Goal: Transaction & Acquisition: Purchase product/service

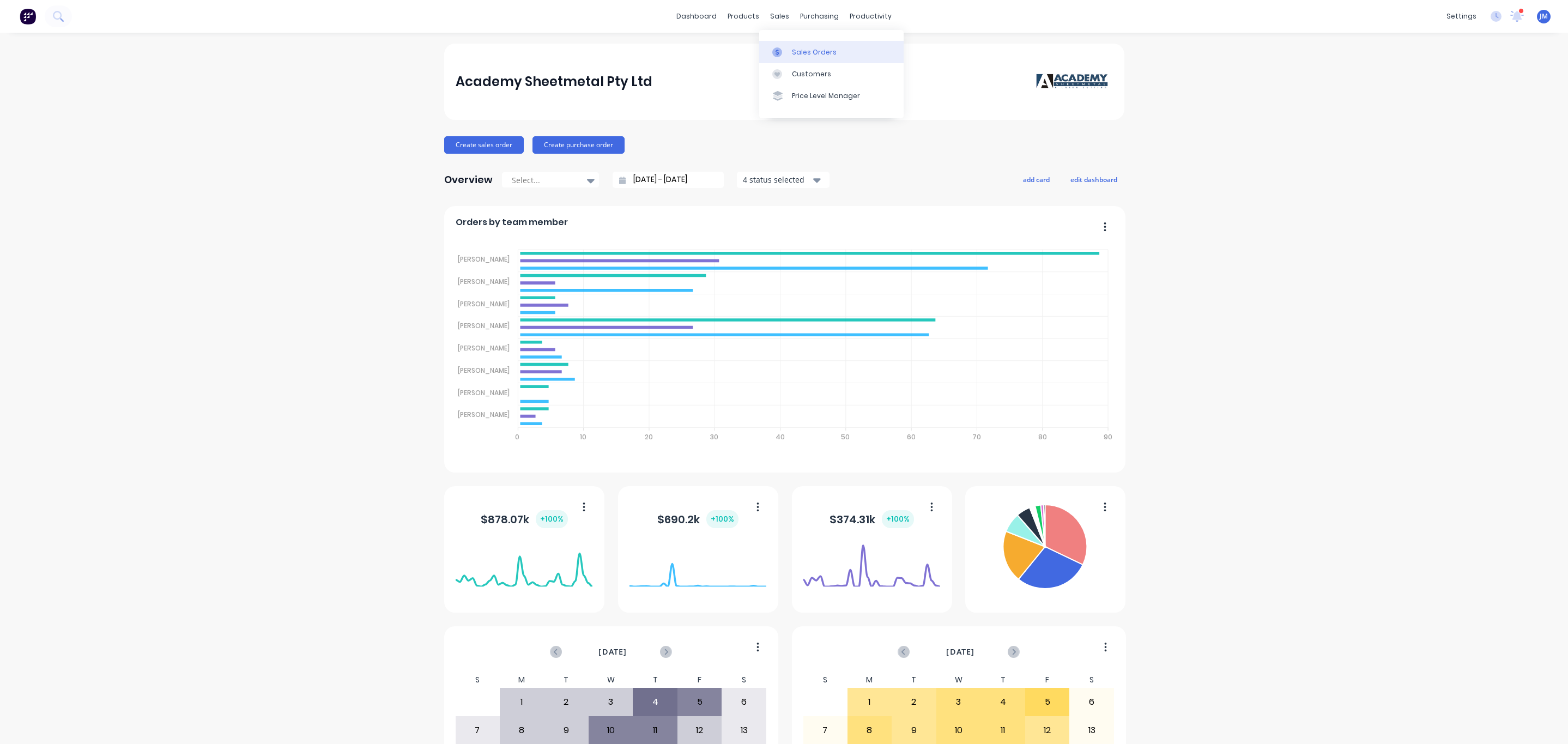
click at [785, 44] on link "Sales Orders" at bounding box center [832, 52] width 144 height 22
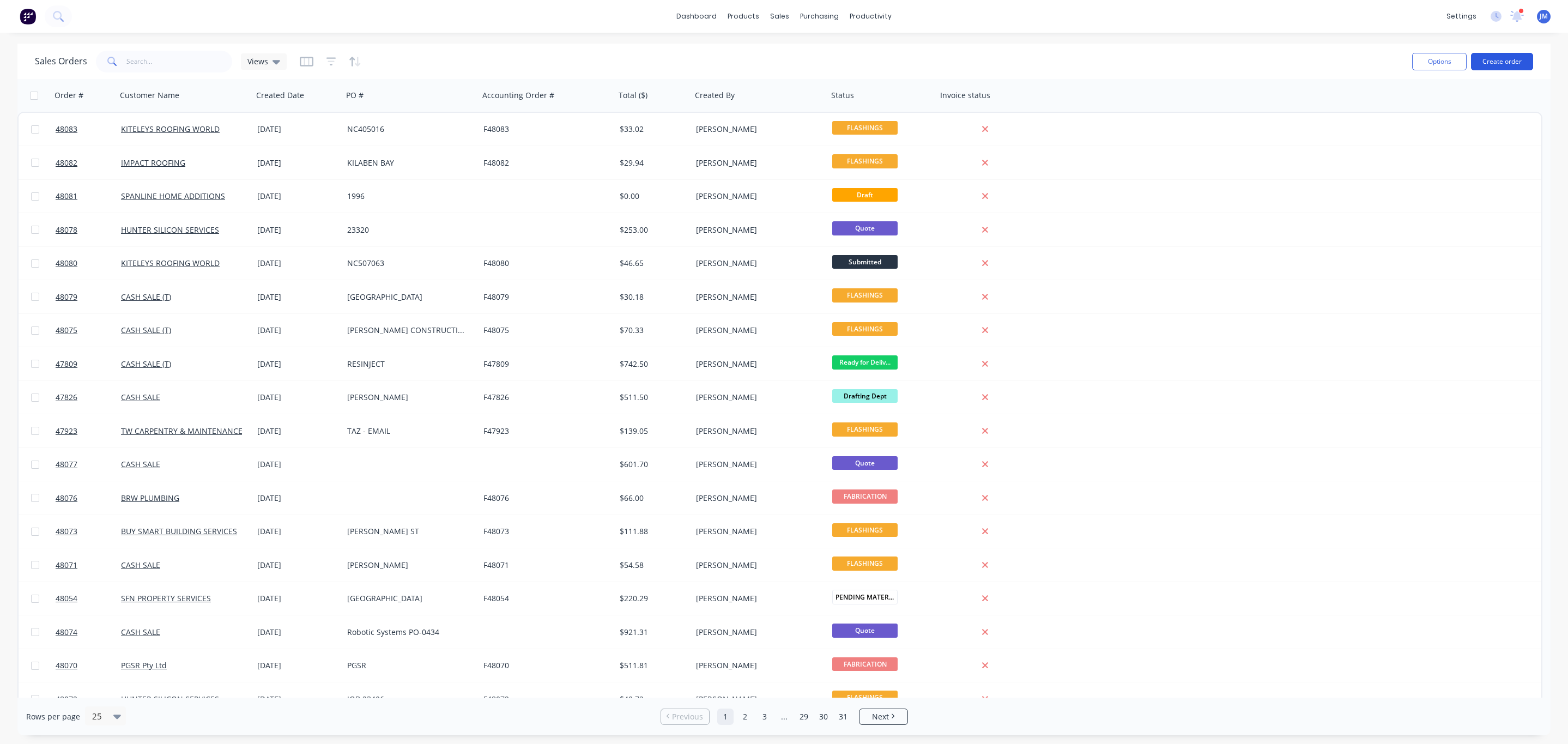
click at [1515, 59] on button "Create order" at bounding box center [1502, 61] width 62 height 18
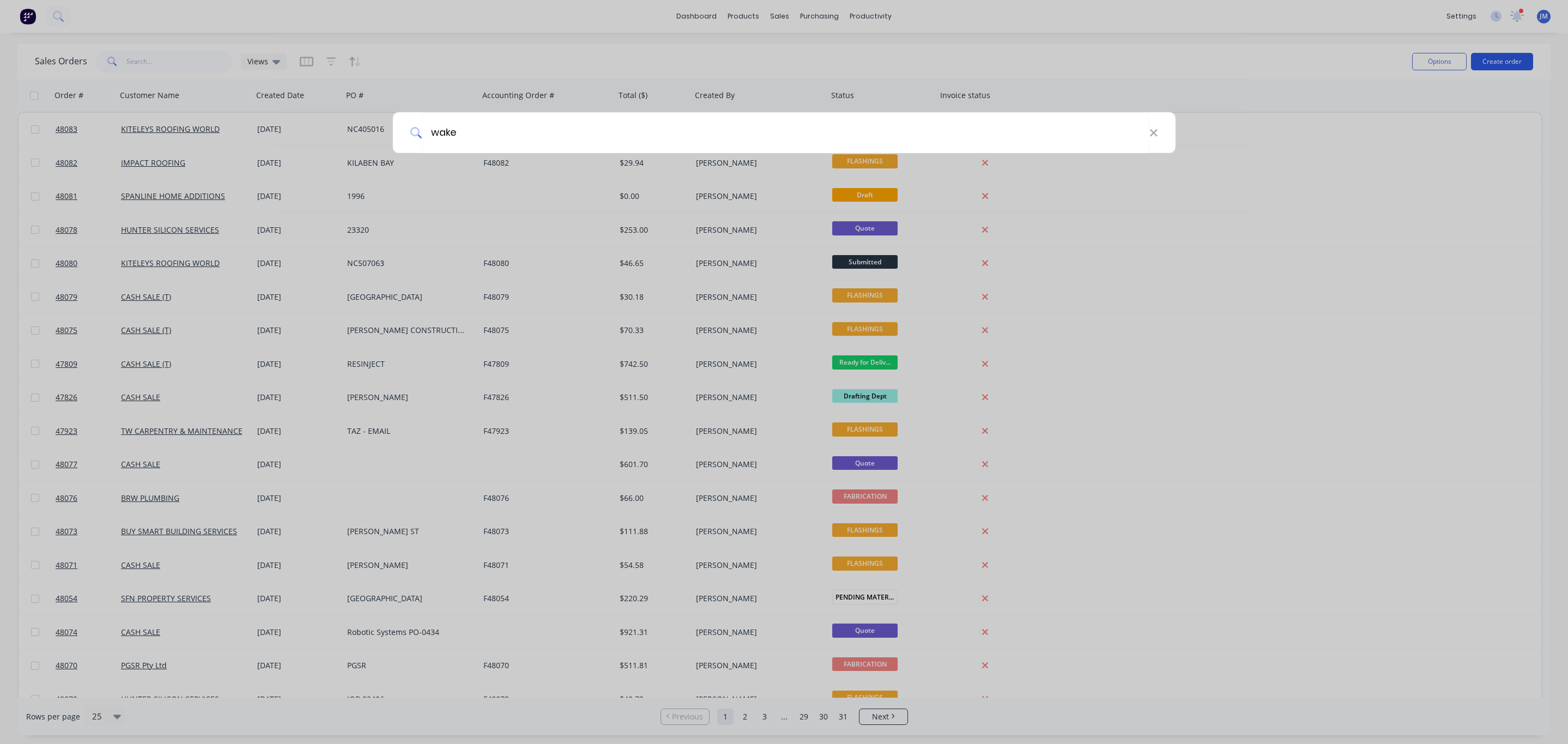
type input "wake"
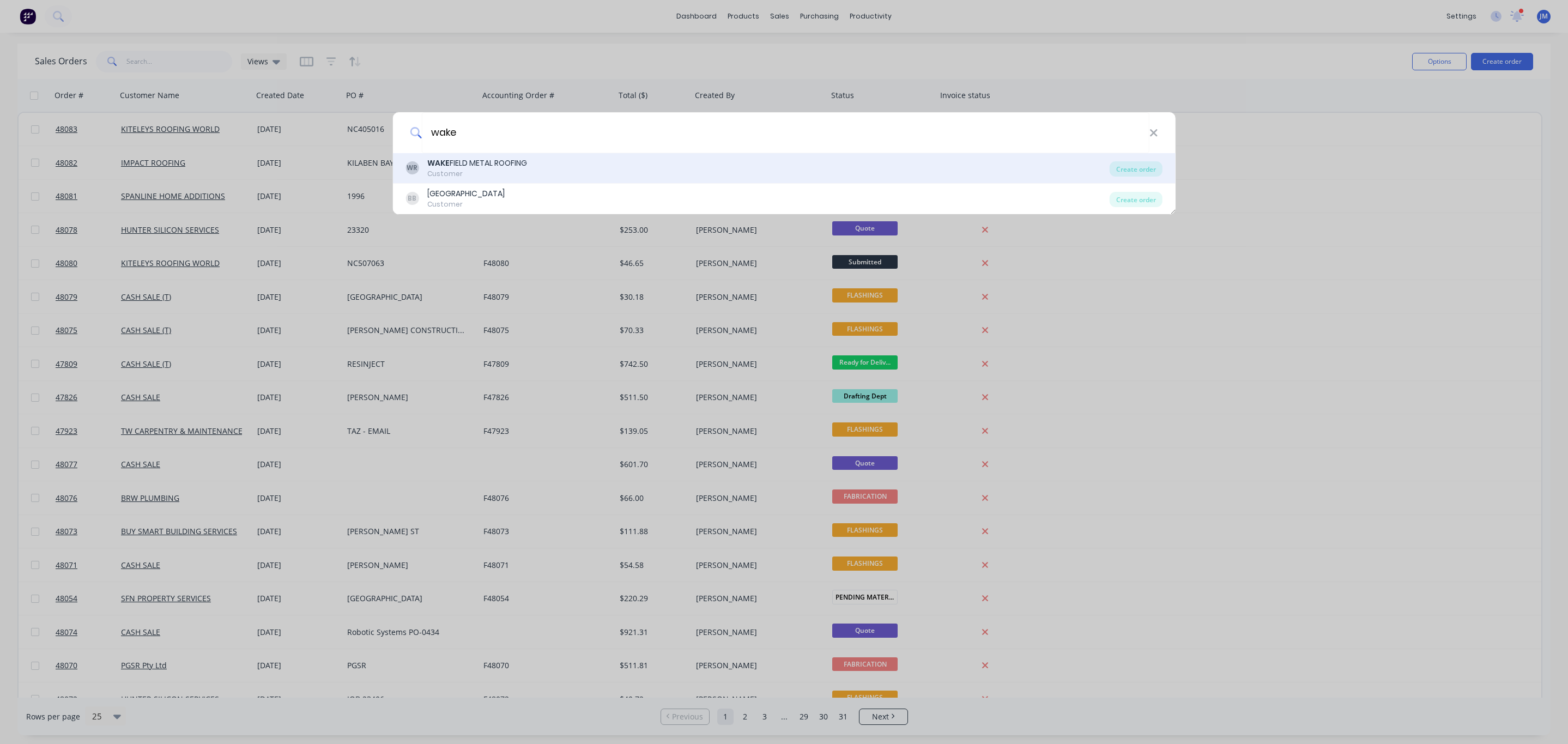
click at [480, 166] on div "WAKE FIELD METAL ROOFING" at bounding box center [477, 163] width 100 height 11
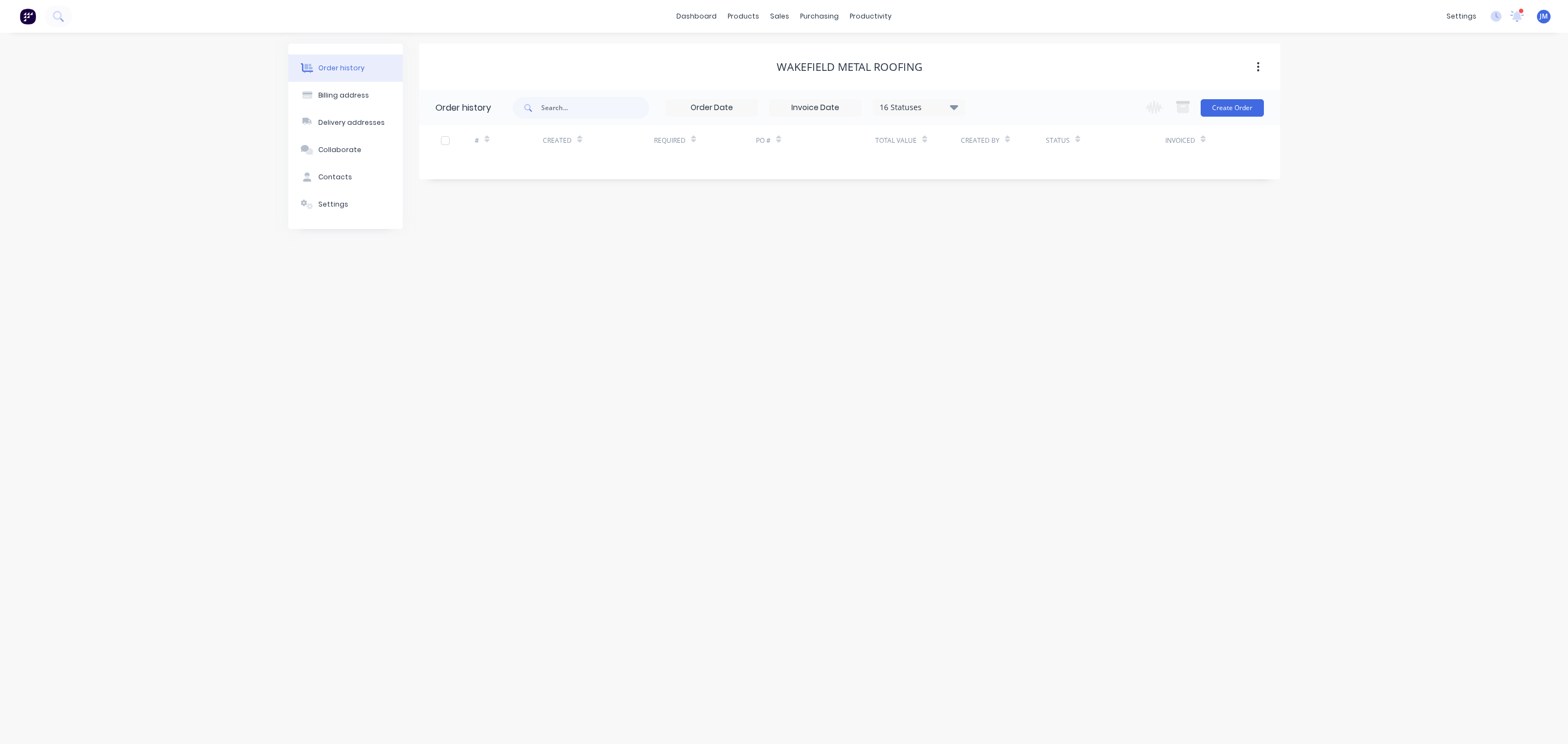
click at [906, 105] on div "16 Statuses" at bounding box center [919, 107] width 92 height 12
click at [966, 231] on div "All" at bounding box center [941, 238] width 136 height 22
click at [993, 237] on div "All" at bounding box center [941, 238] width 136 height 22
click at [1009, 232] on label at bounding box center [1009, 232] width 0 height 0
click at [1009, 239] on input "checkbox" at bounding box center [1013, 237] width 9 height 10
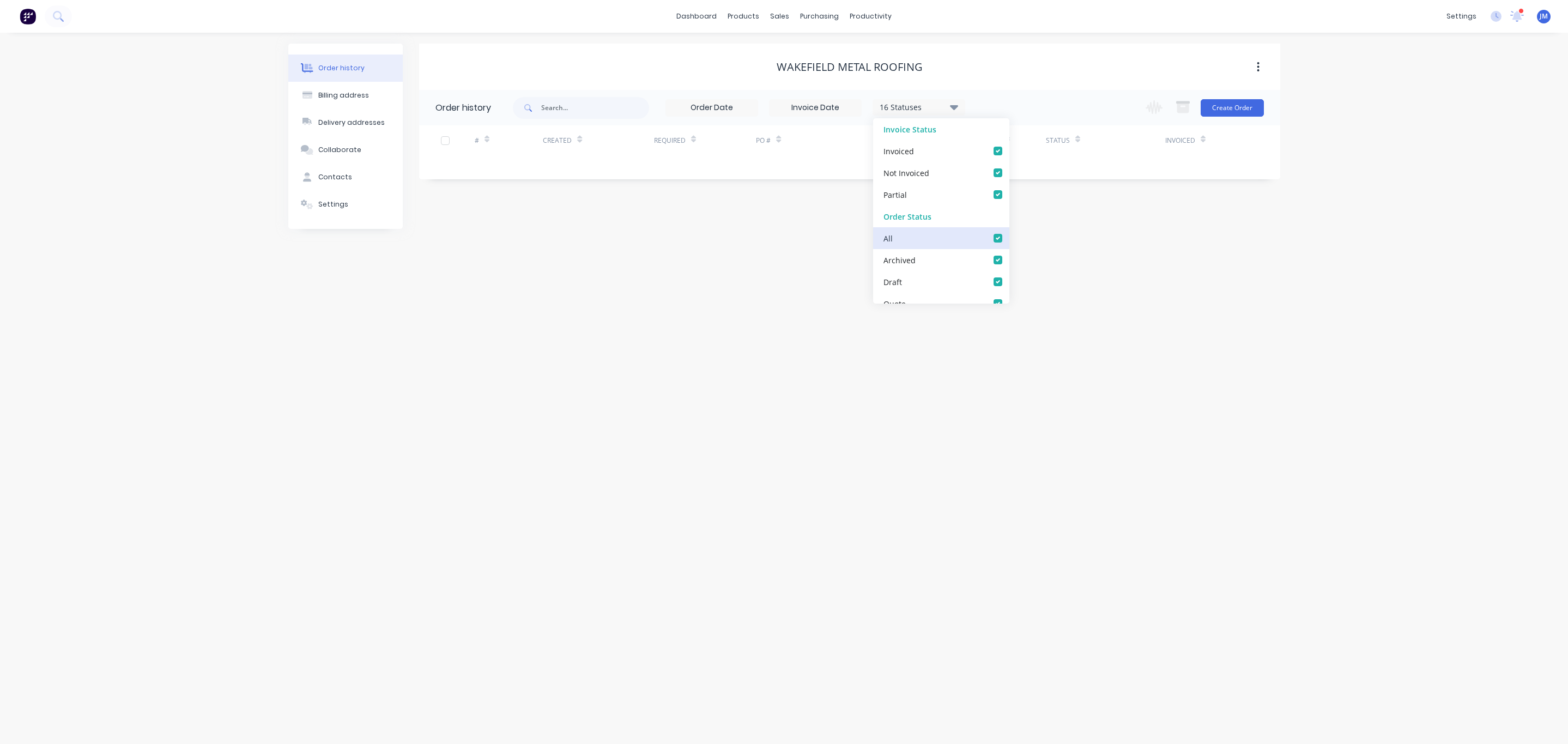
checkbox input "true"
click at [1166, 316] on div "Order history Billing address Delivery addresses Collaborate Contacts Settings …" at bounding box center [784, 389] width 1568 height 712
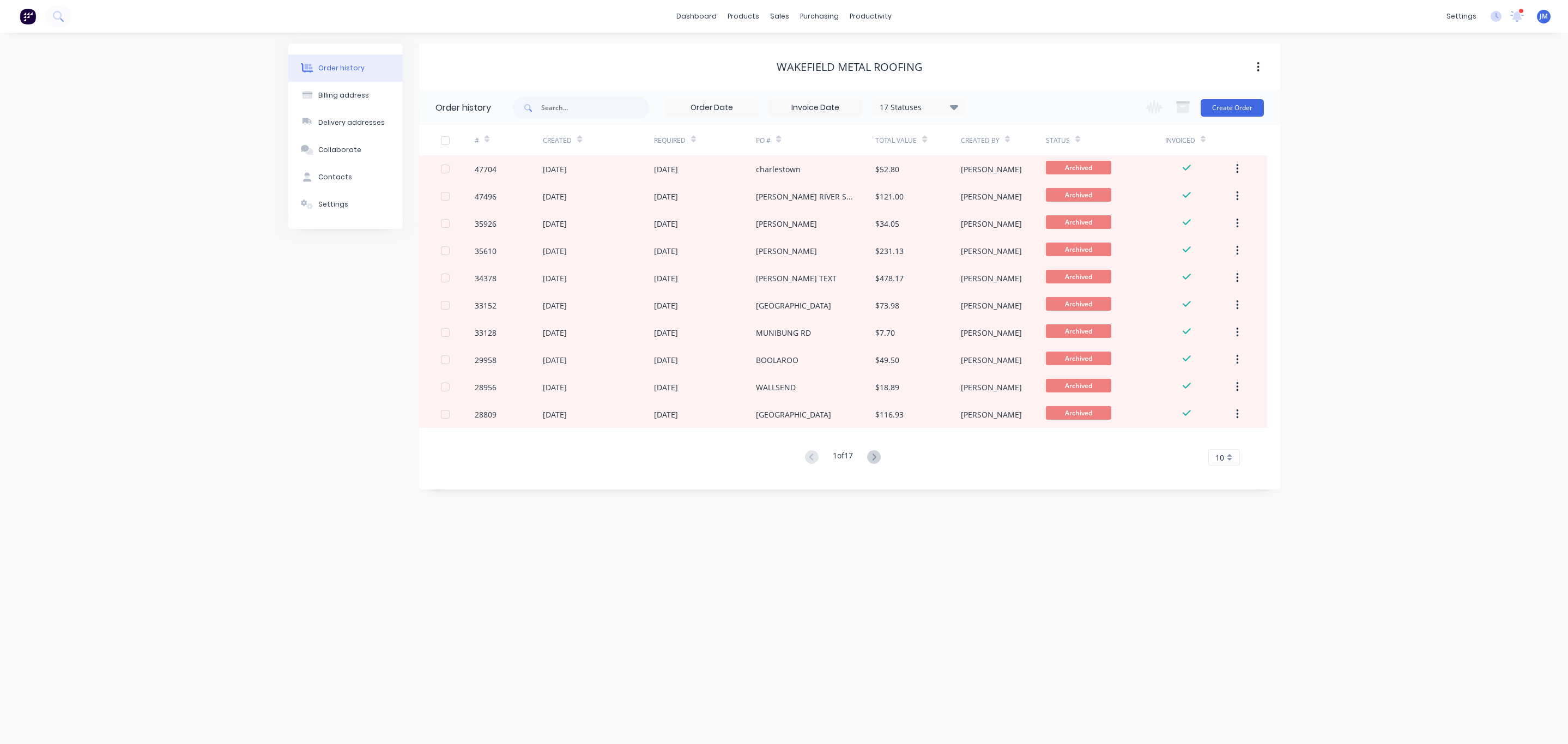
click at [925, 111] on div "17 Statuses" at bounding box center [919, 107] width 92 height 12
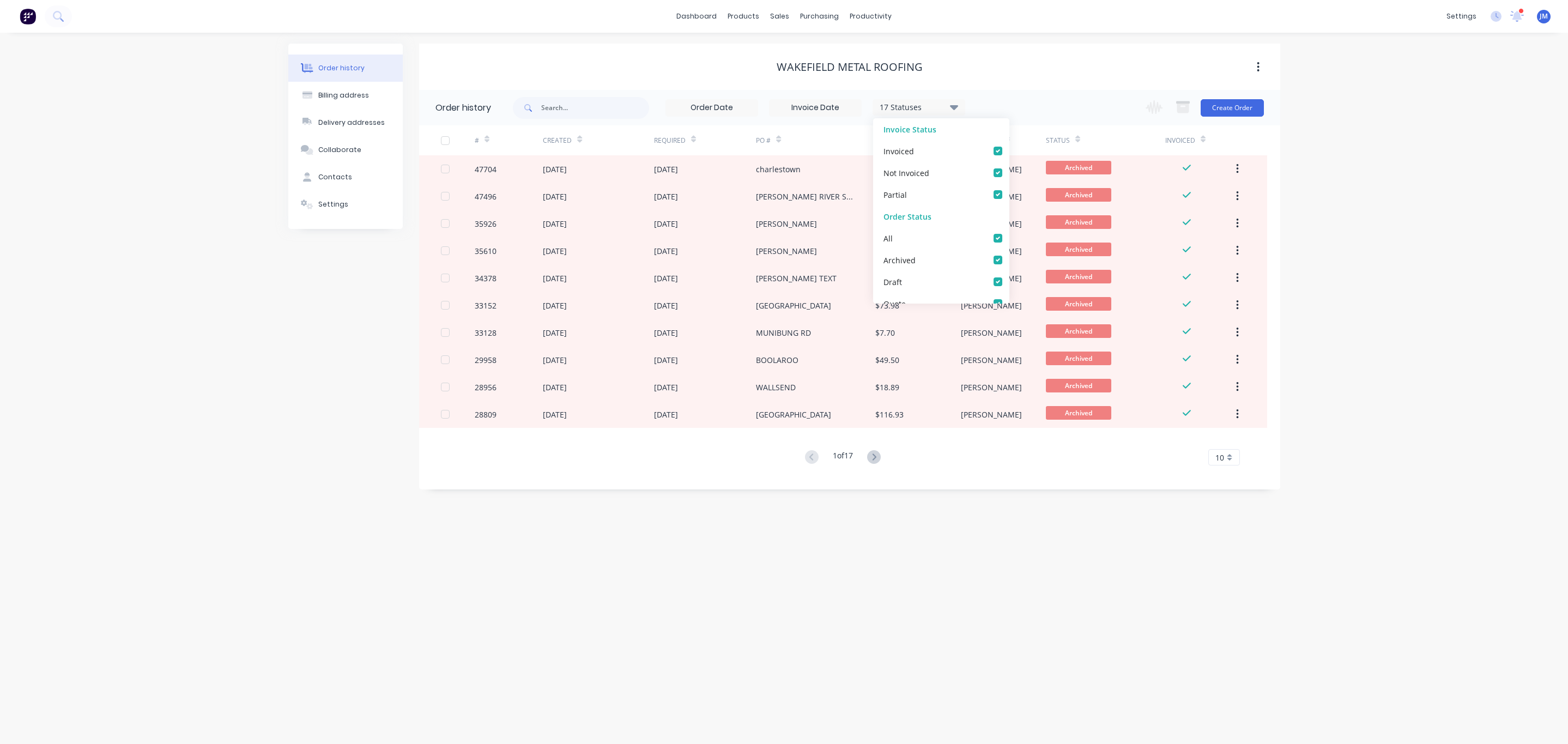
click at [1416, 215] on div "Order history Billing address Delivery addresses Collaborate Contacts Settings …" at bounding box center [784, 389] width 1568 height 712
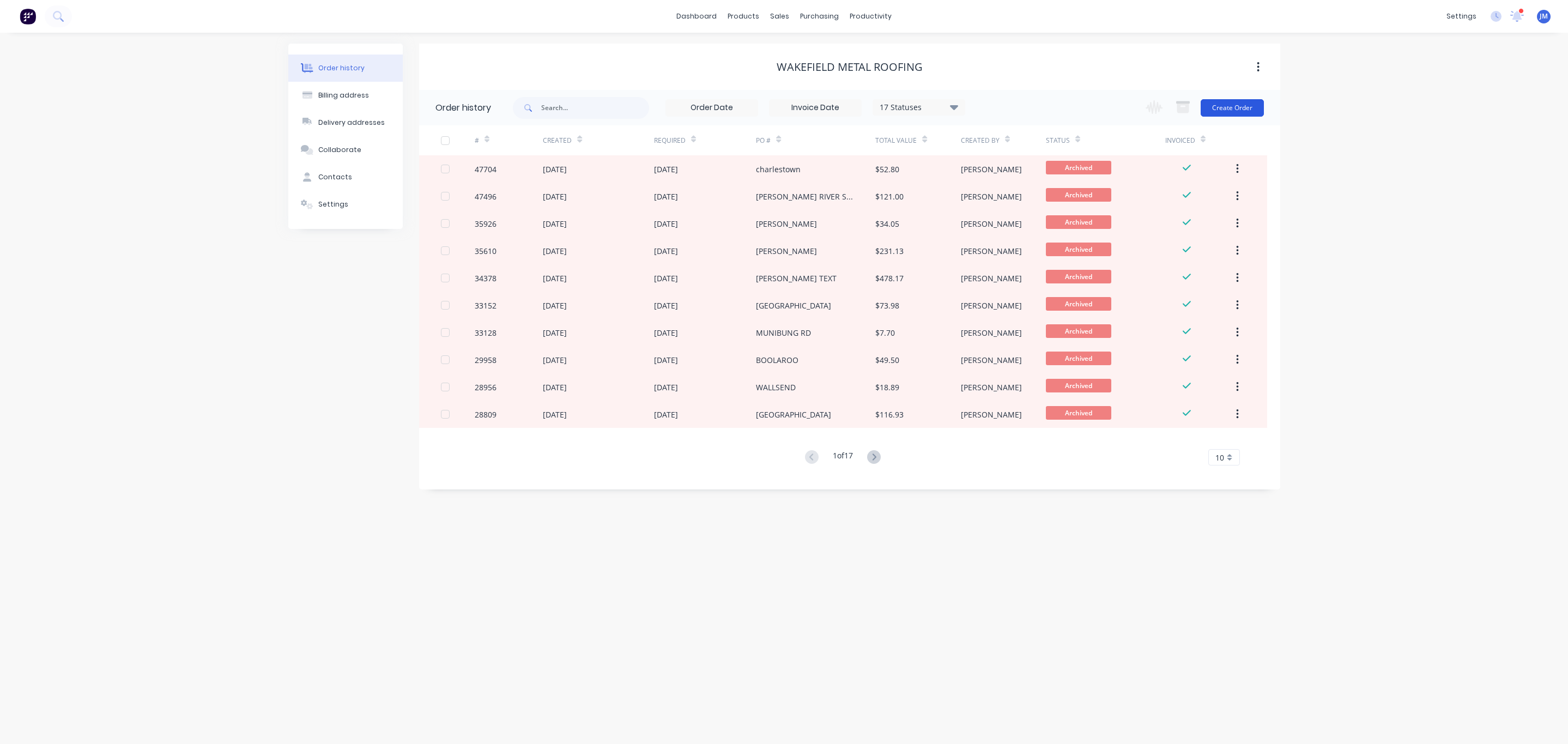
click at [1222, 108] on button "Create Order" at bounding box center [1232, 108] width 63 height 18
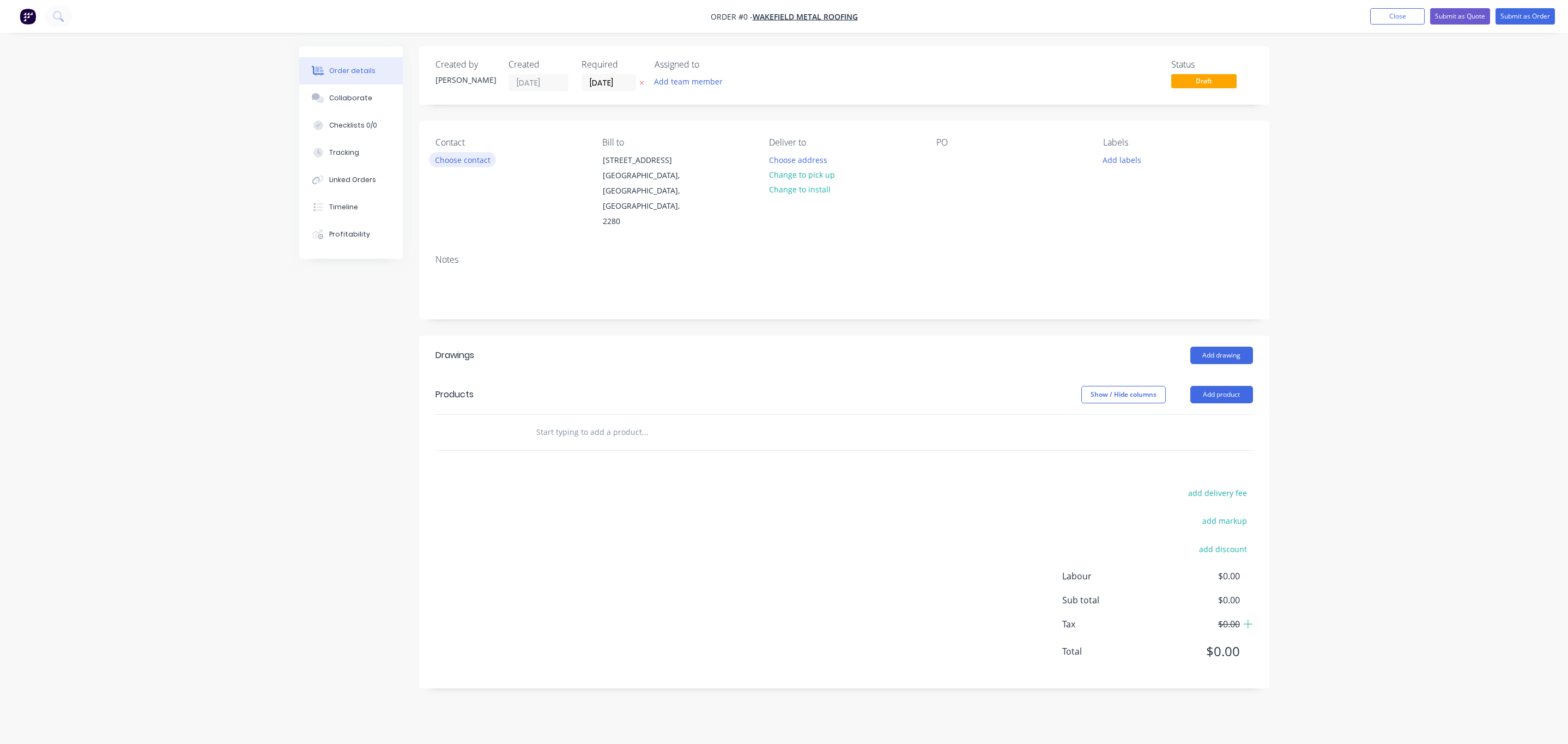
click at [480, 158] on button "Choose contact" at bounding box center [462, 160] width 67 height 15
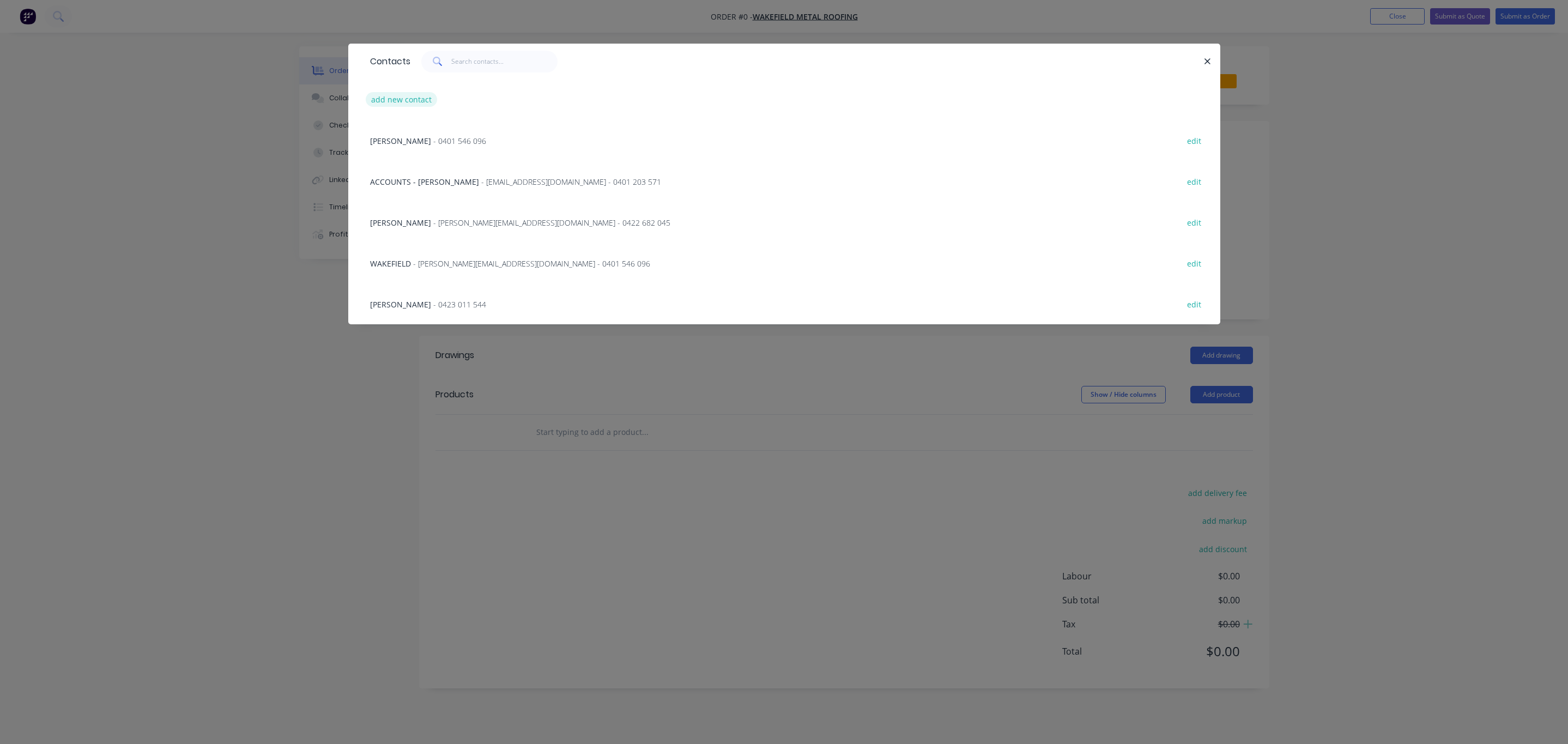
click at [387, 95] on button "add new contact" at bounding box center [402, 100] width 72 height 15
select select "AU"
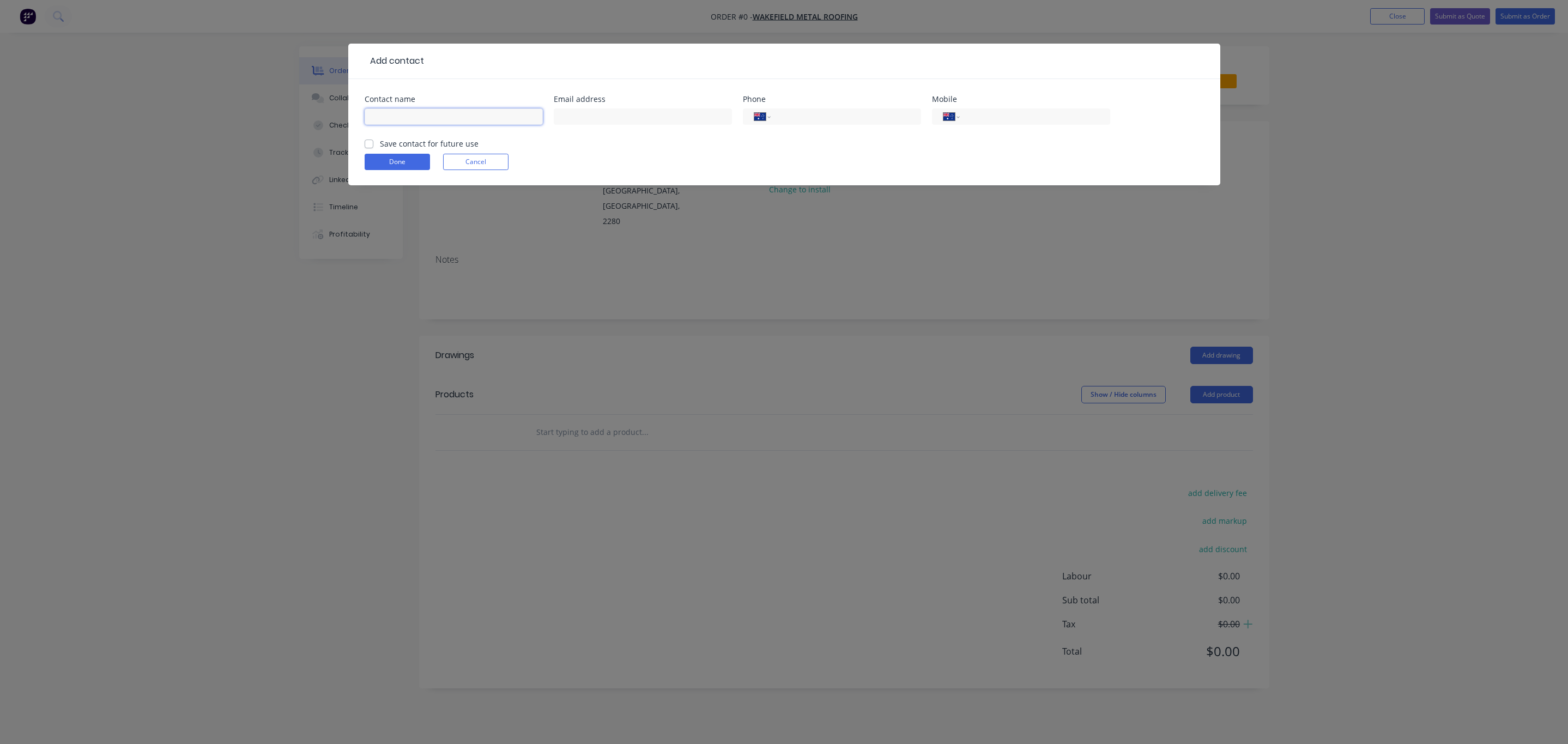
click at [401, 120] on input "text" at bounding box center [453, 117] width 179 height 16
type input "MATT"
click at [398, 161] on button "Done" at bounding box center [397, 162] width 65 height 16
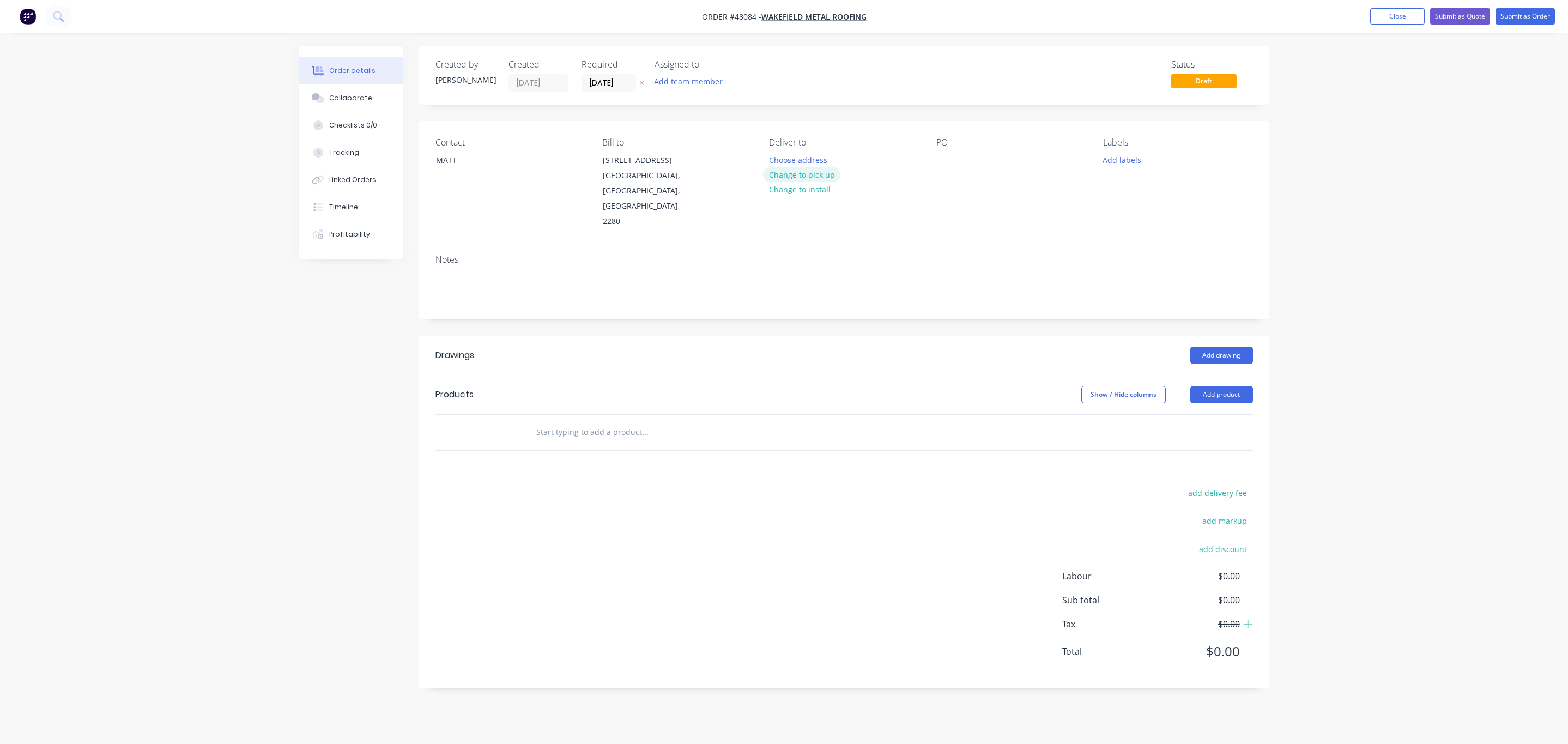
click at [788, 177] on button "Change to pick up" at bounding box center [801, 175] width 77 height 15
click at [933, 164] on div "Contact [PERSON_NAME] [PERSON_NAME] to [STREET_ADDRESS] Pick up Change to deliv…" at bounding box center [844, 183] width 850 height 125
click at [943, 162] on div at bounding box center [945, 160] width 18 height 16
click at [1238, 386] on button "Add product" at bounding box center [1222, 395] width 63 height 18
click at [1217, 414] on div "Product catalogue" at bounding box center [1201, 422] width 84 height 16
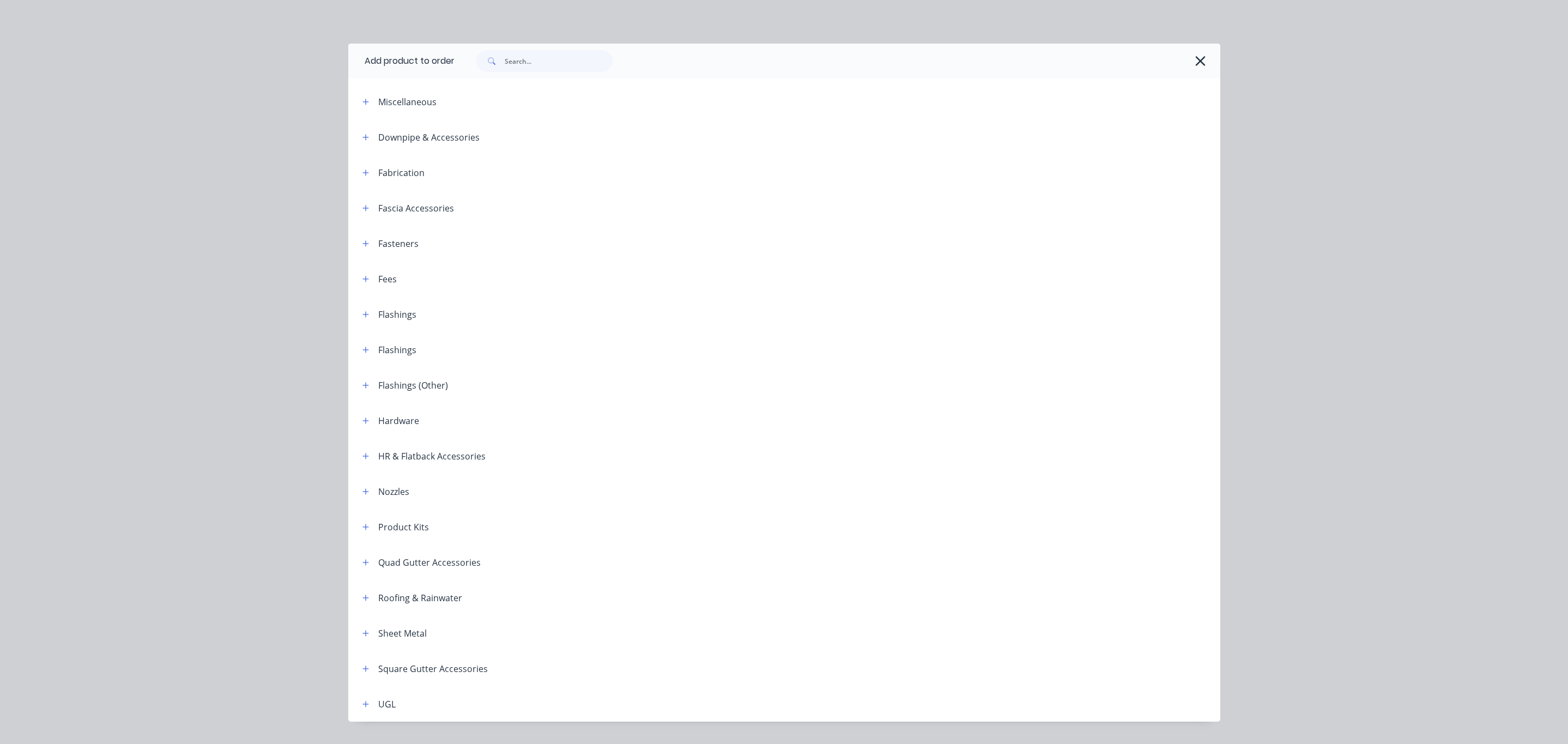
click at [544, 86] on header "Miscellaneous" at bounding box center [784, 102] width 872 height 36
click at [540, 73] on div at bounding box center [838, 61] width 765 height 35
click at [540, 66] on input "text" at bounding box center [559, 61] width 108 height 22
type input "TEK"
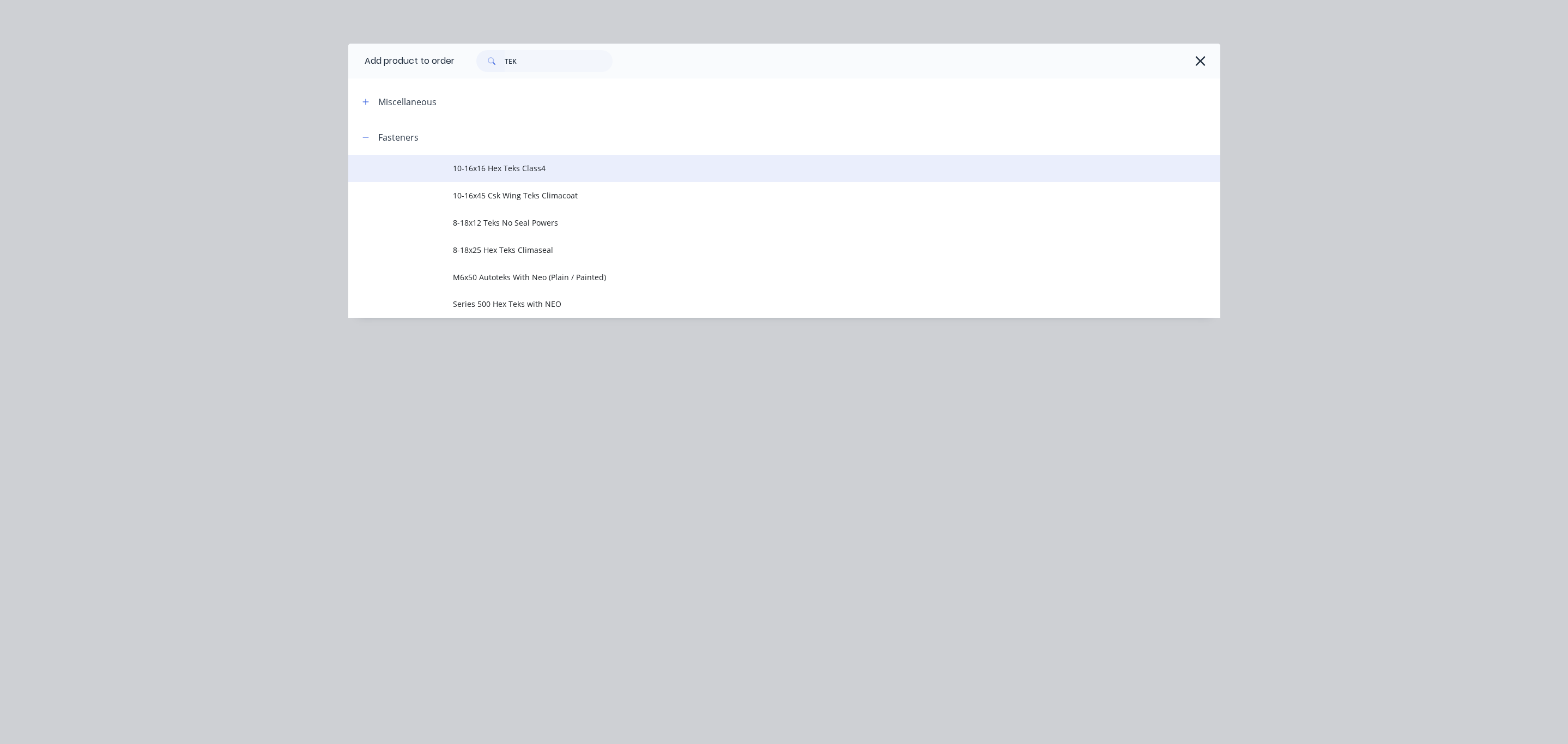
click at [503, 169] on span "10-16x16 Hex Teks Class4" at bounding box center [759, 168] width 614 height 11
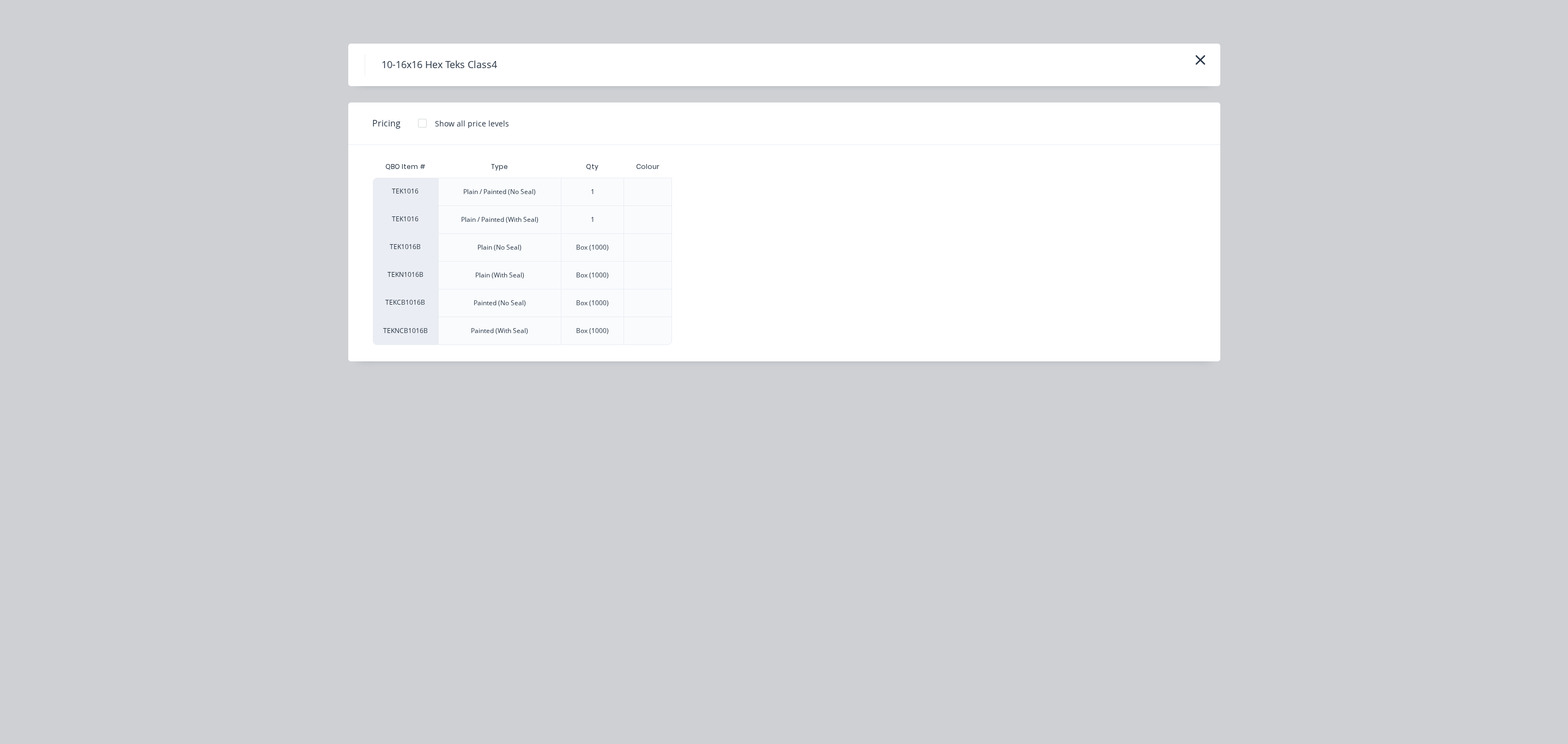
click at [441, 121] on div "Show all price levels" at bounding box center [472, 123] width 74 height 11
click at [412, 127] on div at bounding box center [422, 123] width 22 height 22
click at [723, 196] on div "$0.12" at bounding box center [709, 192] width 73 height 27
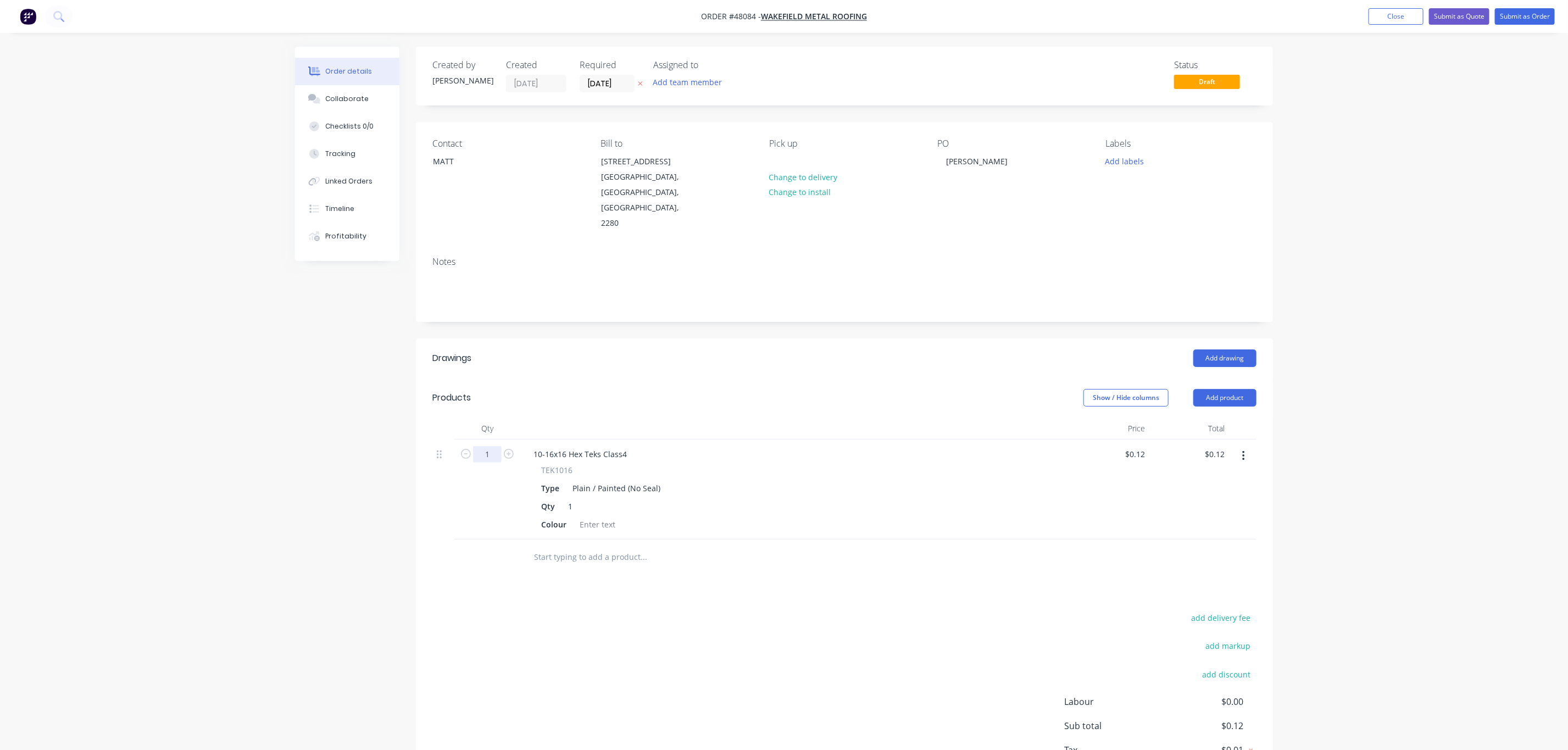
click at [473, 446] on input "1" at bounding box center [487, 454] width 29 height 16
type input "200"
type input "$24.00"
click at [591, 516] on div at bounding box center [598, 524] width 45 height 16
type input "$0.12"
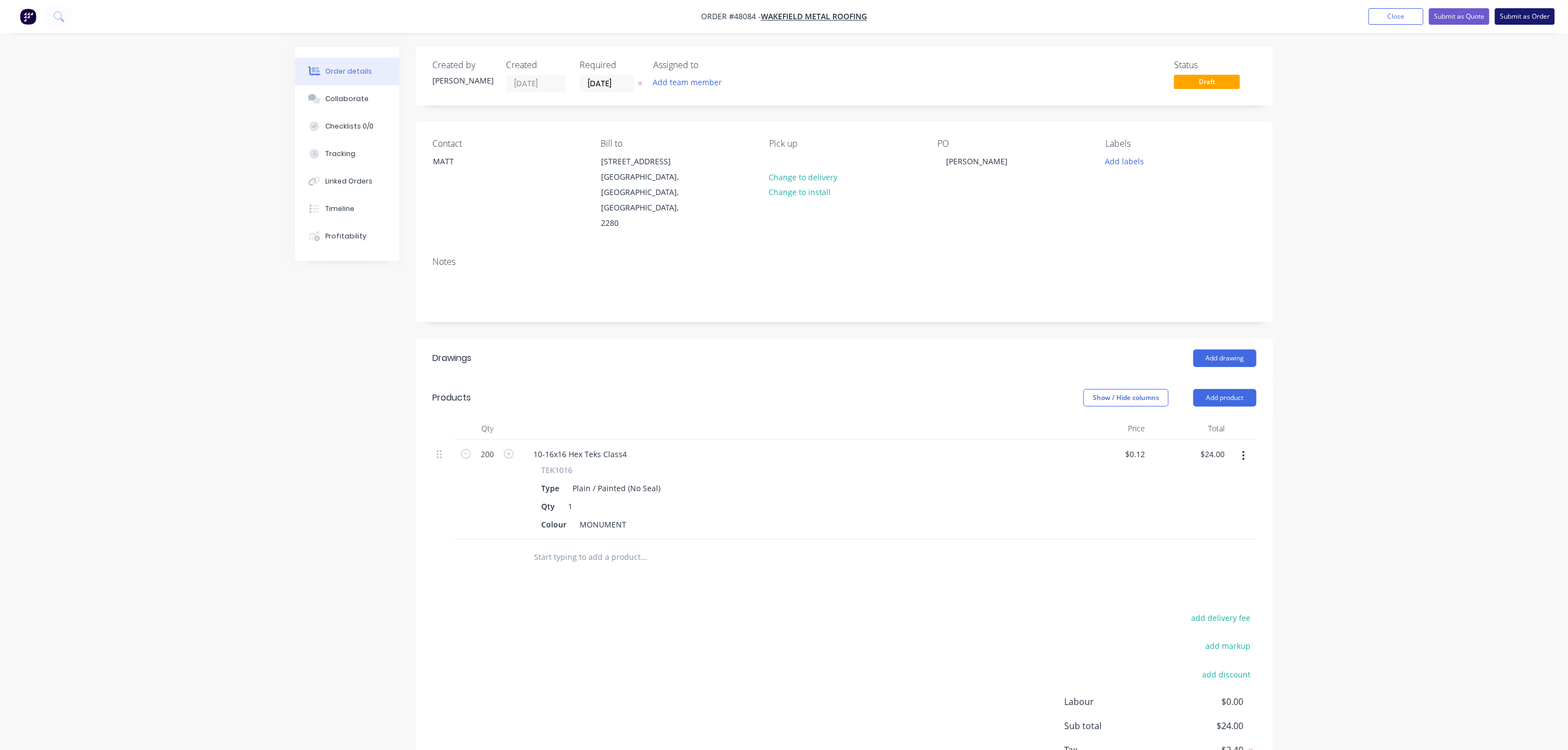
click at [1531, 19] on button "Submit as Order" at bounding box center [1525, 16] width 60 height 16
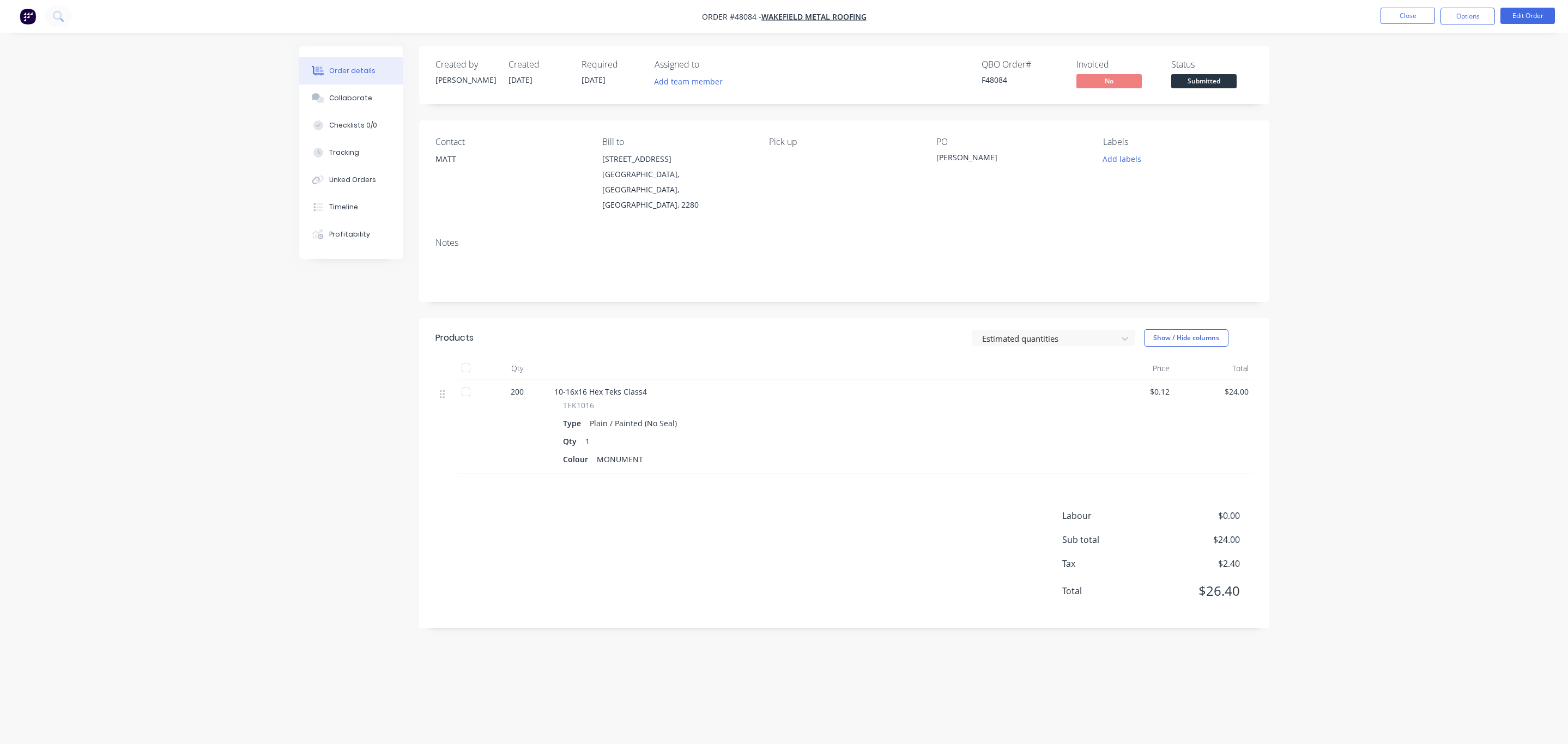
click at [1467, 20] on button "Options" at bounding box center [1468, 16] width 55 height 18
click at [1447, 73] on div "Invoice" at bounding box center [1435, 66] width 100 height 16
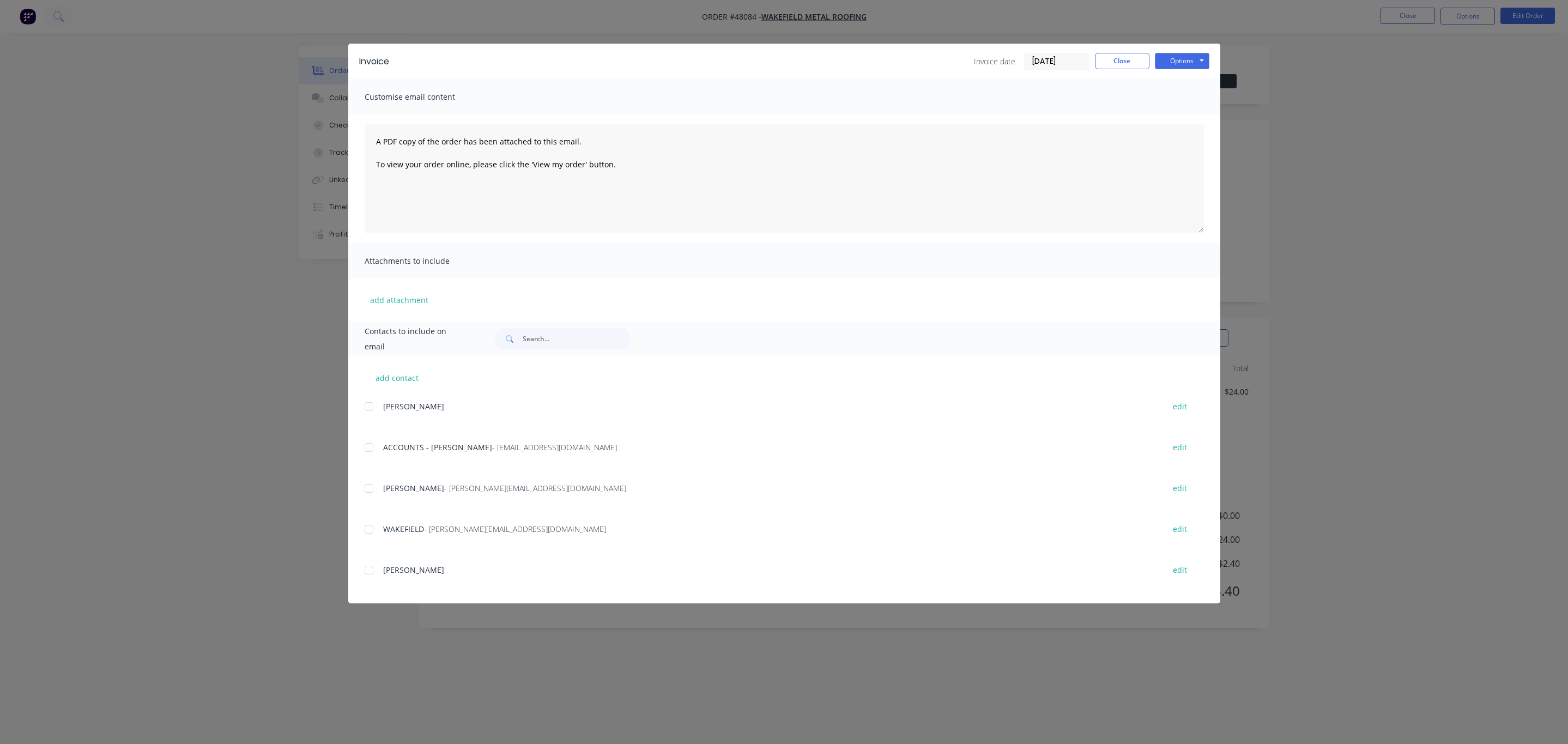
click at [367, 449] on div at bounding box center [369, 447] width 22 height 22
click at [1184, 58] on button "Options" at bounding box center [1182, 61] width 55 height 16
click at [1189, 113] on button "Email" at bounding box center [1190, 116] width 70 height 18
click at [1093, 58] on div "Invoice date [DATE] Close Options Preview Print Email" at bounding box center [1091, 61] width 235 height 18
click at [1138, 71] on div "Invoice Invoice date [DATE] Close Options Preview Print Email" at bounding box center [784, 61] width 872 height 36
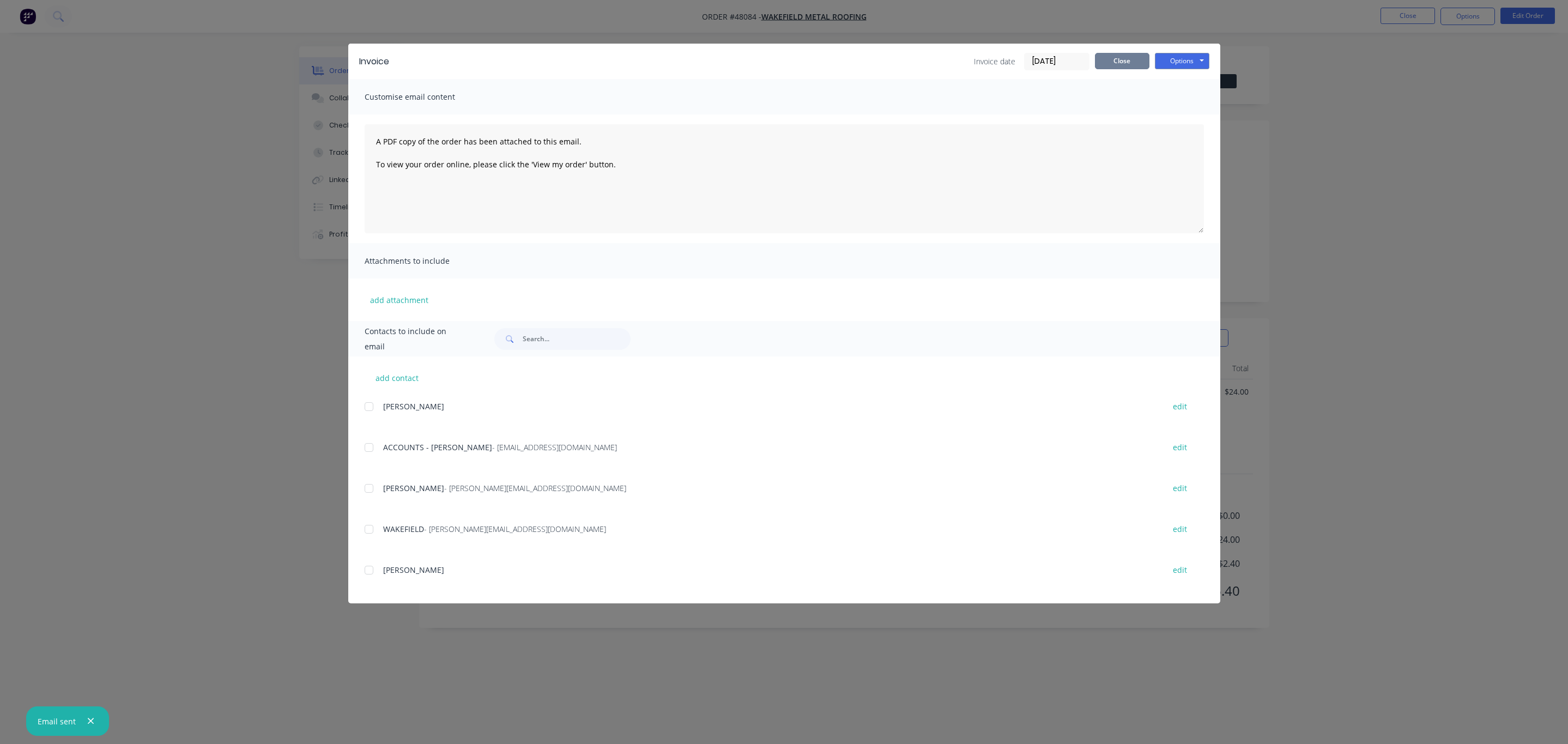
click at [1135, 61] on button "Close" at bounding box center [1122, 61] width 55 height 16
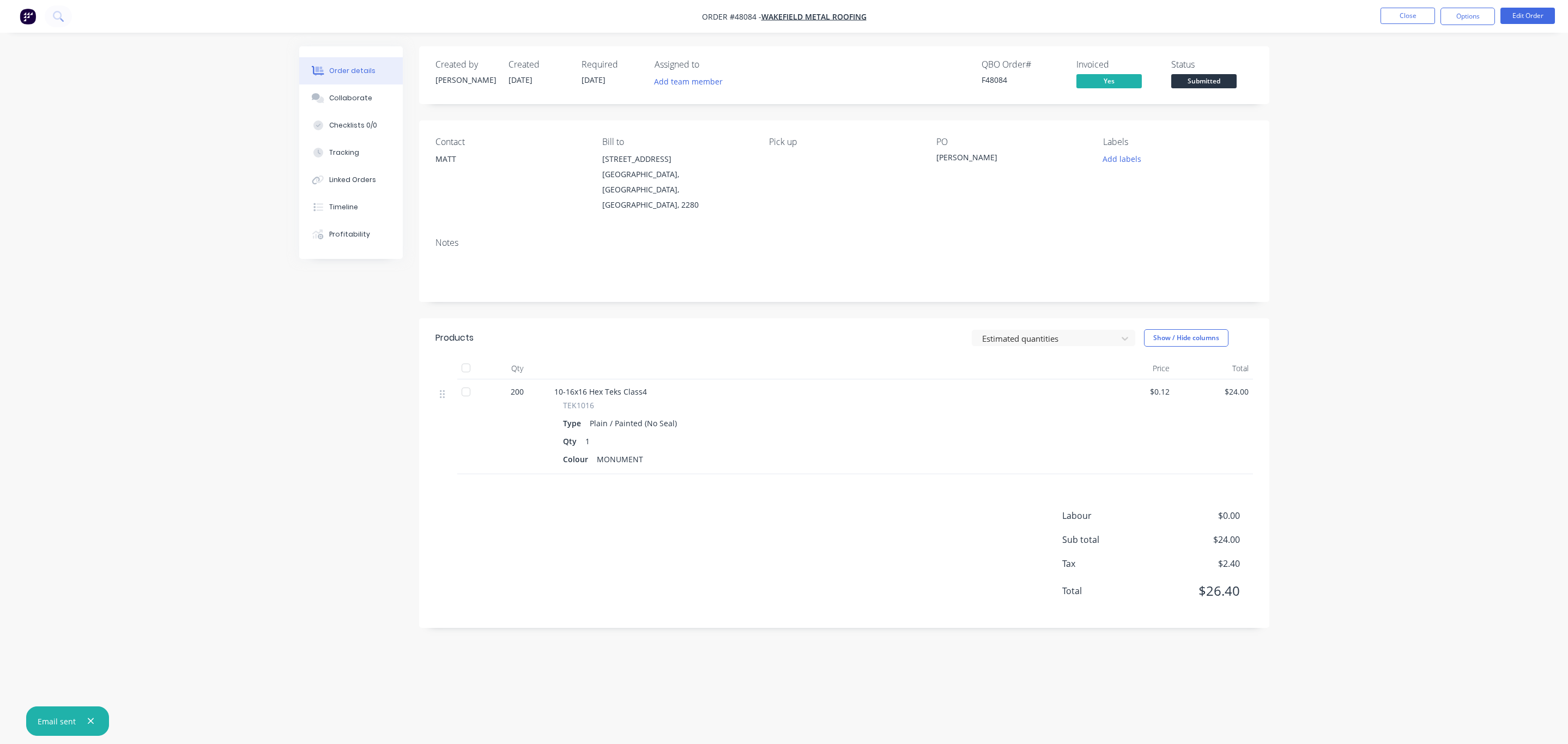
click at [1214, 86] on span "Submitted" at bounding box center [1203, 81] width 65 height 13
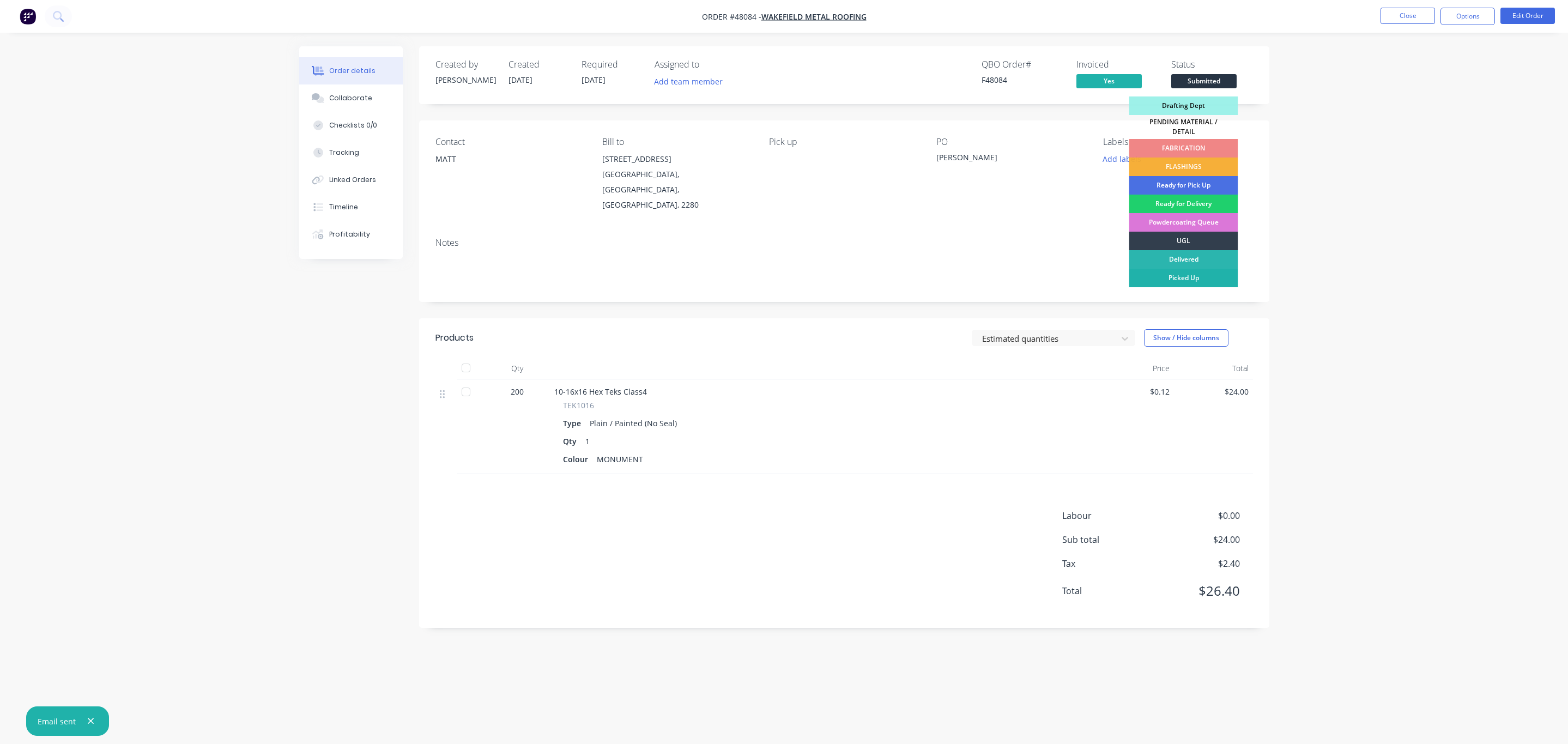
click at [1208, 275] on div "Picked Up" at bounding box center [1184, 278] width 109 height 19
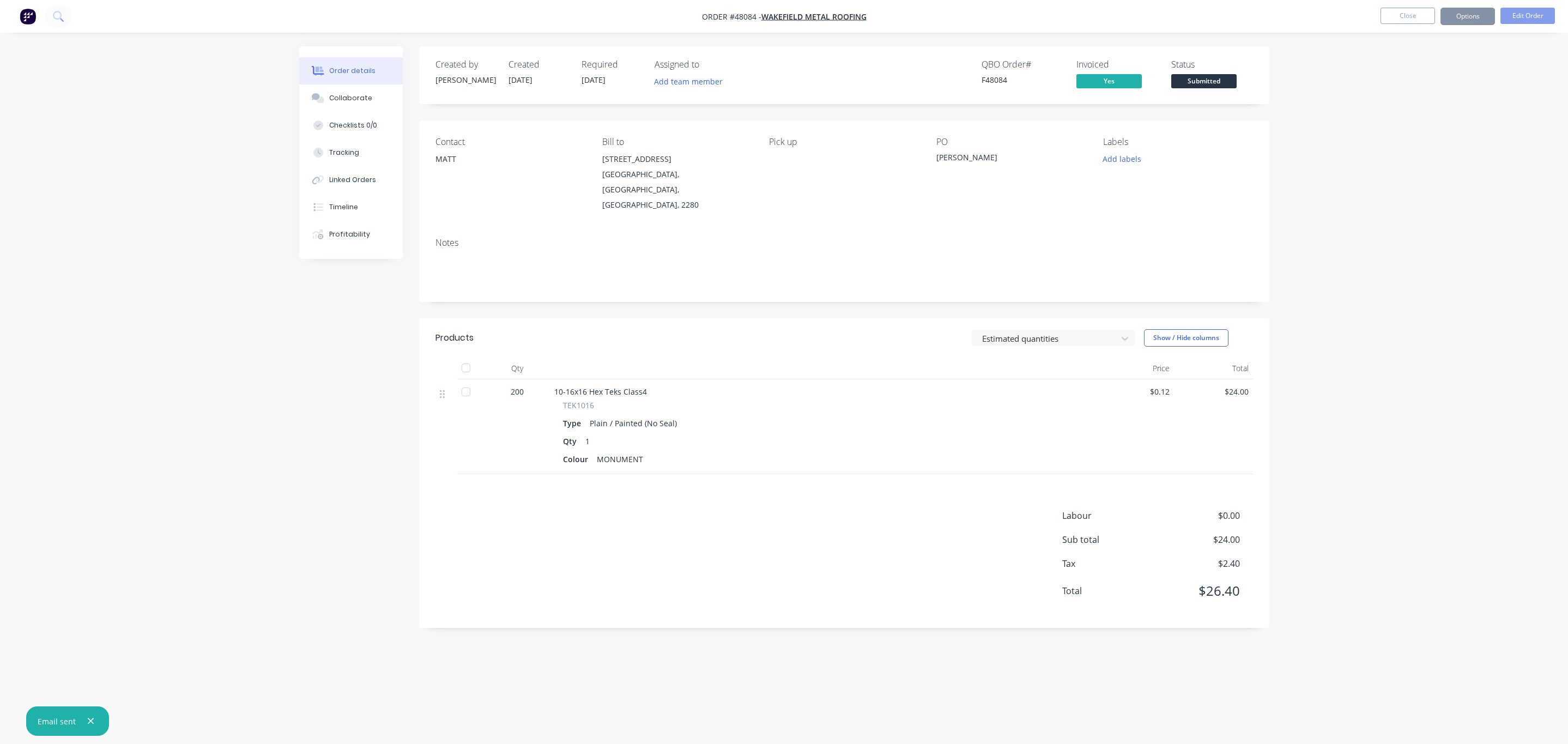
click at [1210, 73] on div "Submitted" at bounding box center [1203, 63] width 40 height 22
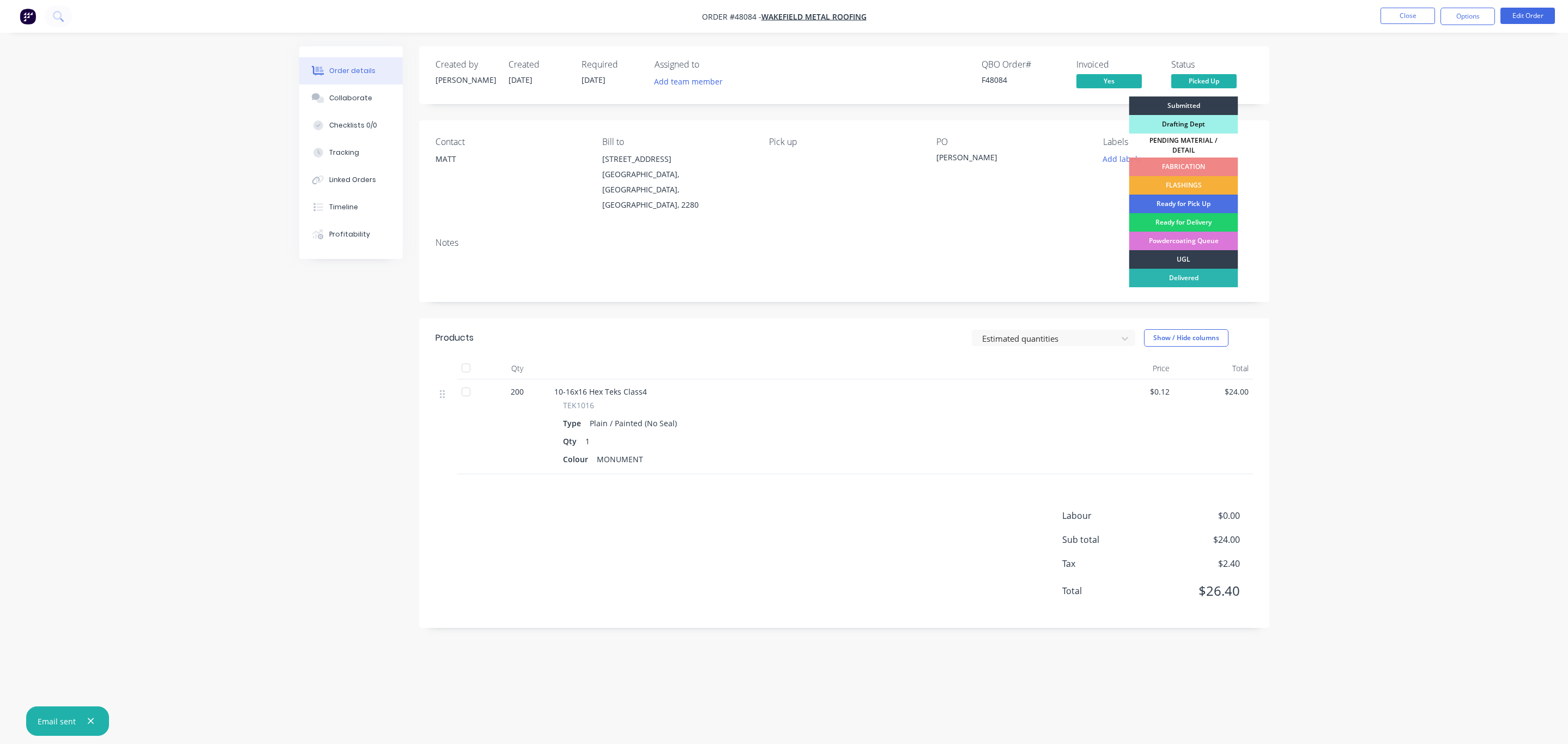
click at [1354, 198] on div "Order details Collaborate Checklists 0/0 Tracking Linked Orders Timeline Profit…" at bounding box center [784, 372] width 1568 height 744
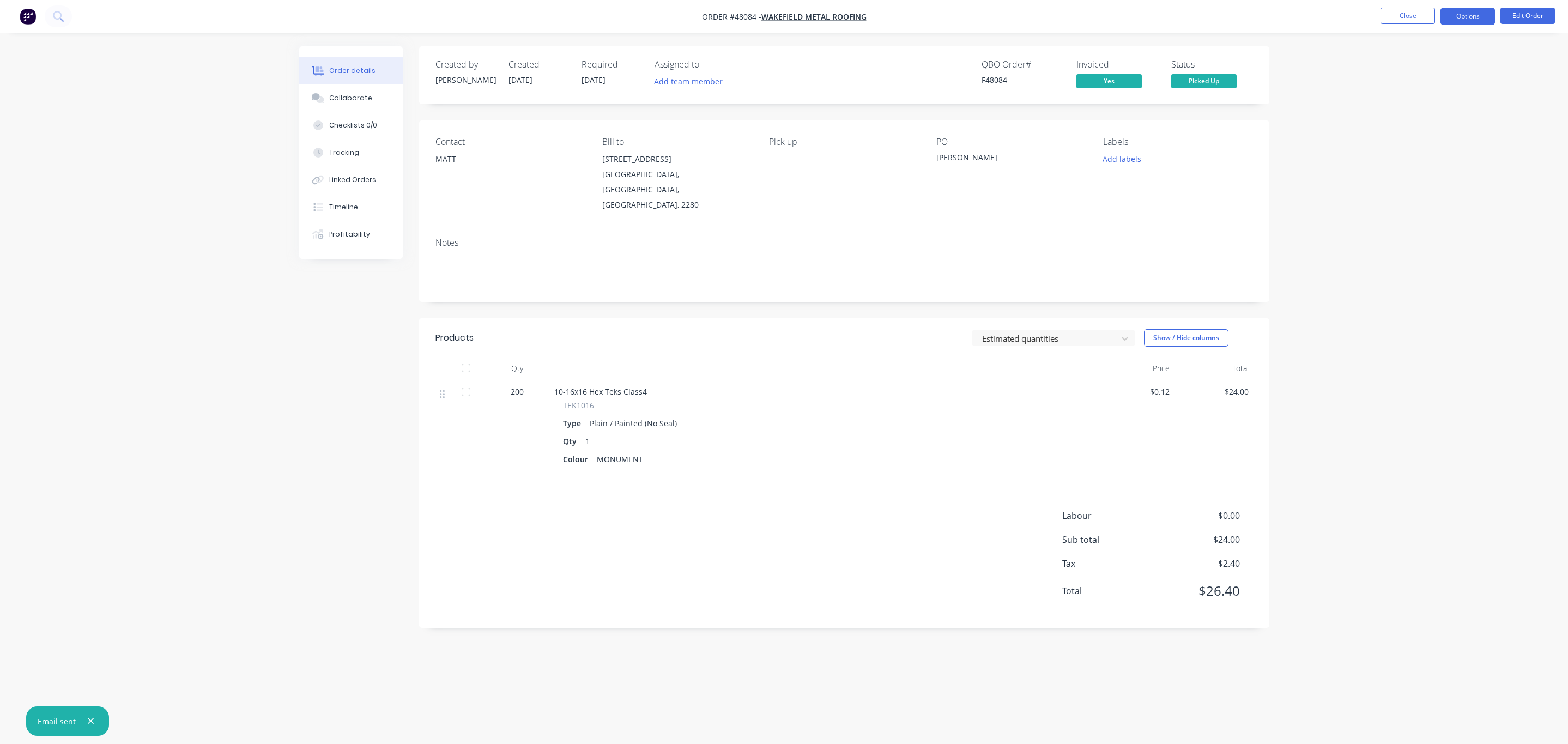
click at [1447, 12] on button "Options" at bounding box center [1468, 16] width 55 height 18
click at [1414, 284] on div "Archive" at bounding box center [1435, 284] width 100 height 16
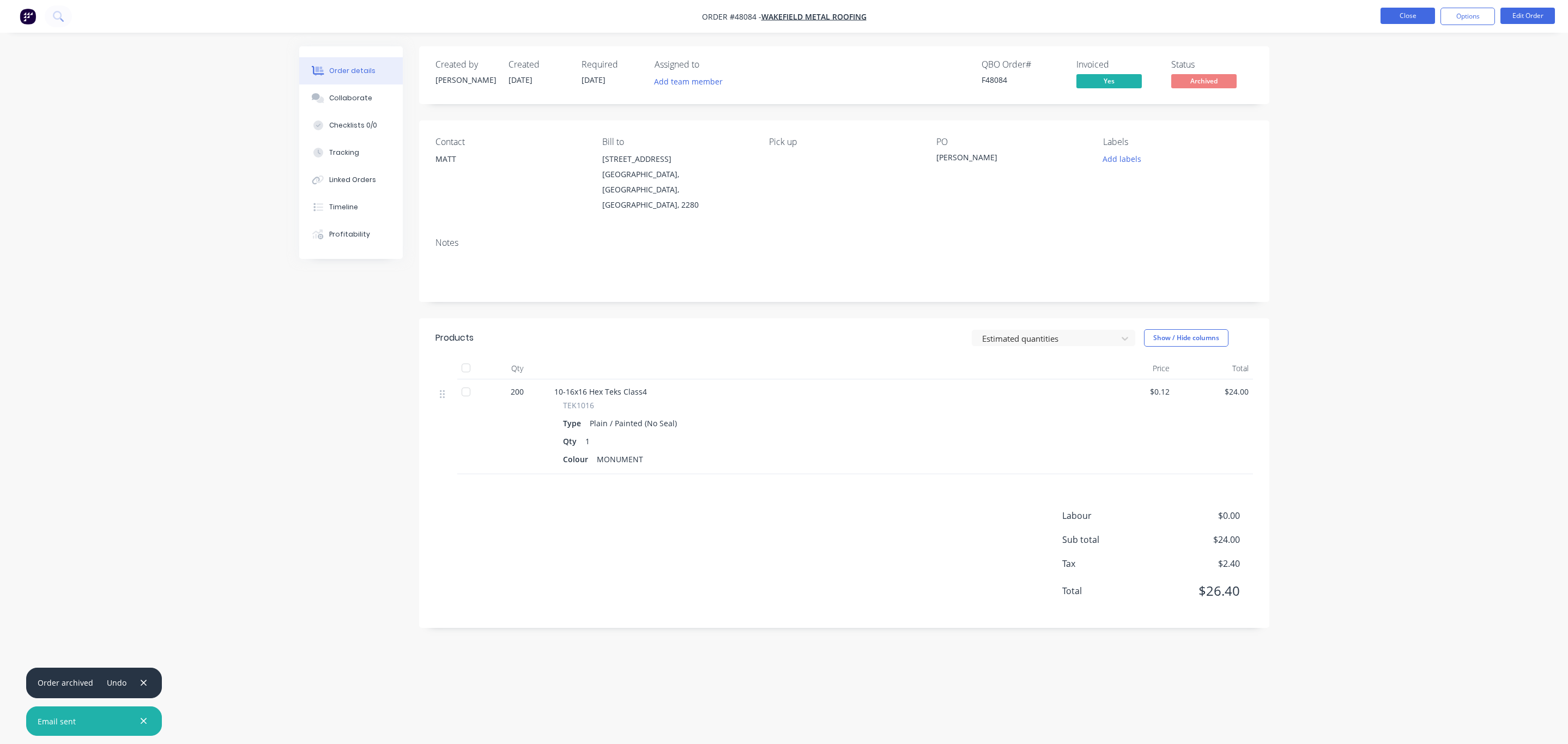
click at [1403, 9] on button "Close" at bounding box center [1408, 16] width 55 height 16
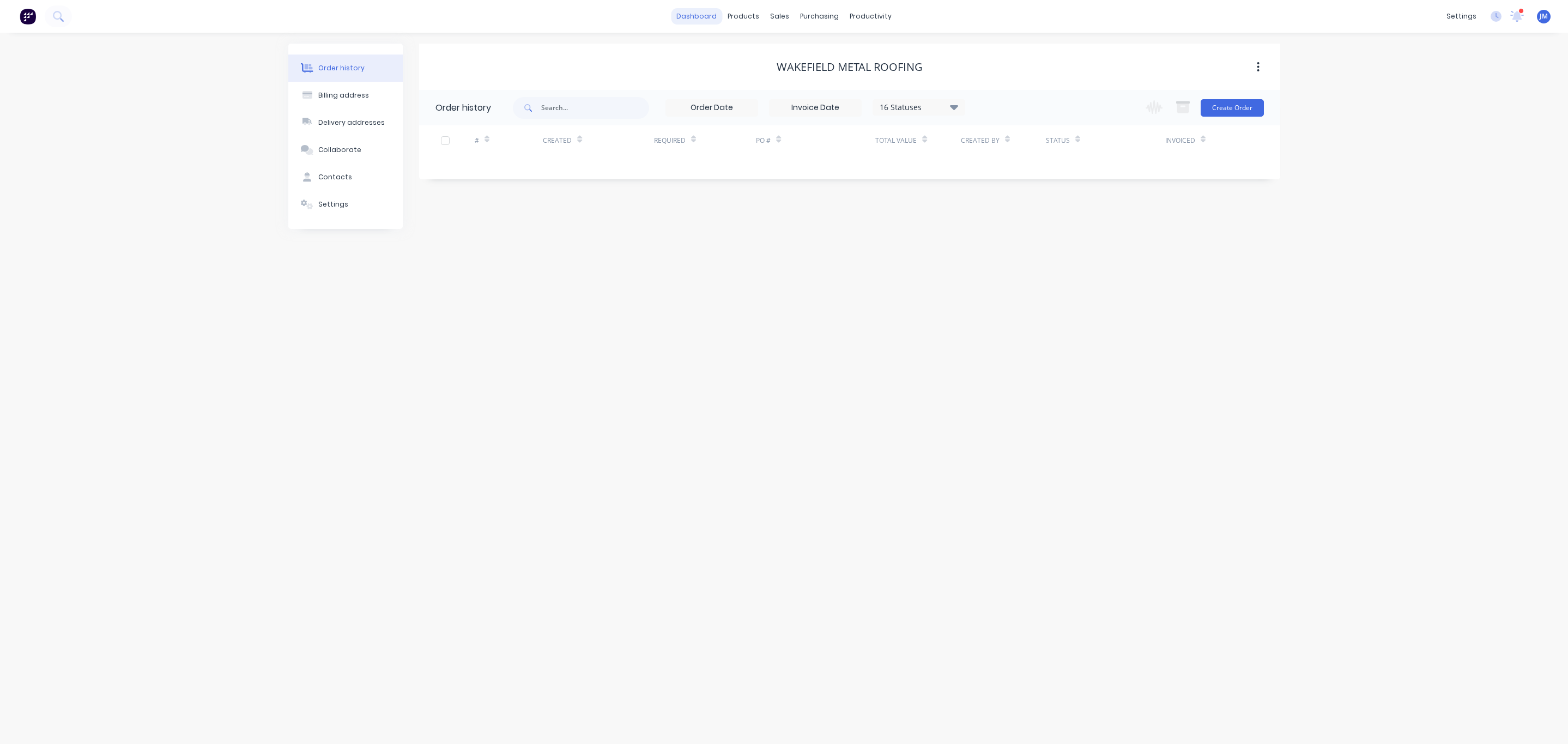
click at [683, 15] on link "dashboard" at bounding box center [697, 16] width 51 height 16
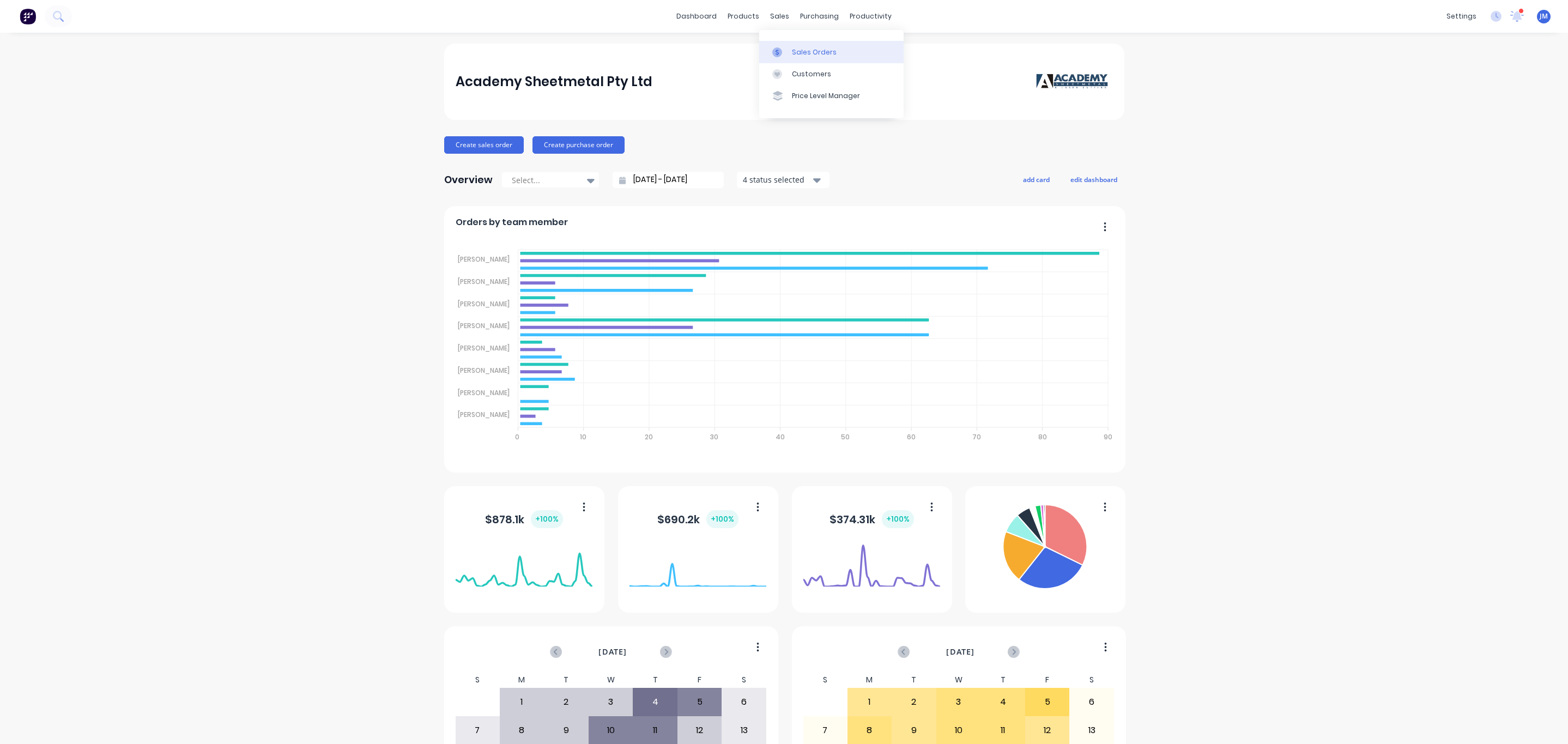
click at [797, 62] on link "Sales Orders" at bounding box center [832, 52] width 144 height 22
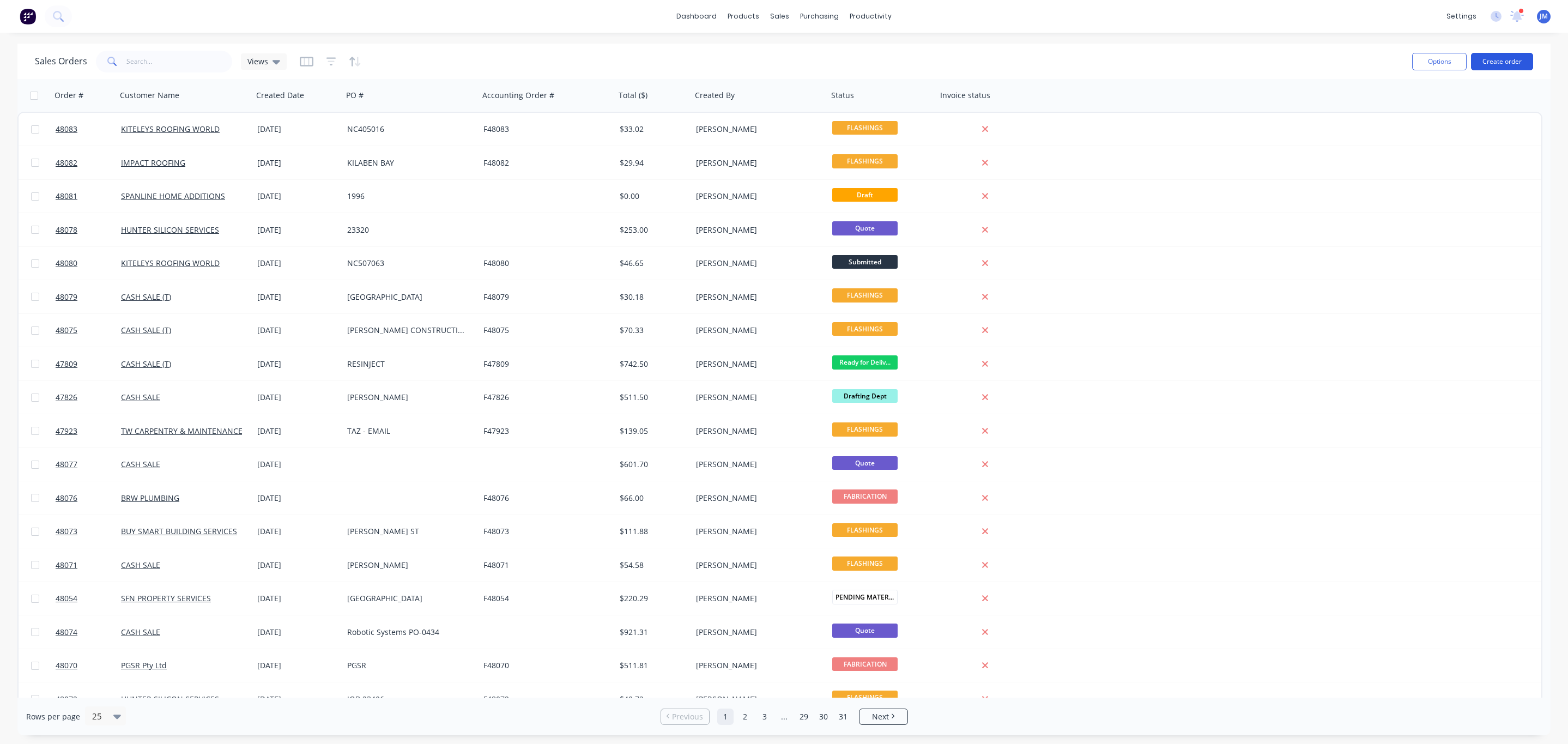
click at [1506, 58] on button "Create order" at bounding box center [1502, 61] width 62 height 18
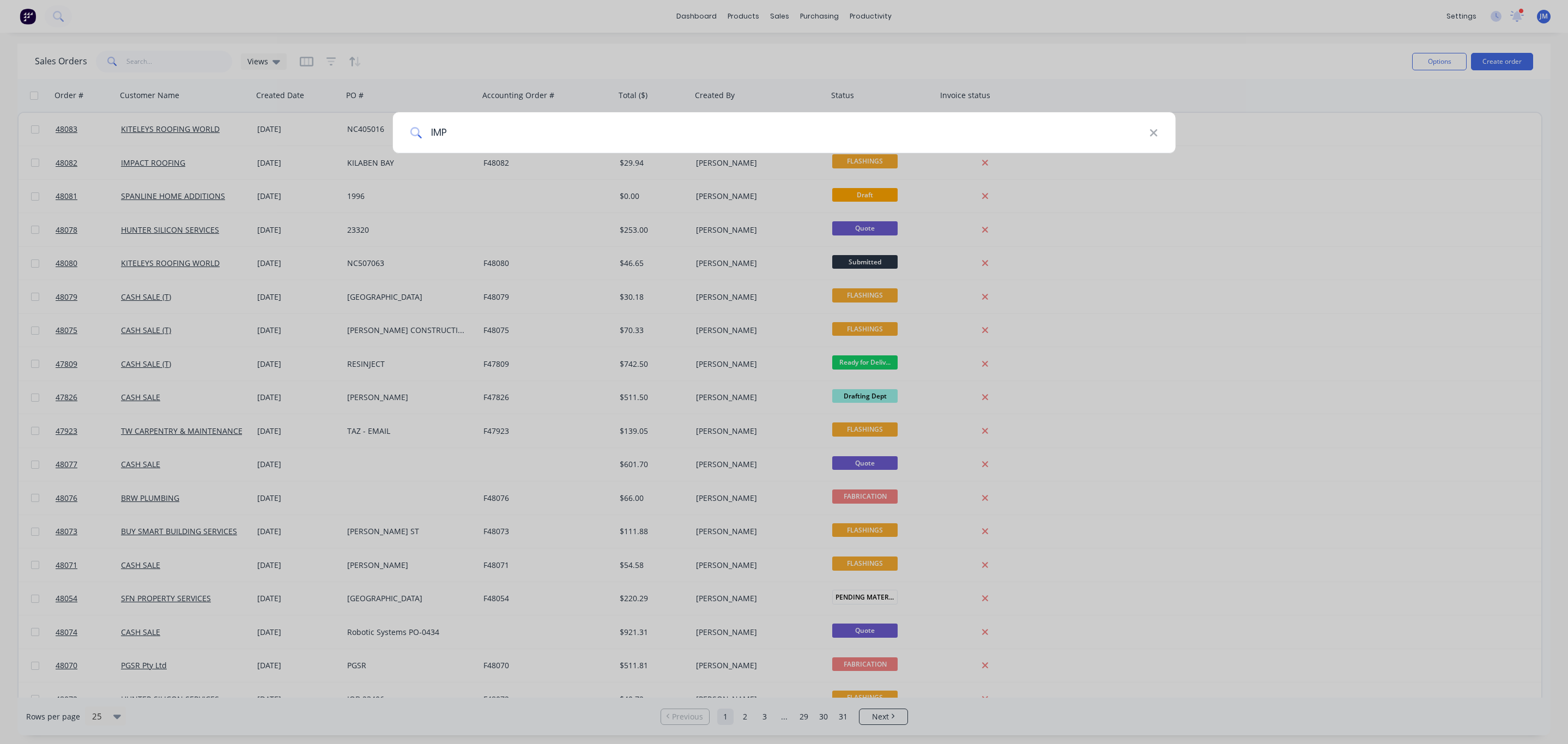
type input "IMP"
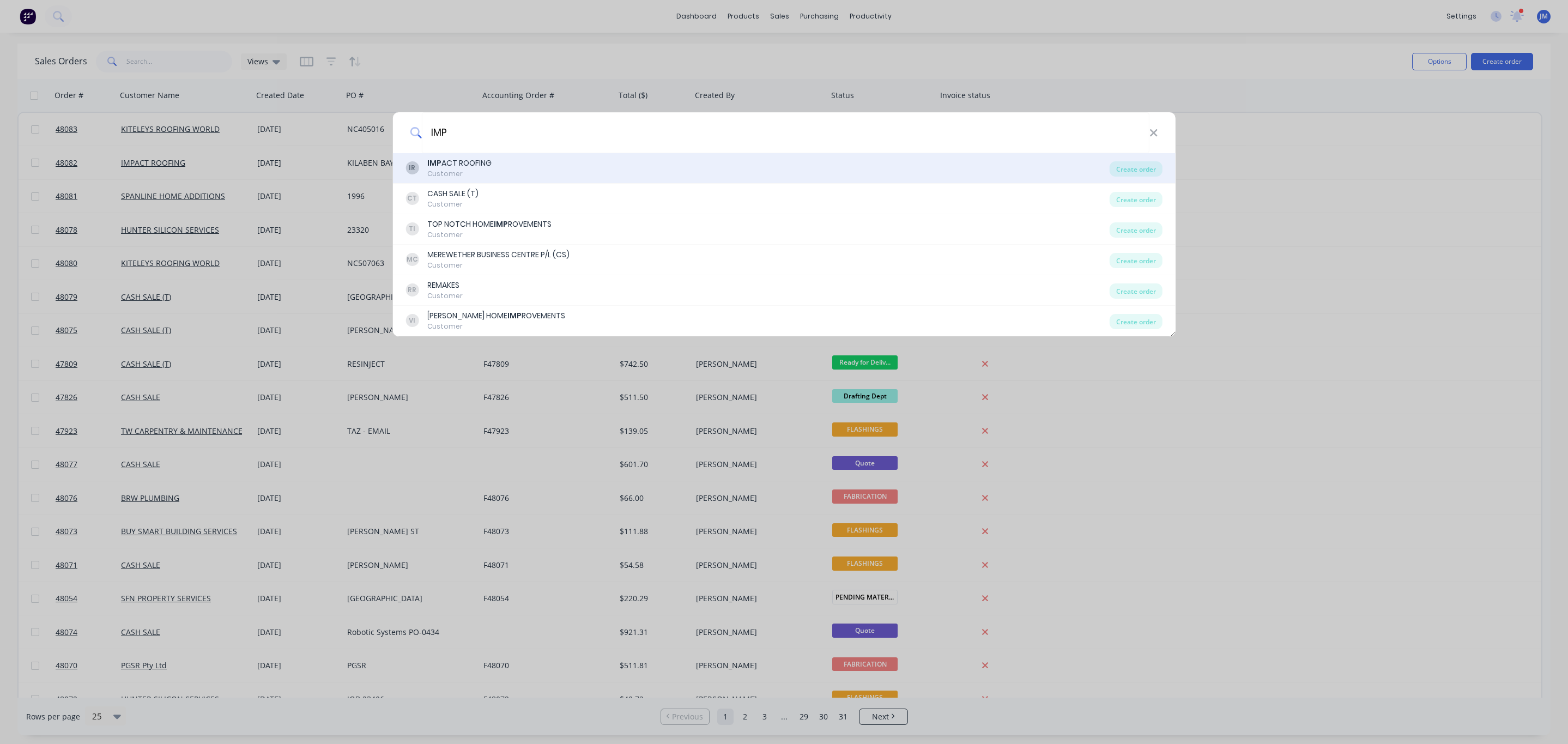
click at [492, 173] on div "IR IMP ACT ROOFING Customer" at bounding box center [757, 168] width 704 height 22
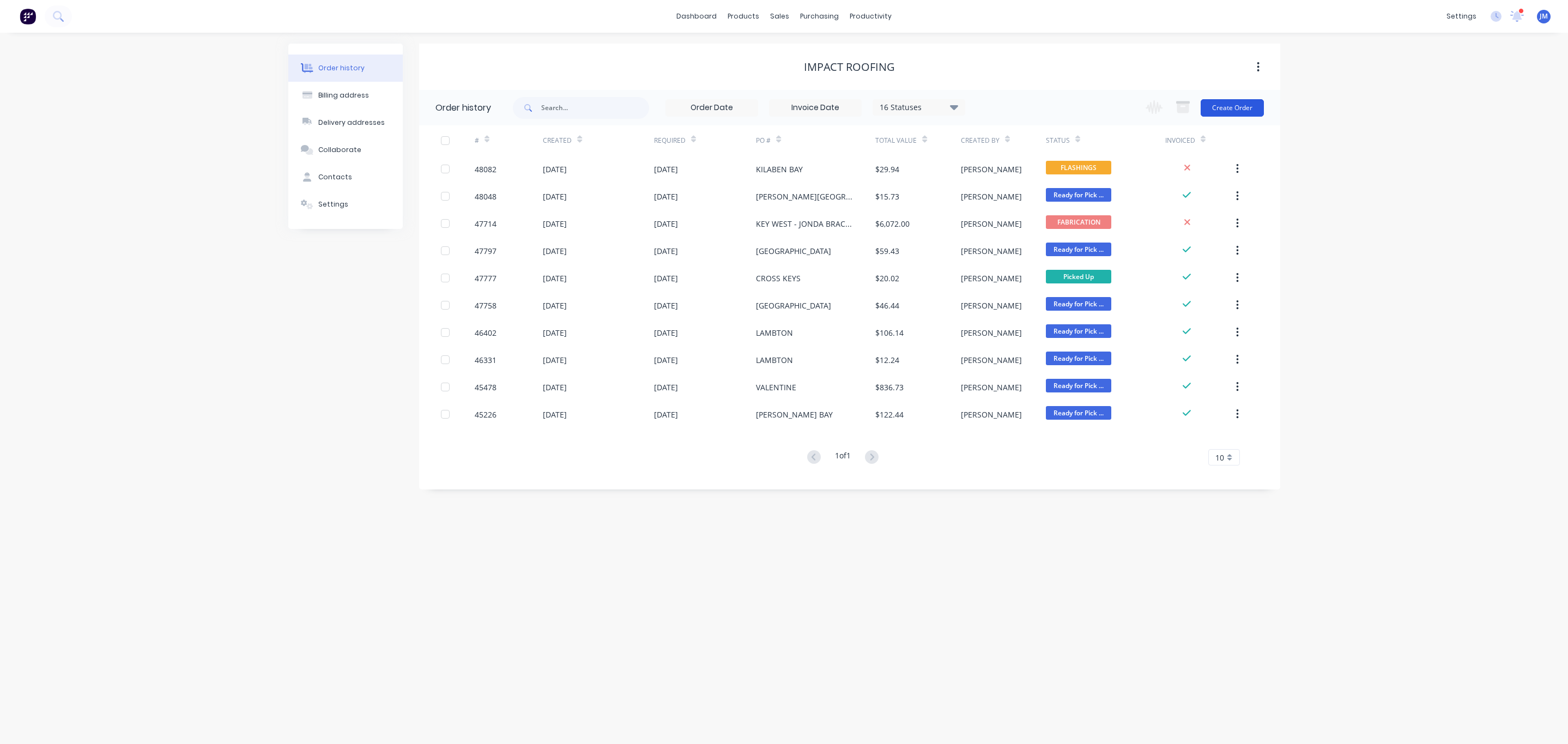
click at [1238, 112] on button "Create Order" at bounding box center [1232, 108] width 63 height 18
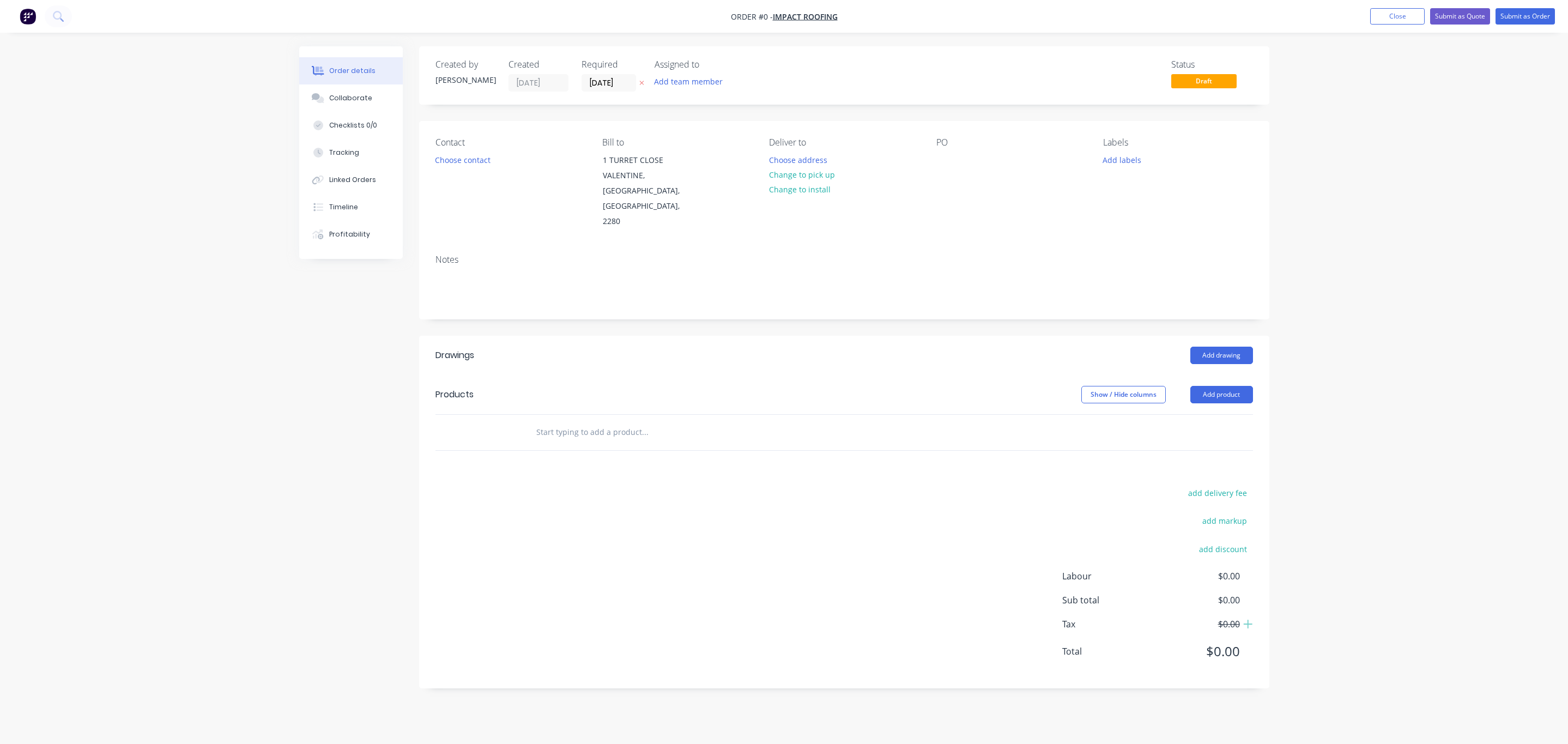
click at [484, 150] on div "Contact Choose contact" at bounding box center [510, 183] width 150 height 92
click at [480, 170] on div "Contact Choose contact" at bounding box center [510, 183] width 150 height 92
click at [473, 159] on button "Choose contact" at bounding box center [462, 160] width 67 height 15
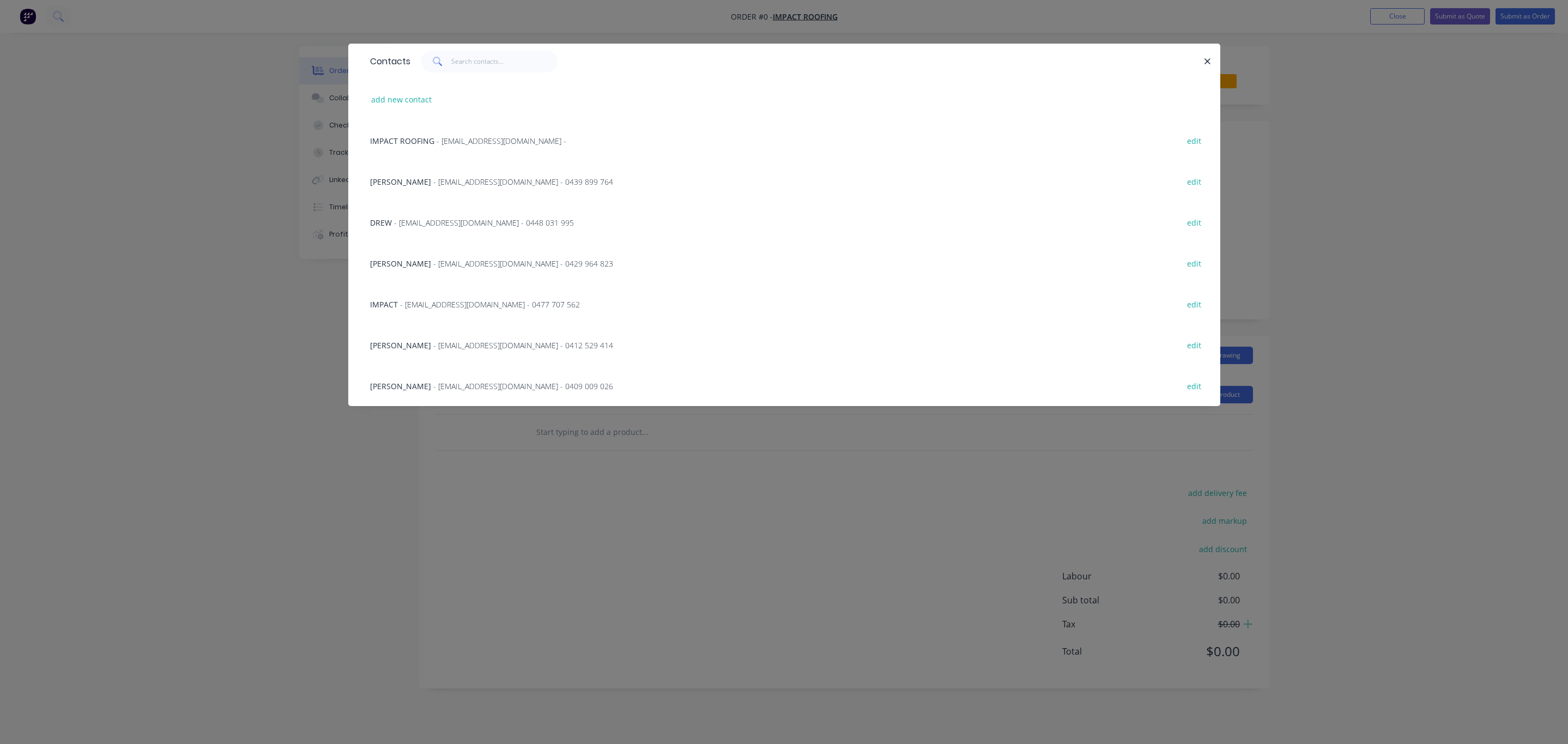
click at [435, 177] on span "- [EMAIL_ADDRESS][DOMAIN_NAME] - 0439 899 764" at bounding box center [523, 181] width 180 height 10
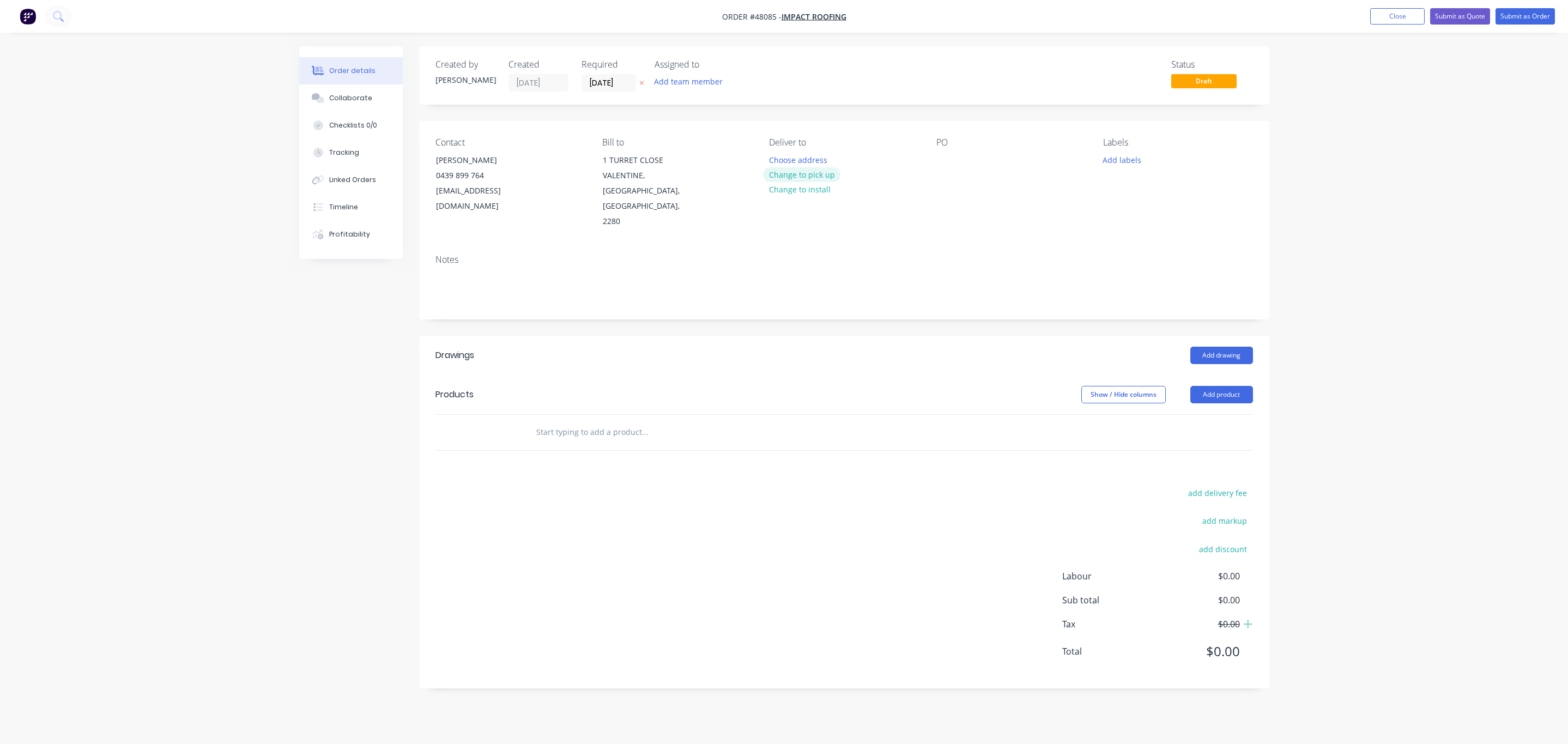
click at [809, 172] on button "Change to pick up" at bounding box center [801, 175] width 77 height 15
click at [898, 162] on div "Pick up Change to delivery Change to install" at bounding box center [844, 183] width 150 height 92
click at [929, 161] on div "Contact [PERSON_NAME] [PHONE_NUMBER] [EMAIL_ADDRESS][DOMAIN_NAME] Bill to 1 TUR…" at bounding box center [844, 183] width 850 height 125
click at [957, 164] on div "PO" at bounding box center [1011, 183] width 150 height 92
click at [950, 150] on div "PO" at bounding box center [1011, 183] width 150 height 92
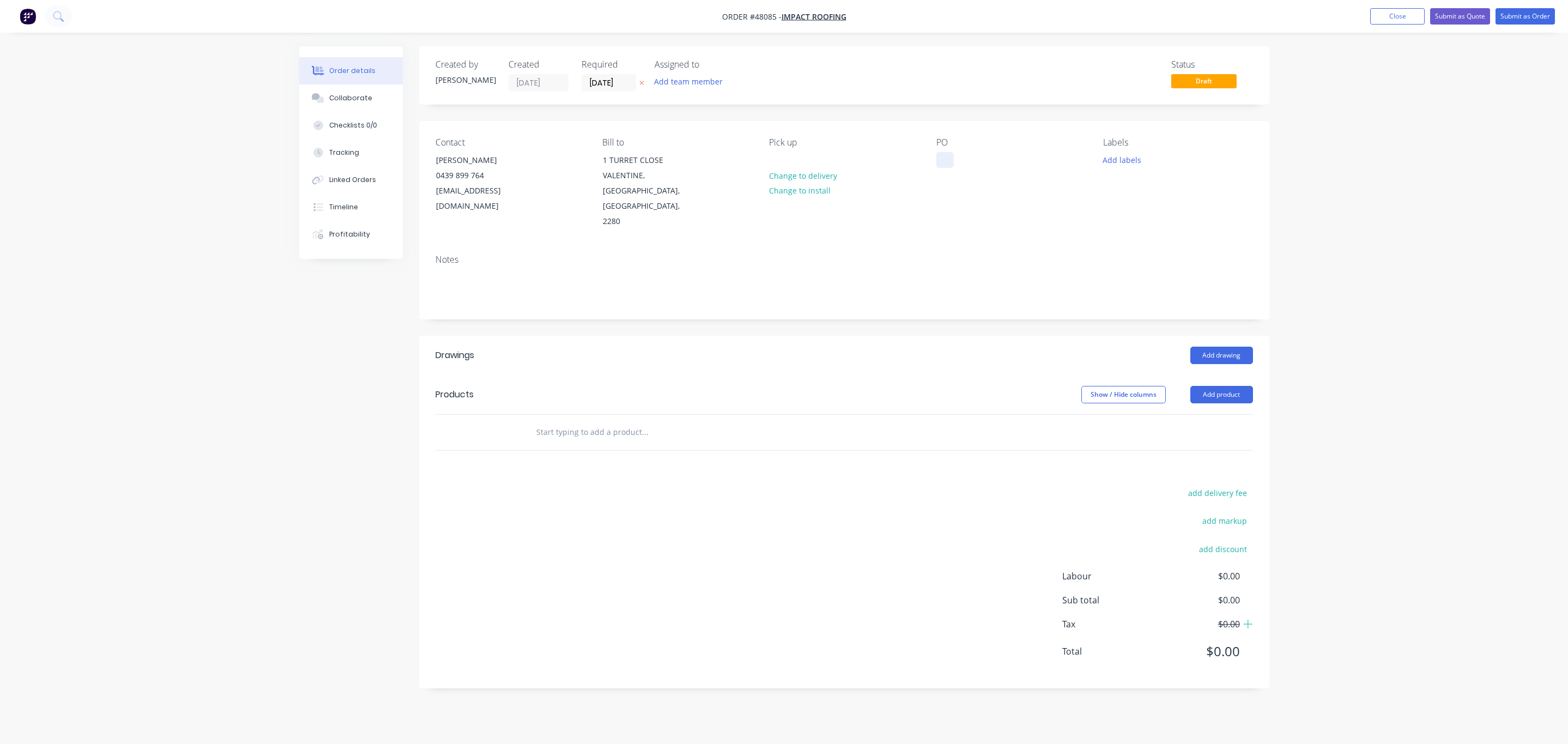
click at [949, 161] on div at bounding box center [945, 160] width 18 height 16
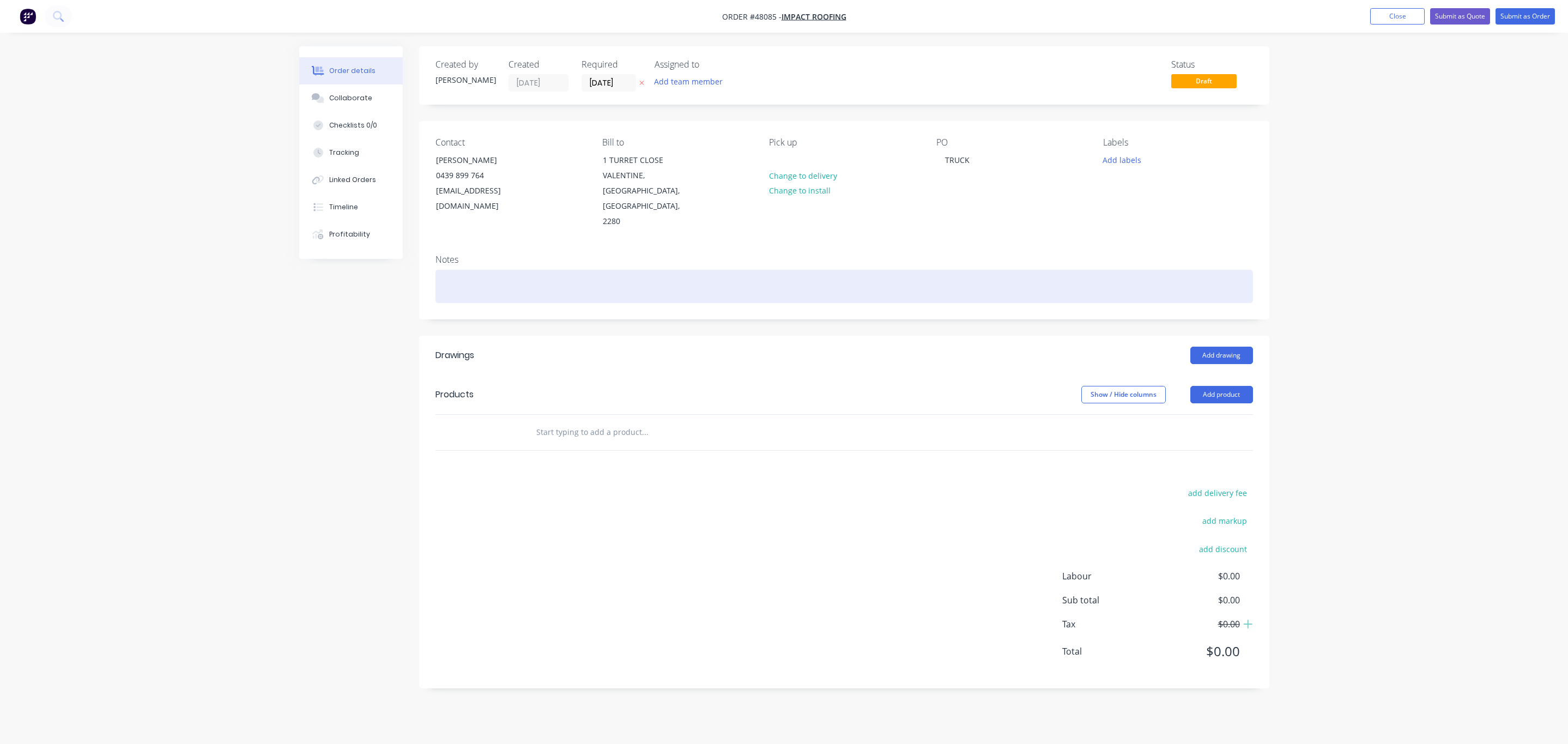
click at [568, 274] on div "Notes" at bounding box center [844, 282] width 850 height 73
click at [551, 270] on div at bounding box center [844, 286] width 817 height 33
drag, startPoint x: 559, startPoint y: 259, endPoint x: 111, endPoint y: 241, distance: 448.4
click at [0, 236] on html "Order #48085 - IMPACT ROOFING Add product Close Submit as Quote Submit as Order…" at bounding box center [784, 372] width 1568 height 744
copy div "TAKEN BY [PERSON_NAME]"
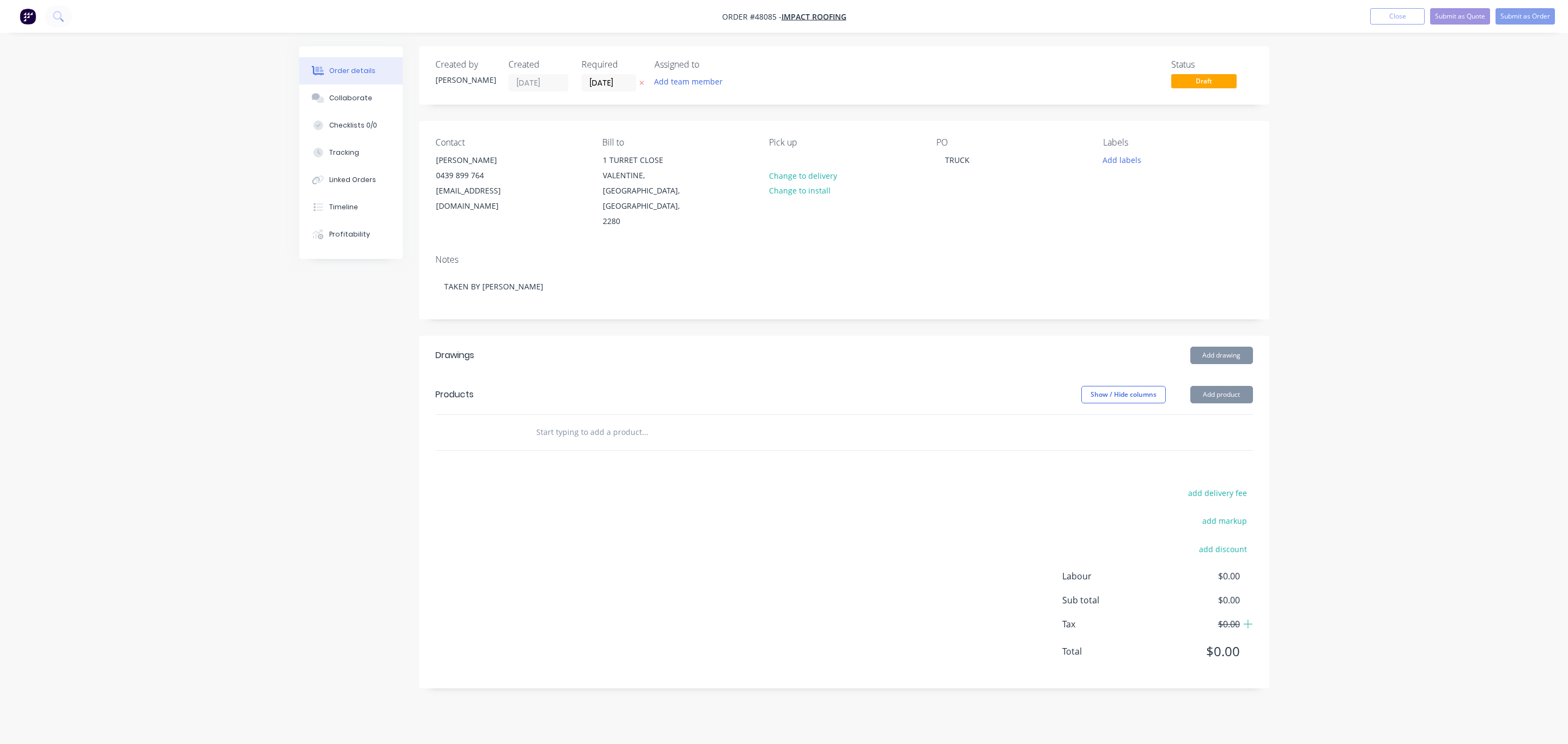
drag, startPoint x: 1133, startPoint y: 189, endPoint x: 997, endPoint y: 185, distance: 136.1
click at [1135, 189] on div "Labels Add labels" at bounding box center [1178, 183] width 150 height 92
click at [982, 183] on div "PO TRUCK" at bounding box center [1011, 183] width 150 height 92
click at [1240, 386] on button "Add product" at bounding box center [1222, 395] width 63 height 18
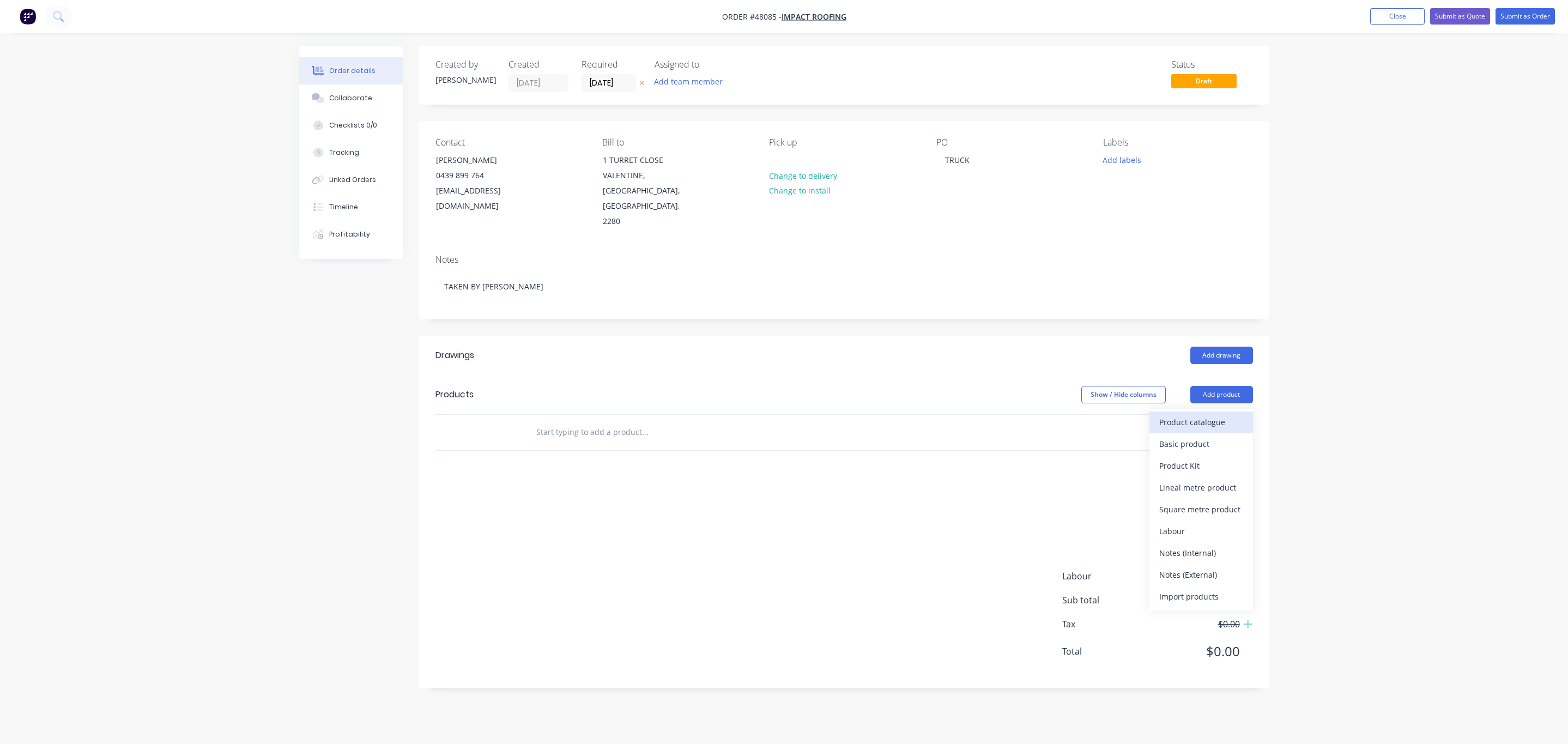
click at [1196, 414] on div "Product catalogue" at bounding box center [1201, 422] width 84 height 16
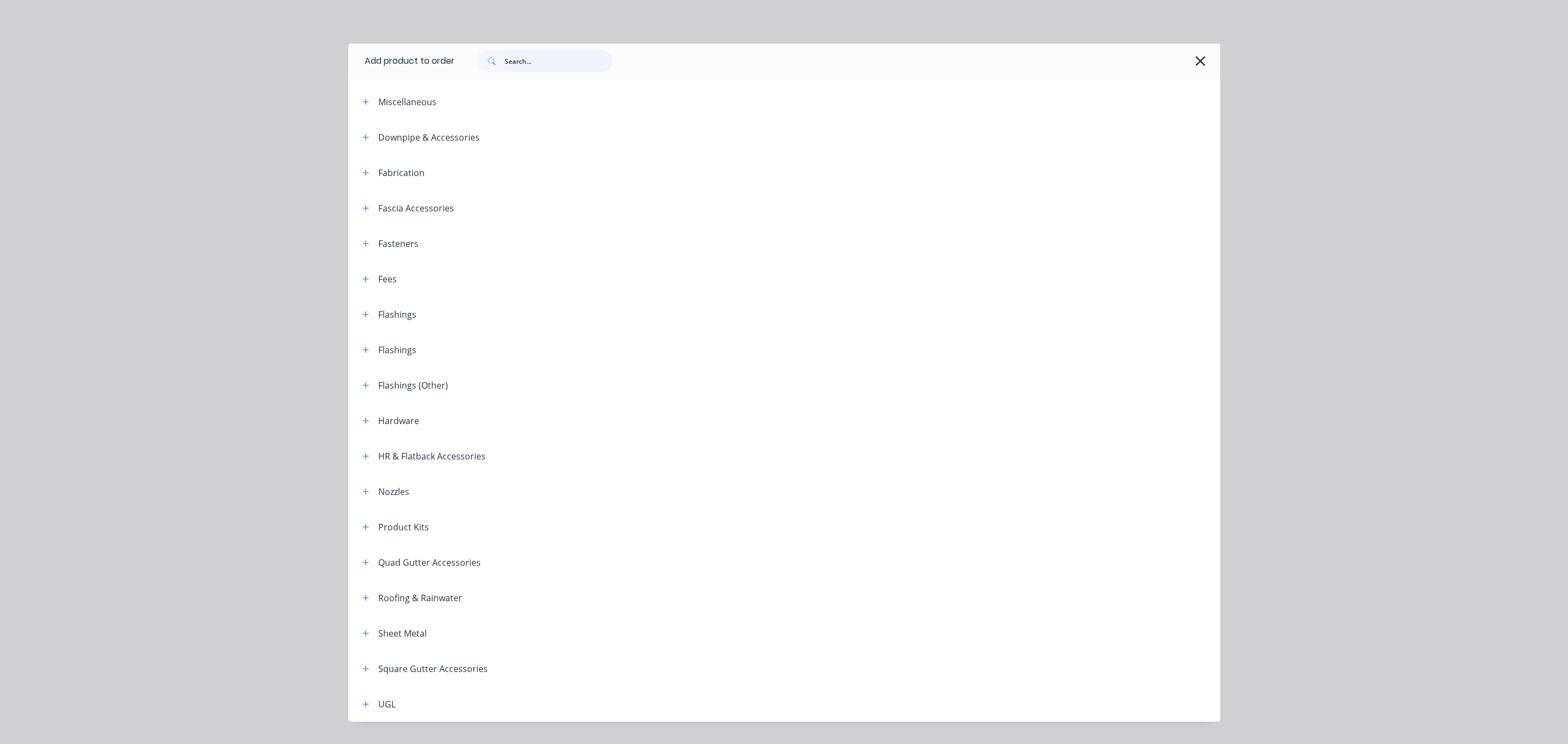
click at [558, 61] on input "text" at bounding box center [559, 61] width 108 height 22
type input "SIL"
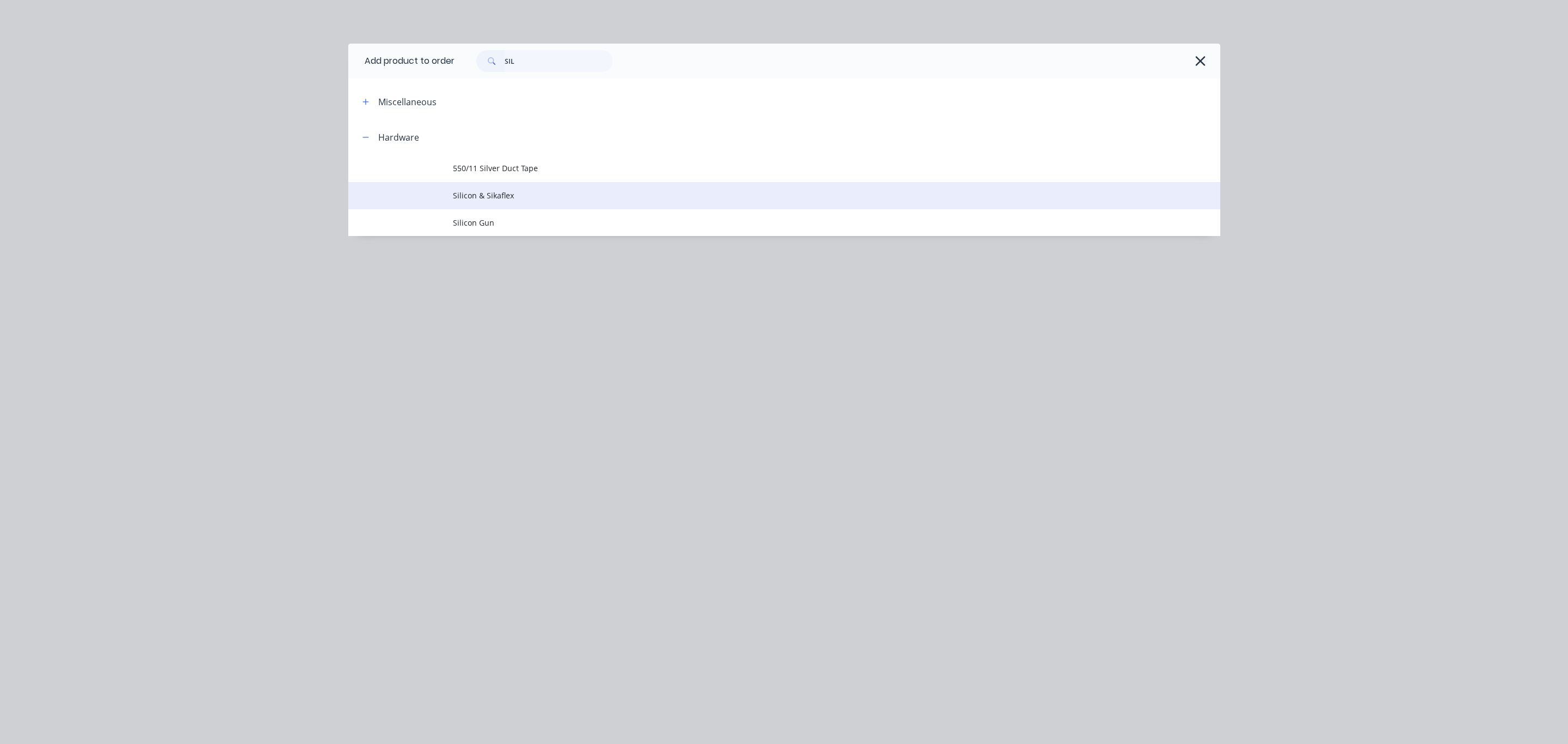
click at [563, 196] on span "Silicon & Sikaflex" at bounding box center [759, 195] width 614 height 11
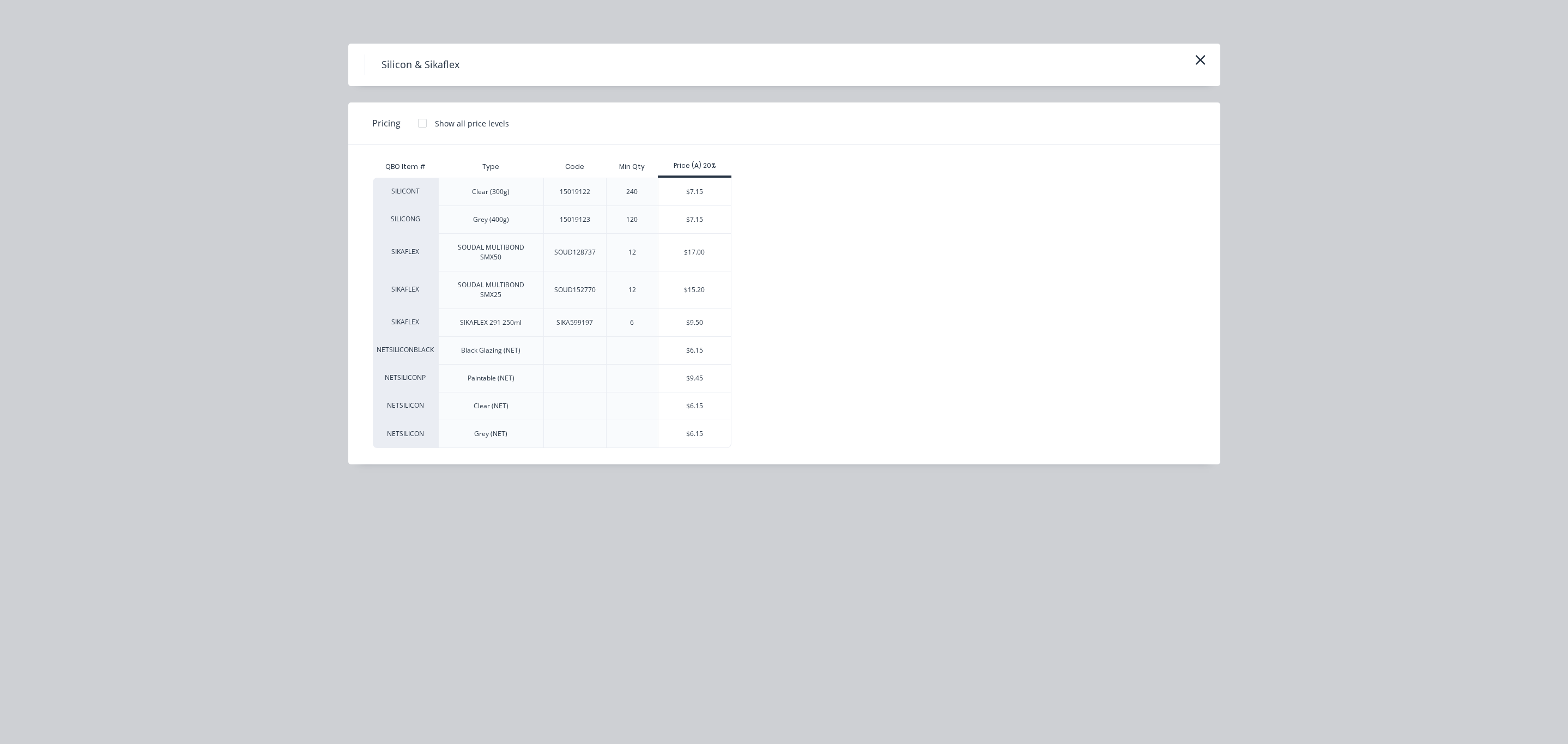
drag, startPoint x: 666, startPoint y: 203, endPoint x: 741, endPoint y: 173, distance: 80.8
click at [741, 173] on div "QBO Item # Type Code Min Qty Price (A) 20% SILICONT Clear (300g) 15019122 240 $…" at bounding box center [776, 302] width 807 height 292
click at [703, 183] on div "$7.15" at bounding box center [695, 192] width 73 height 27
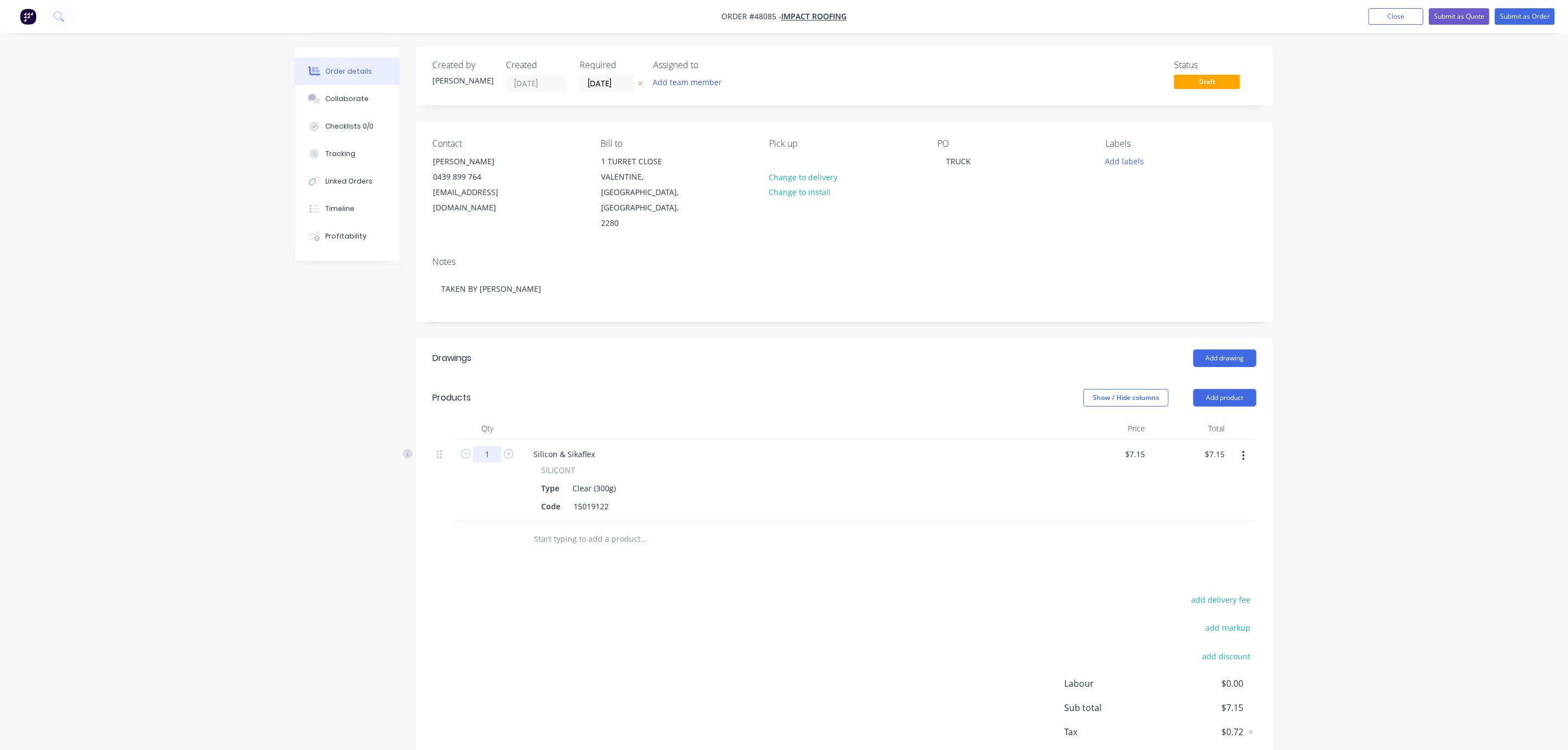
click at [492, 446] on input "1" at bounding box center [487, 454] width 29 height 16
type input "20"
type input "$143.00"
click at [796, 469] on div "SILICONT Type Clear (300g) Code 15019122" at bounding box center [795, 490] width 541 height 50
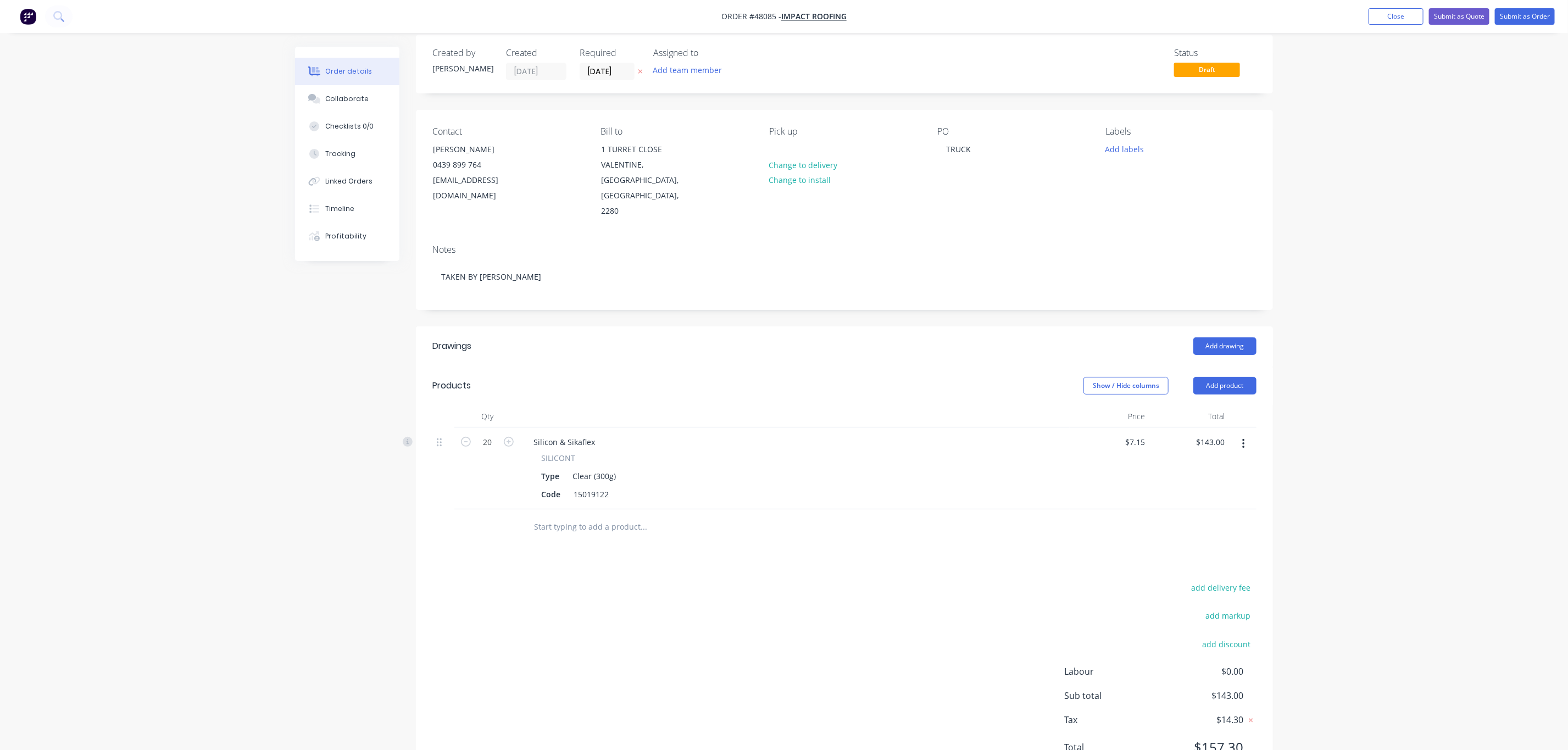
scroll to position [35, 0]
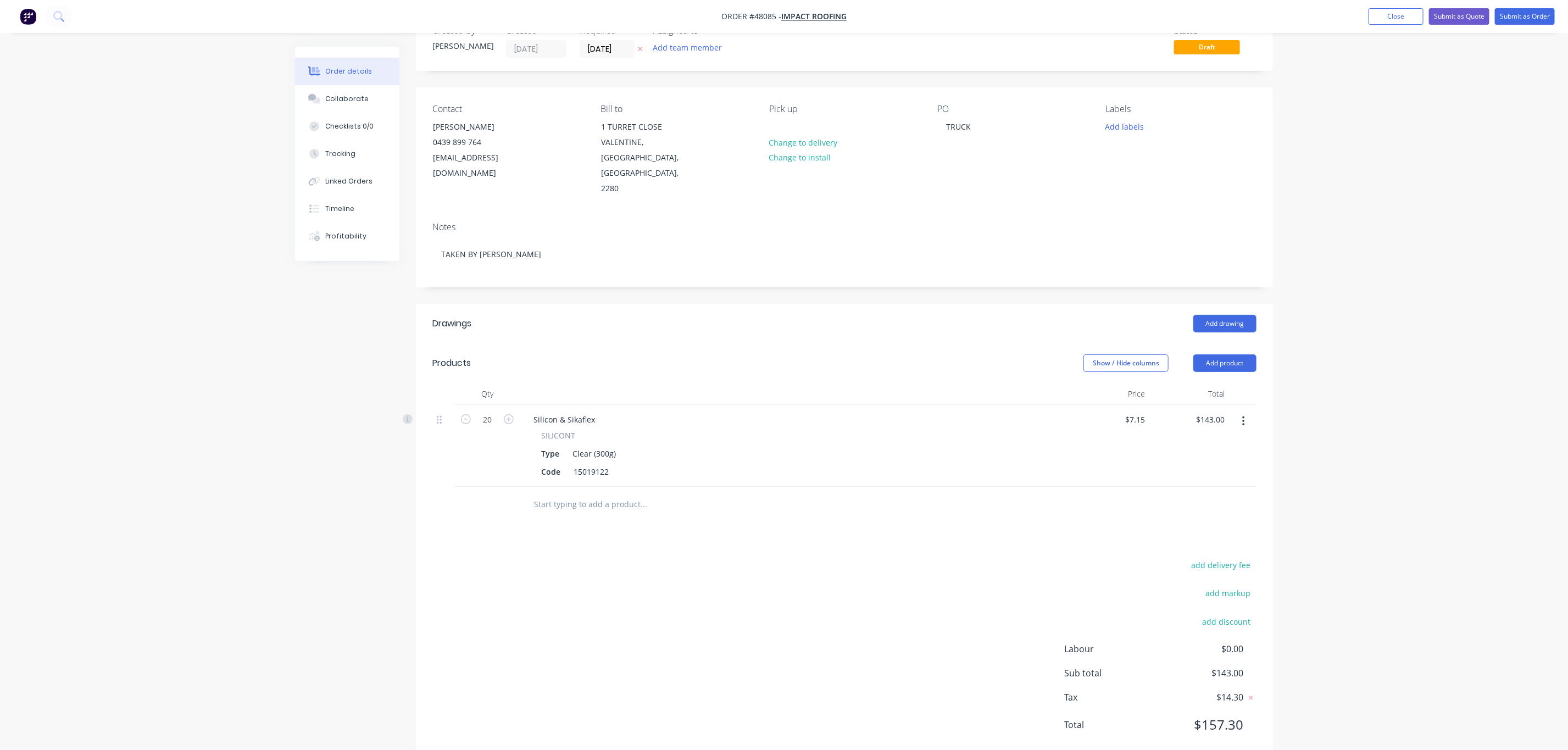
click at [998, 346] on header "Products Show / Hide columns Add product" at bounding box center [844, 363] width 857 height 39
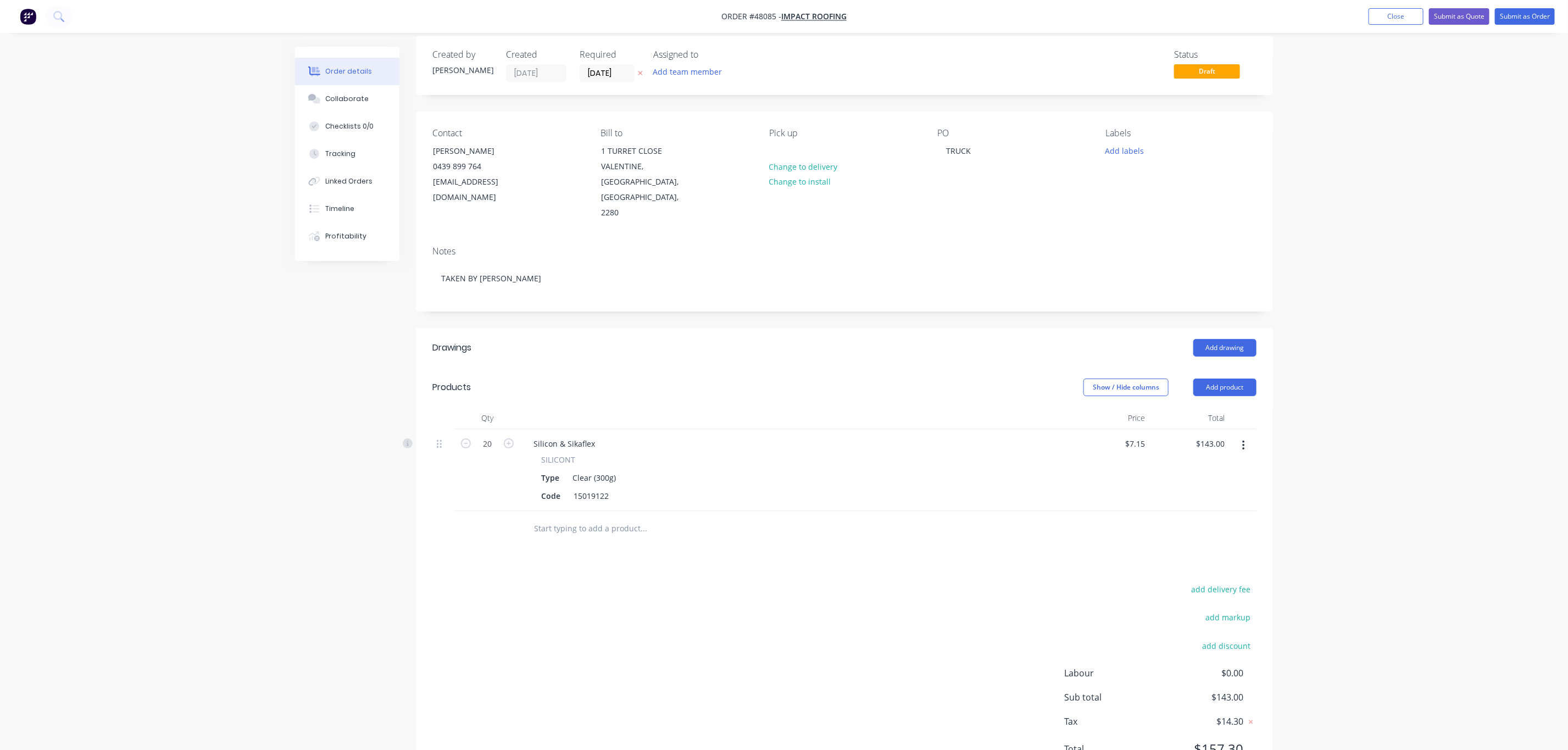
scroll to position [0, 0]
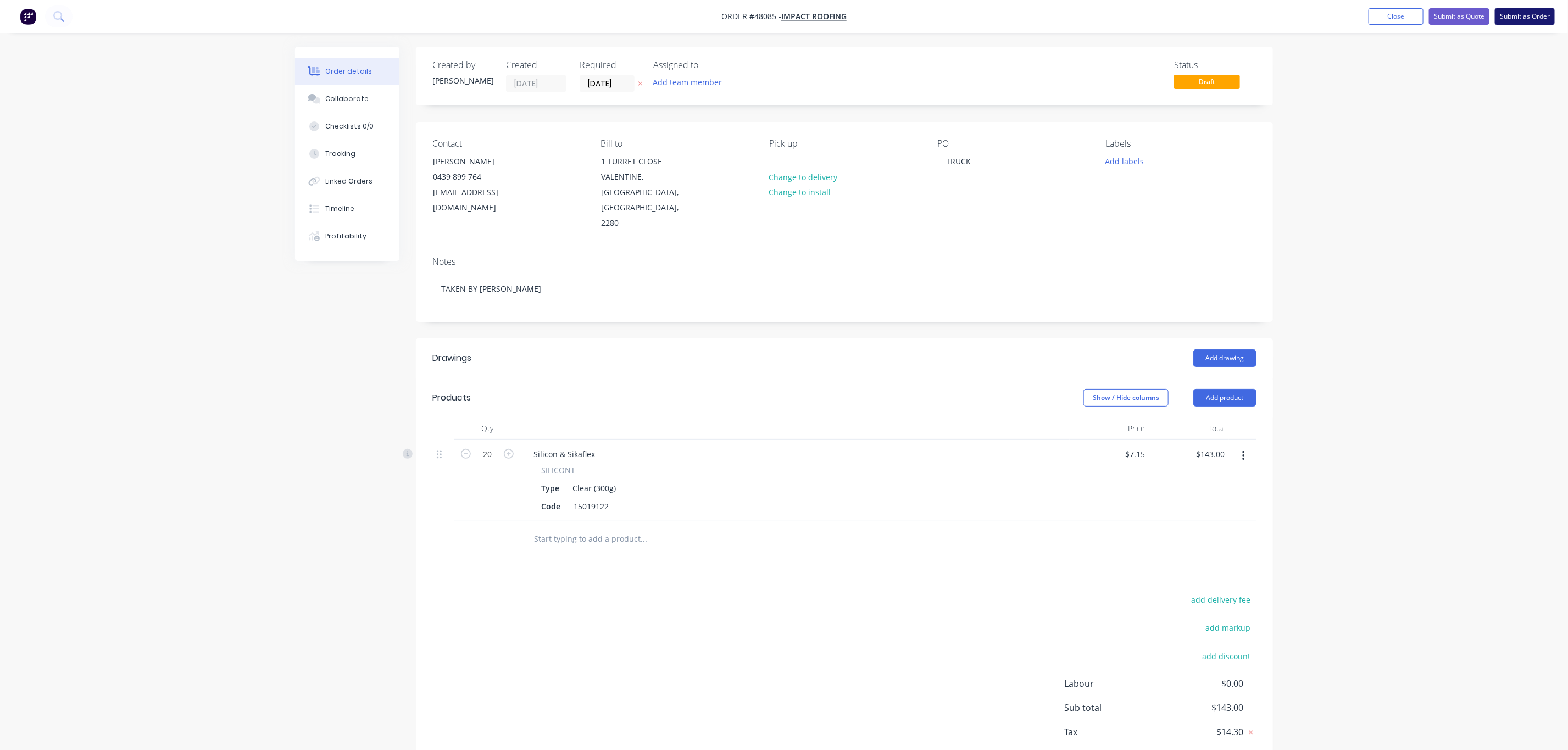
click at [1535, 12] on button "Submit as Order" at bounding box center [1525, 16] width 60 height 16
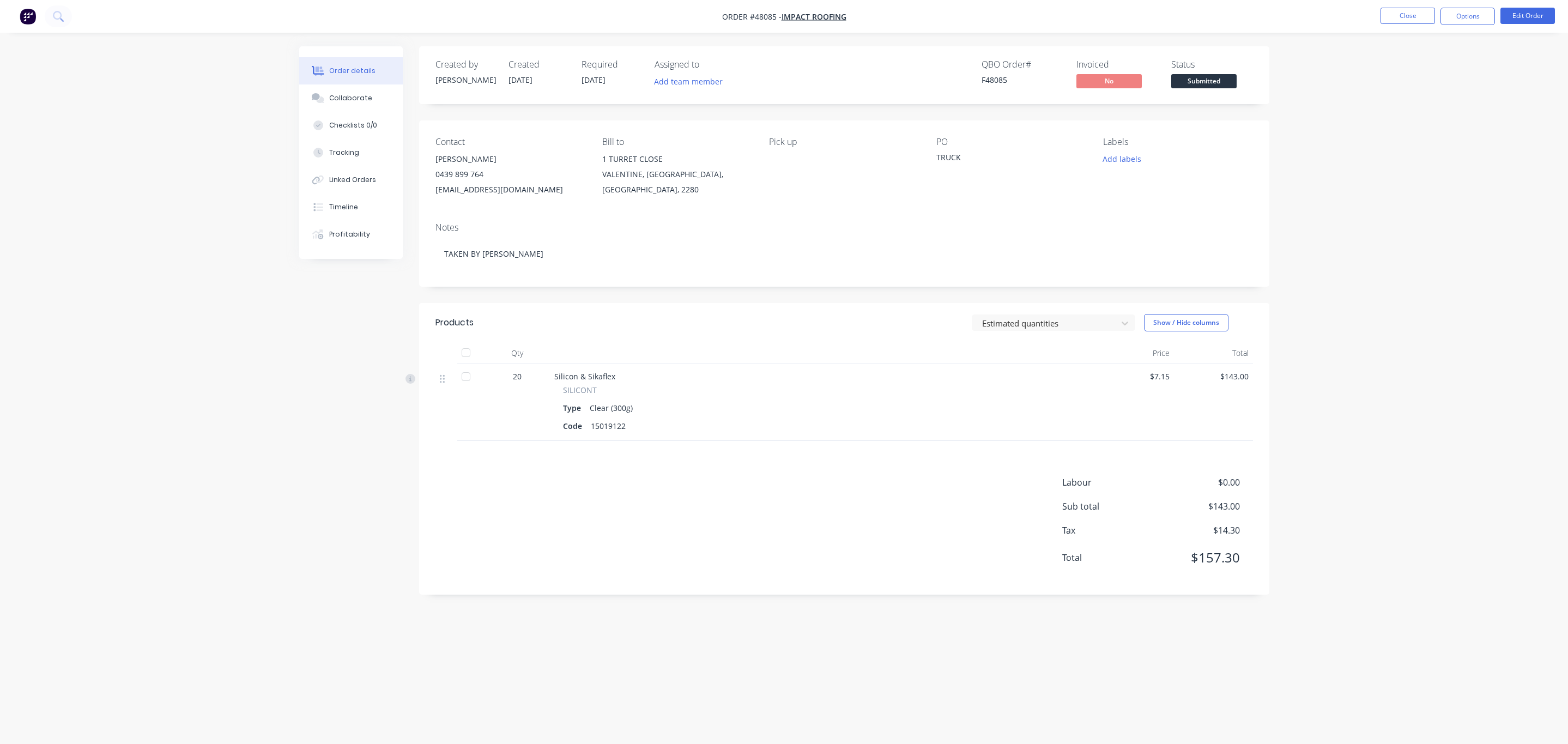
click at [1447, 25] on nav "Order #48085 - IMPACT ROOFING Close Options Edit Order" at bounding box center [784, 16] width 1568 height 33
click at [1456, 27] on nav "Order #48085 - IMPACT ROOFING Close Options Edit Order" at bounding box center [784, 16] width 1568 height 33
click at [1470, 8] on button "Options" at bounding box center [1468, 16] width 55 height 18
click at [1445, 64] on div "Invoice" at bounding box center [1435, 66] width 100 height 16
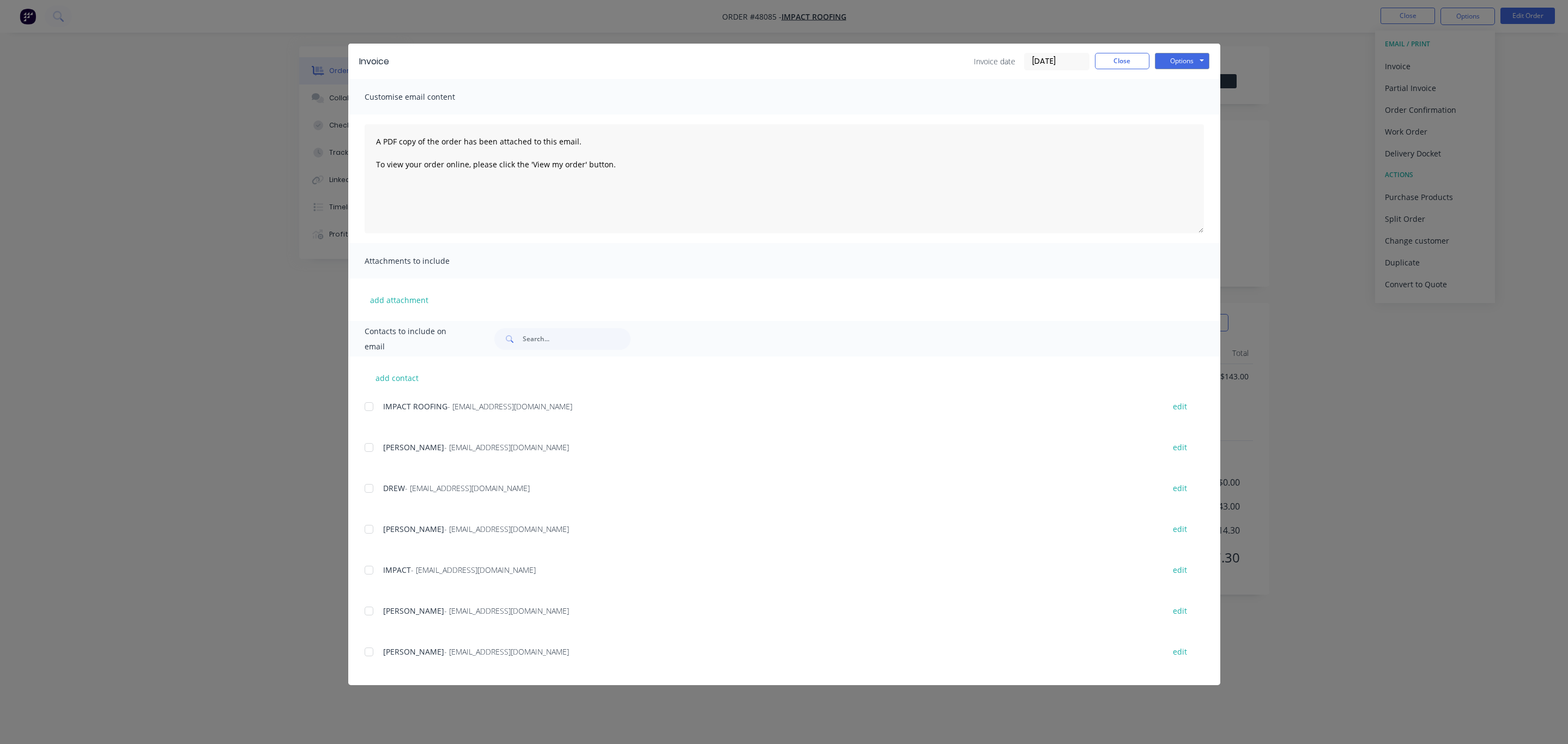
click at [362, 495] on div "add contact IMPACT ROOFING - [EMAIL_ADDRESS][DOMAIN_NAME] edit [PERSON_NAME] - …" at bounding box center [784, 521] width 872 height 329
click at [365, 491] on div at bounding box center [369, 489] width 22 height 22
click at [1199, 48] on div "Invoice Invoice date [DATE] Close Options Preview Print Email" at bounding box center [784, 61] width 872 height 36
click at [1194, 59] on button "Options" at bounding box center [1182, 61] width 55 height 16
drag, startPoint x: 1184, startPoint y: 101, endPoint x: 1153, endPoint y: 212, distance: 115.2
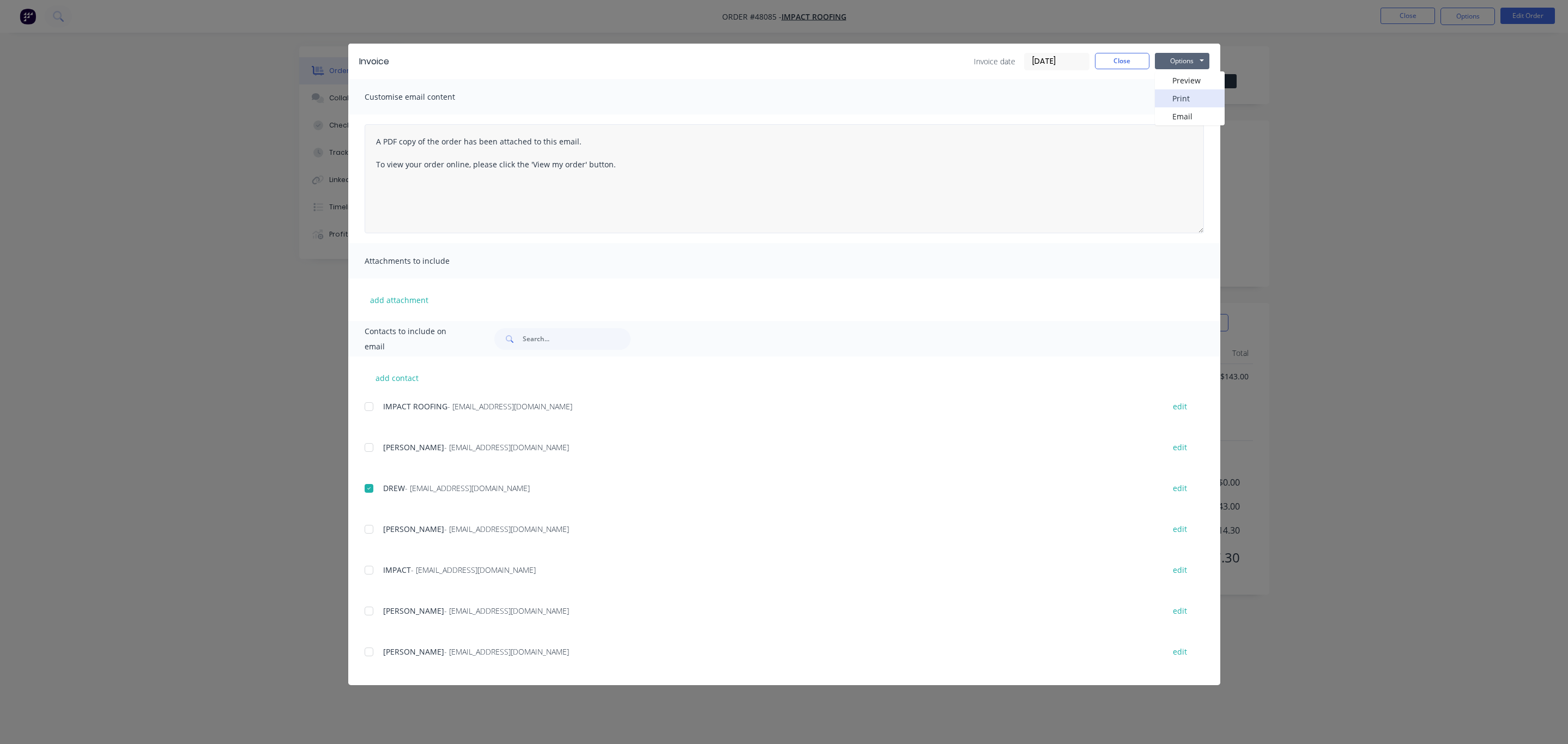
click at [1153, 212] on div "Invoice Invoice date [DATE] Close Options Preview Print Email Customise email c…" at bounding box center [784, 365] width 872 height 642
click at [1188, 71] on div "Invoice Invoice date [DATE] Close Options Preview Print Email" at bounding box center [784, 61] width 872 height 36
click at [1188, 53] on button "Options" at bounding box center [1182, 61] width 55 height 16
click at [1169, 119] on button "Email" at bounding box center [1190, 116] width 70 height 18
click at [1133, 59] on button "Close" at bounding box center [1122, 61] width 55 height 16
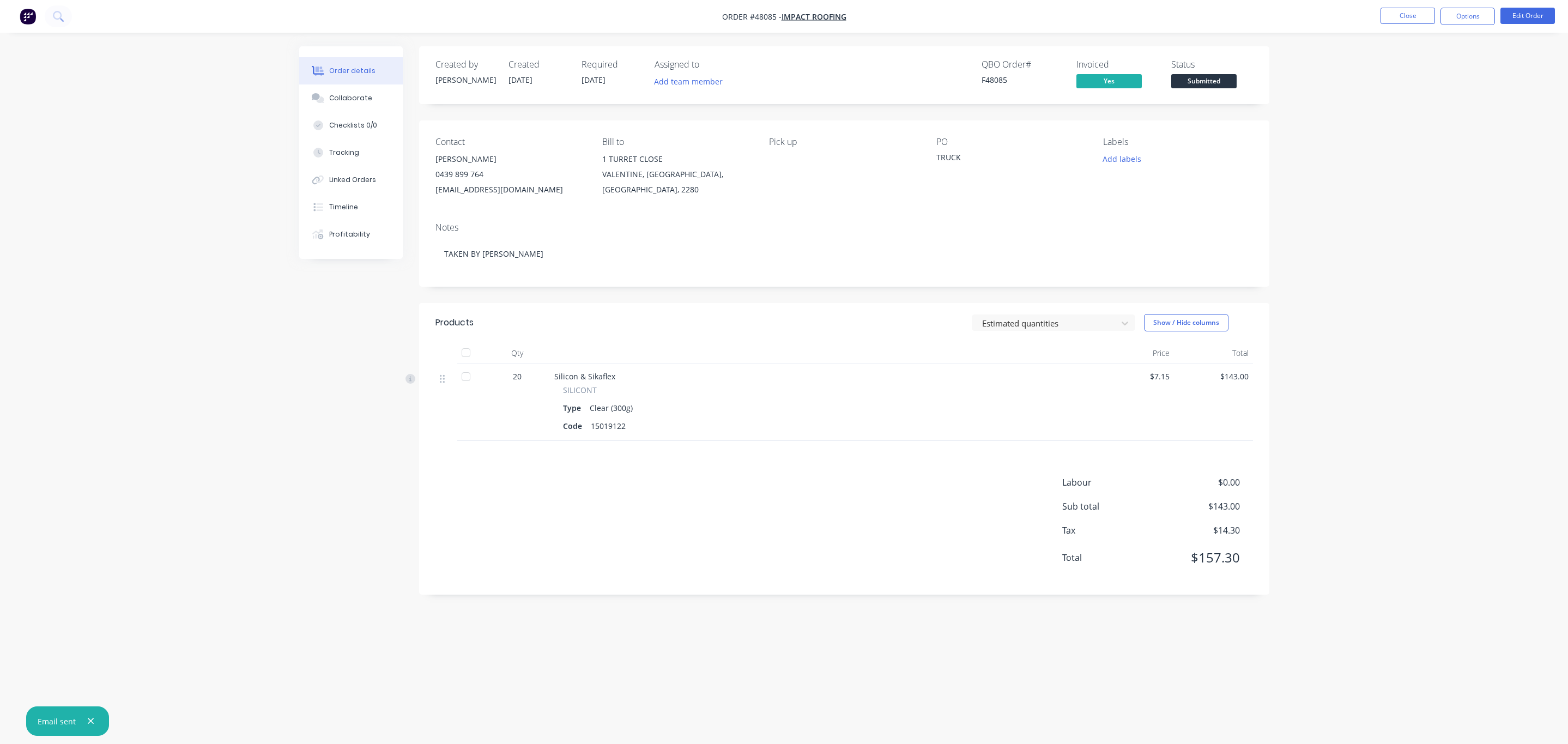
drag, startPoint x: 1205, startPoint y: 75, endPoint x: 1195, endPoint y: 69, distance: 11.7
click at [1197, 71] on body "Order #48085 - IMPACT ROOFING Close Options Edit Order Order details Collaborat…" at bounding box center [784, 372] width 1568 height 744
click at [1214, 75] on span "Submitted" at bounding box center [1203, 81] width 65 height 13
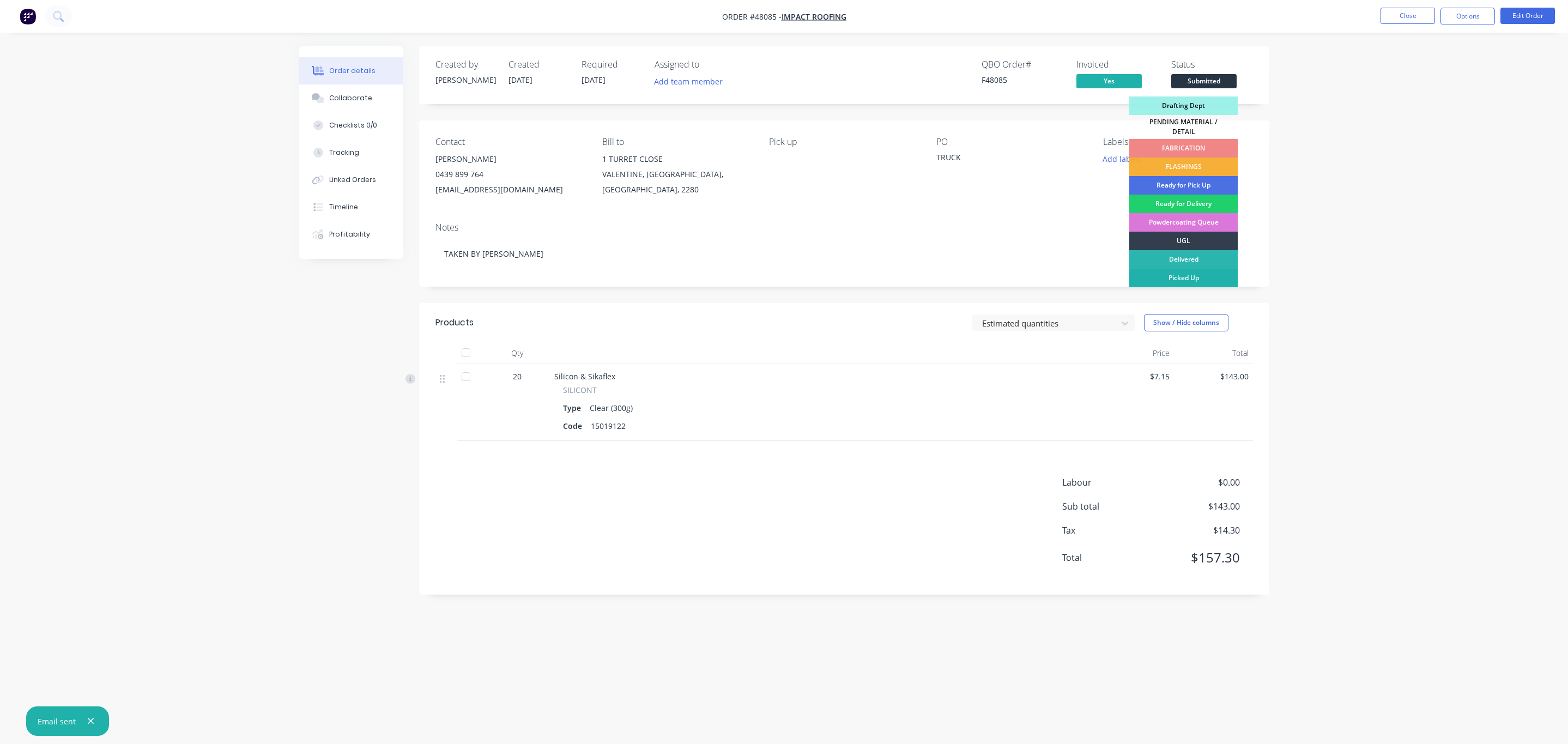
click at [1185, 270] on div "Picked Up" at bounding box center [1184, 278] width 109 height 19
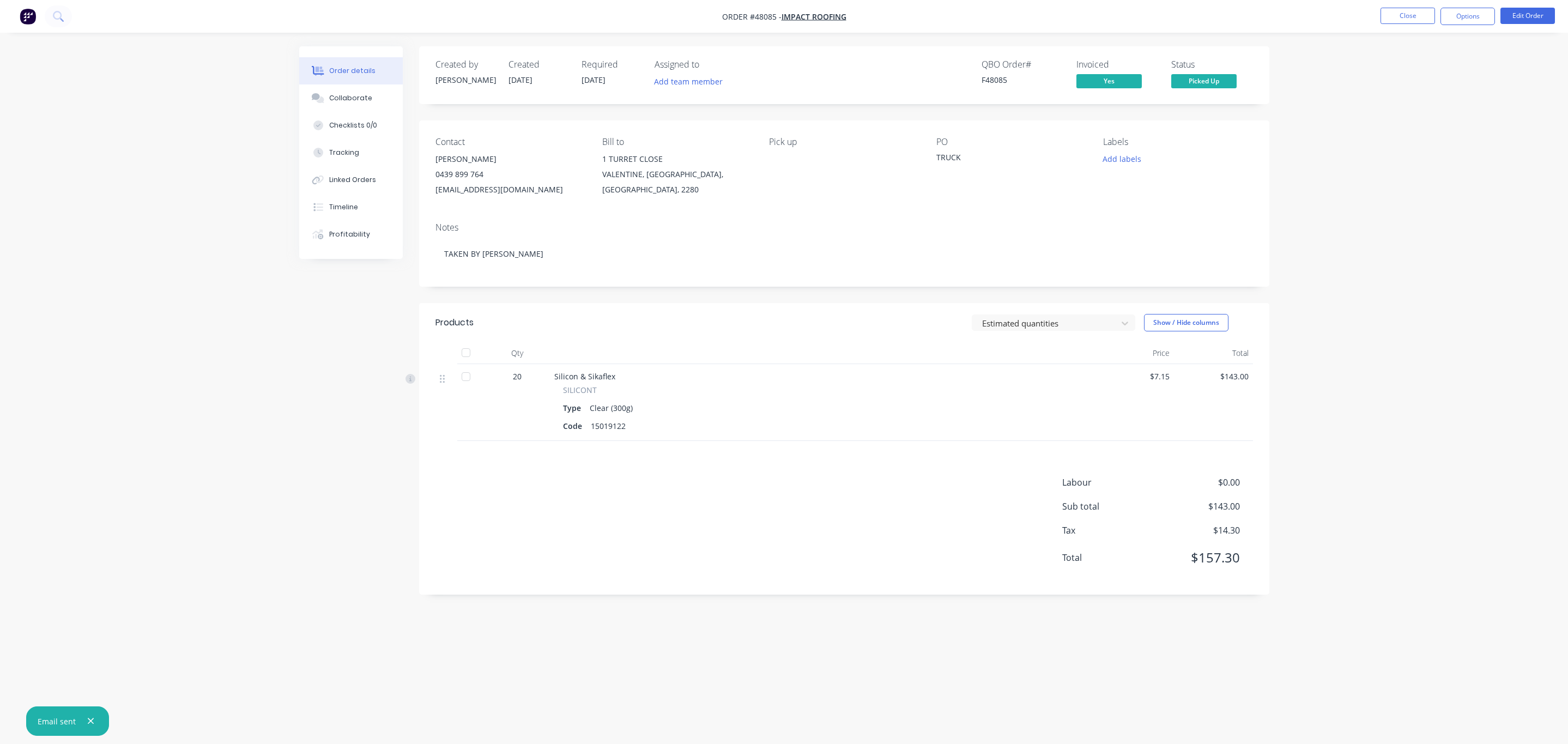
click at [1444, 0] on html "Order #48085 - IMPACT ROOFING Close Options Edit Order Order details Collaborat…" at bounding box center [784, 372] width 1568 height 744
click at [1470, 23] on button "Options" at bounding box center [1468, 16] width 55 height 18
click at [1445, 75] on button "Invoice" at bounding box center [1435, 66] width 120 height 22
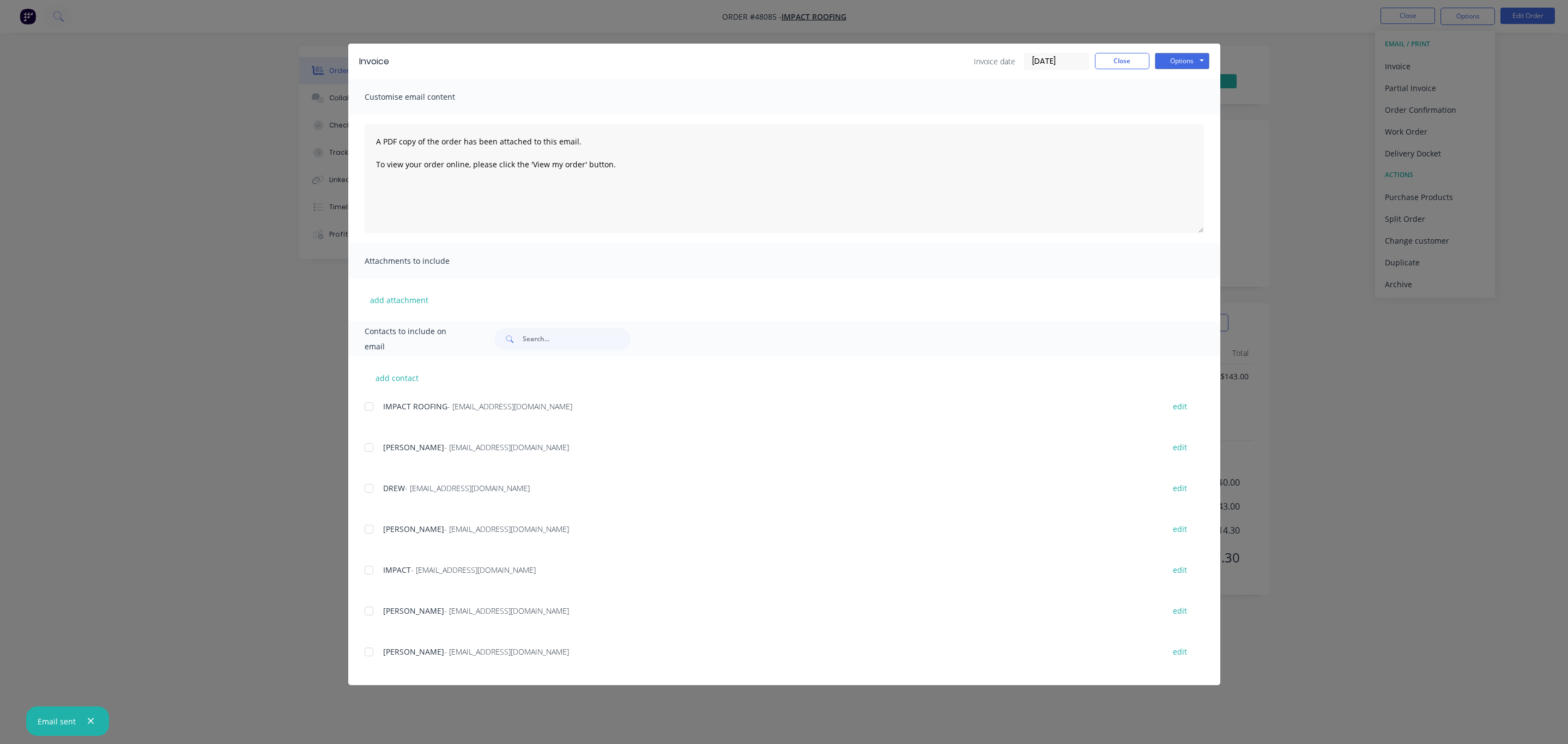
drag, startPoint x: 1151, startPoint y: 72, endPoint x: 1137, endPoint y: 69, distance: 14.3
click at [1150, 72] on div "Invoice Invoice date [DATE] Close Options Preview Print Email" at bounding box center [784, 61] width 872 height 36
click at [1121, 65] on button "Close" at bounding box center [1122, 61] width 55 height 16
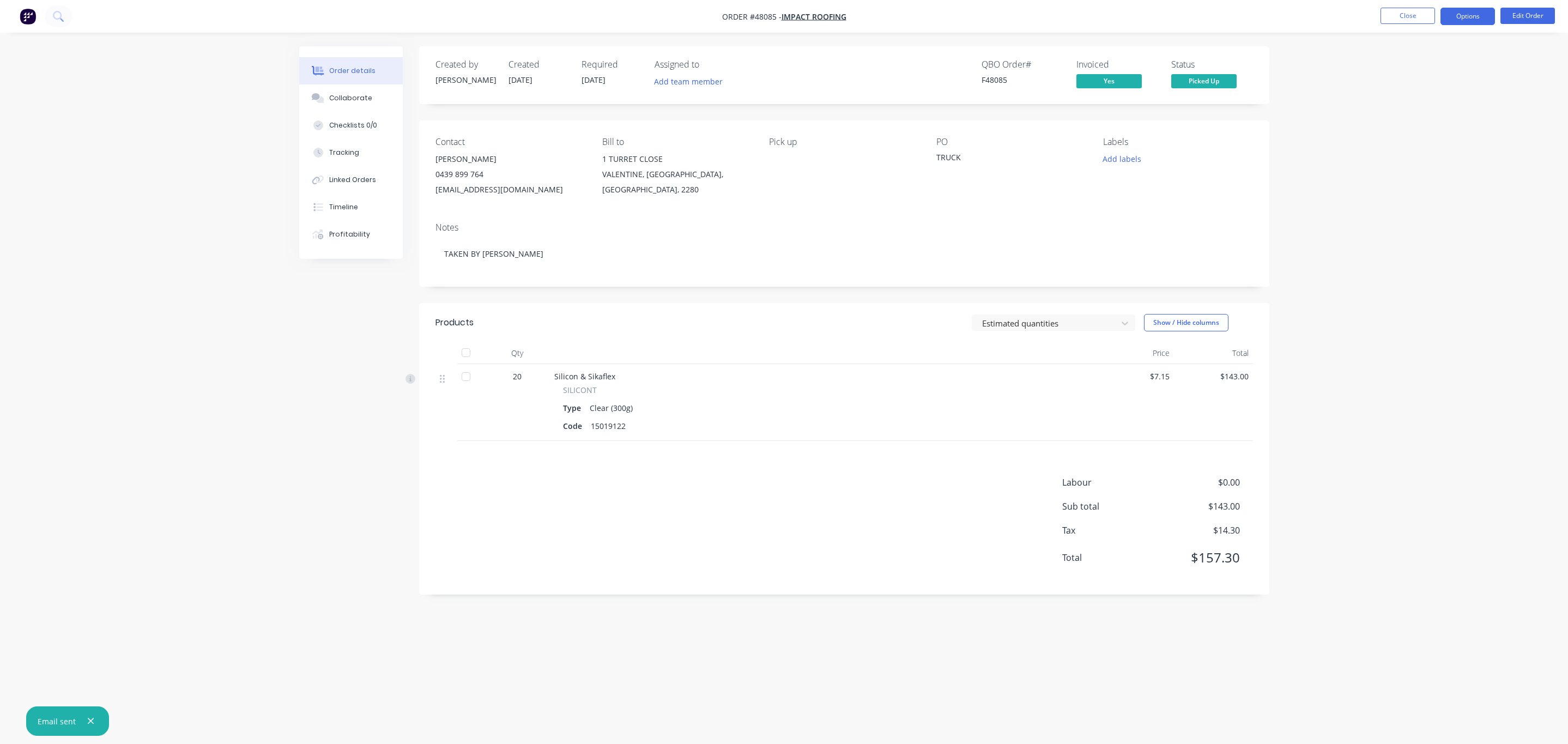
click at [1449, 12] on button "Options" at bounding box center [1468, 16] width 55 height 18
click at [1404, 288] on div "Archive" at bounding box center [1435, 284] width 100 height 16
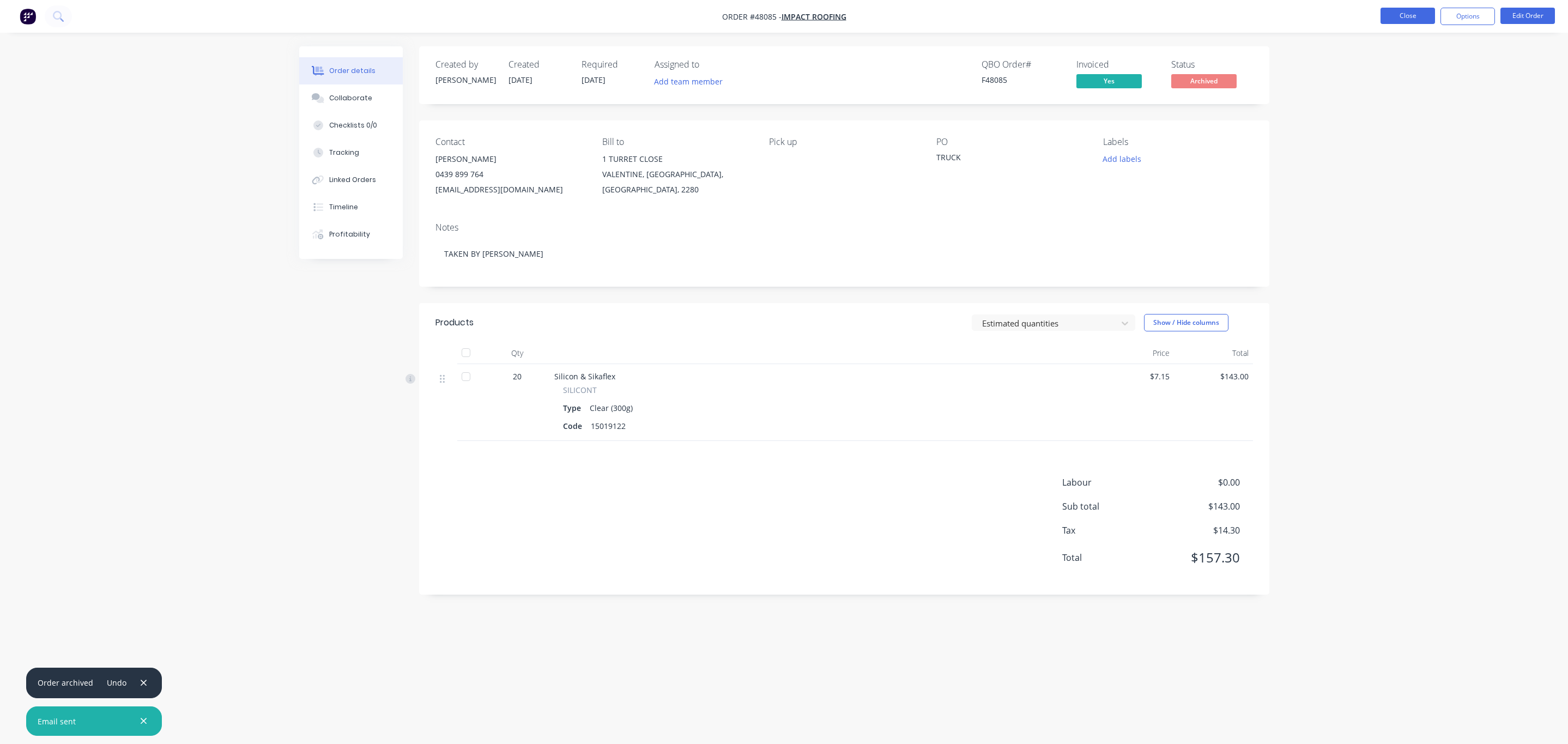
click at [1418, 20] on button "Close" at bounding box center [1408, 16] width 55 height 16
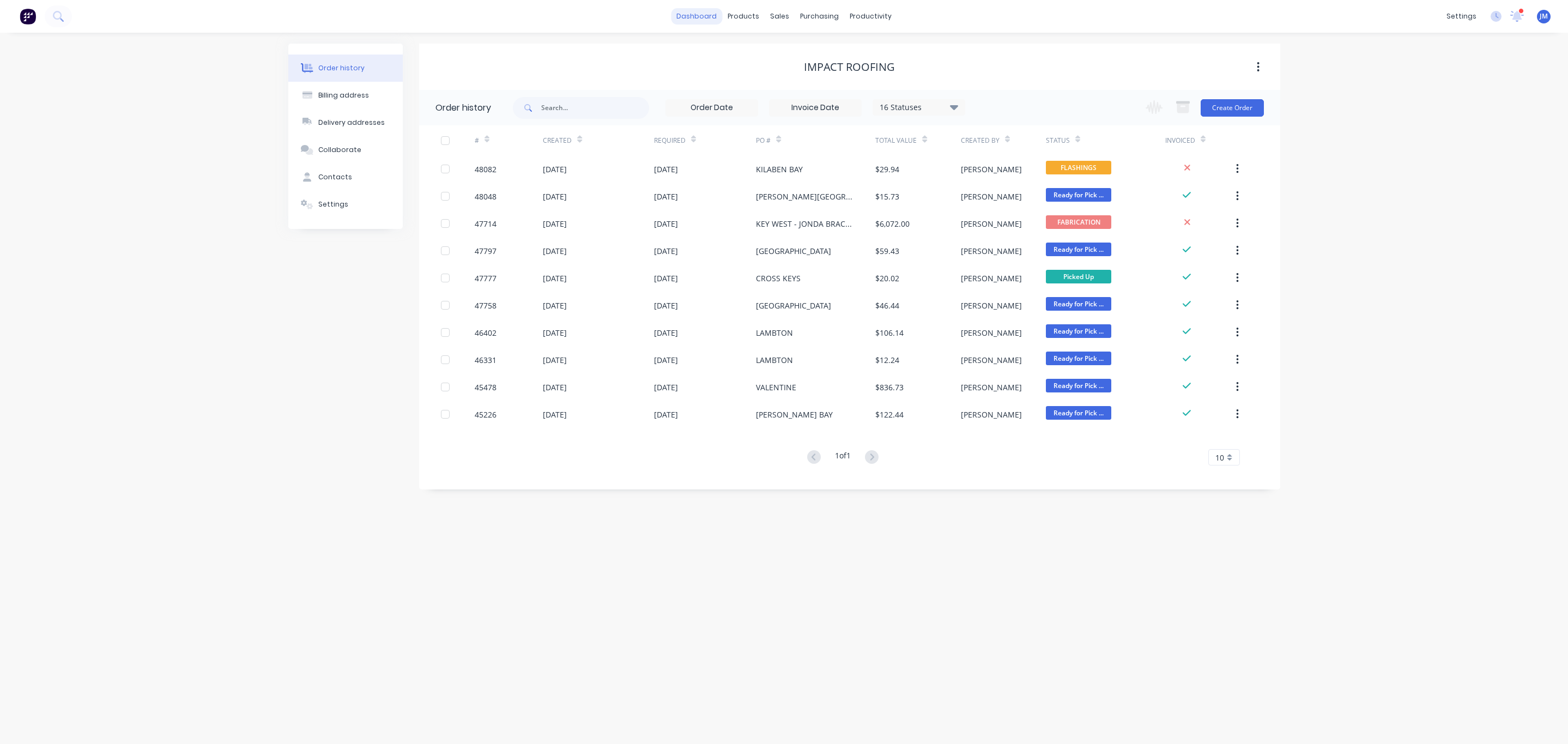
click at [714, 22] on link "dashboard" at bounding box center [697, 16] width 51 height 16
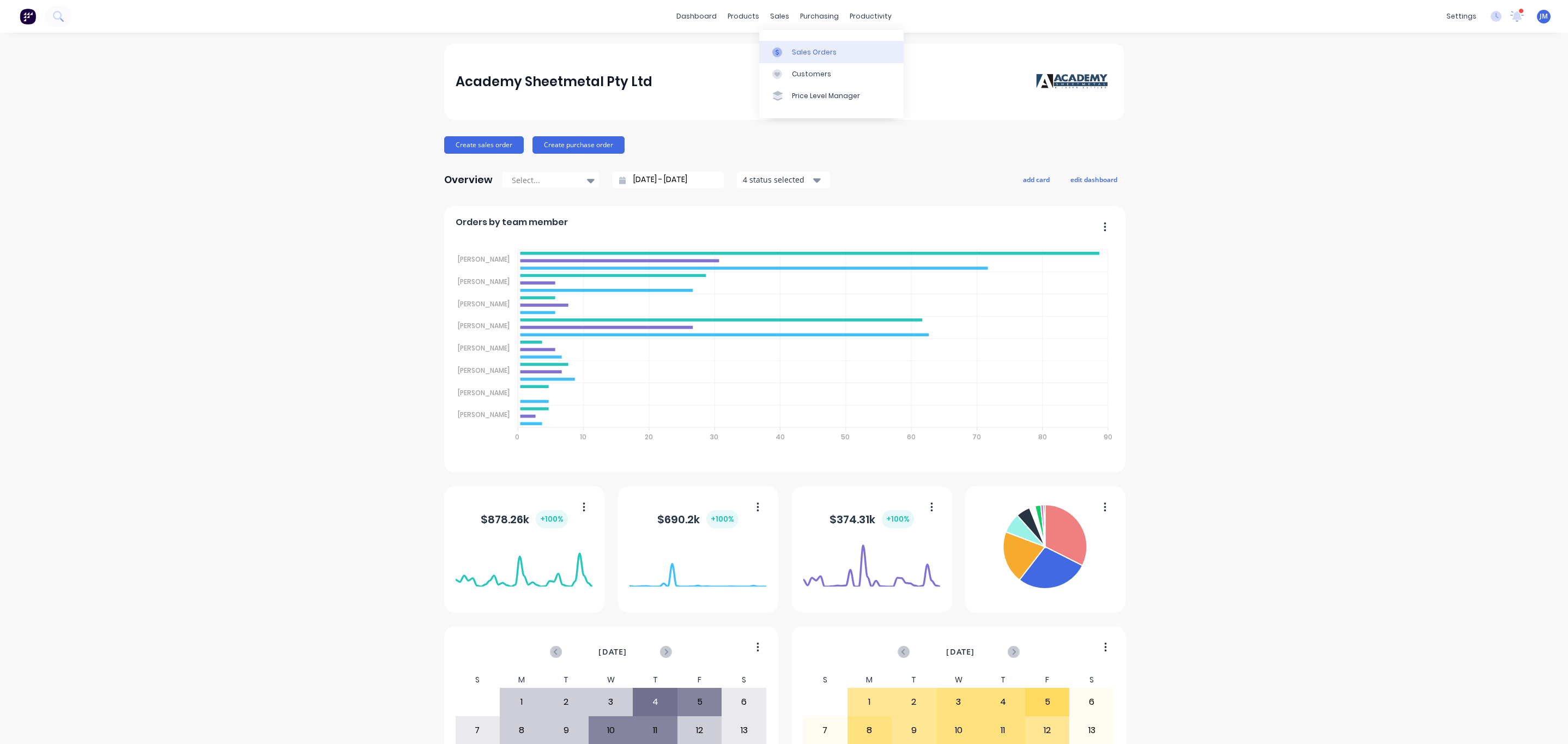
click at [798, 47] on div "Sales Orders" at bounding box center [814, 52] width 44 height 10
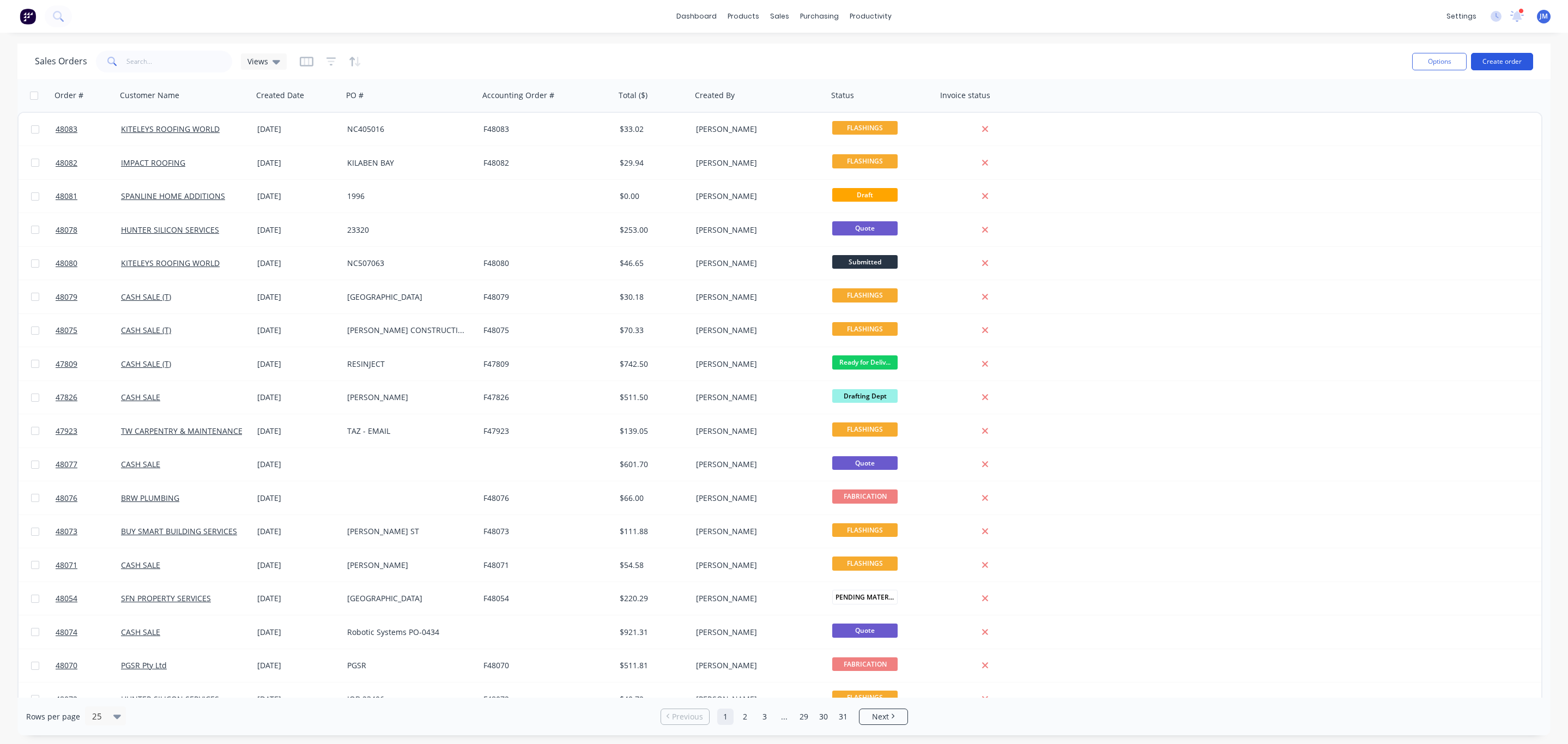
click at [1490, 64] on button "Create order" at bounding box center [1502, 61] width 62 height 18
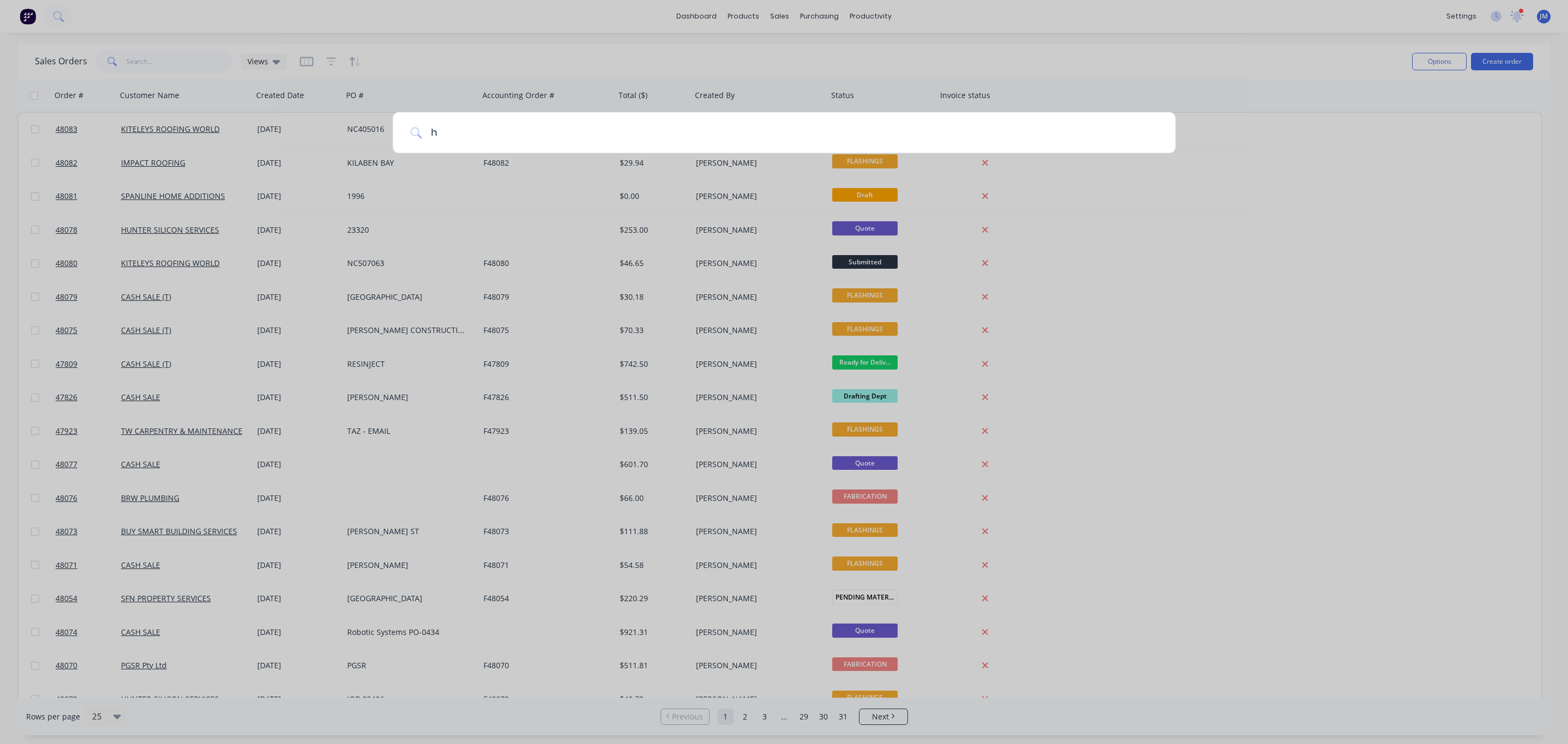
type input "h"
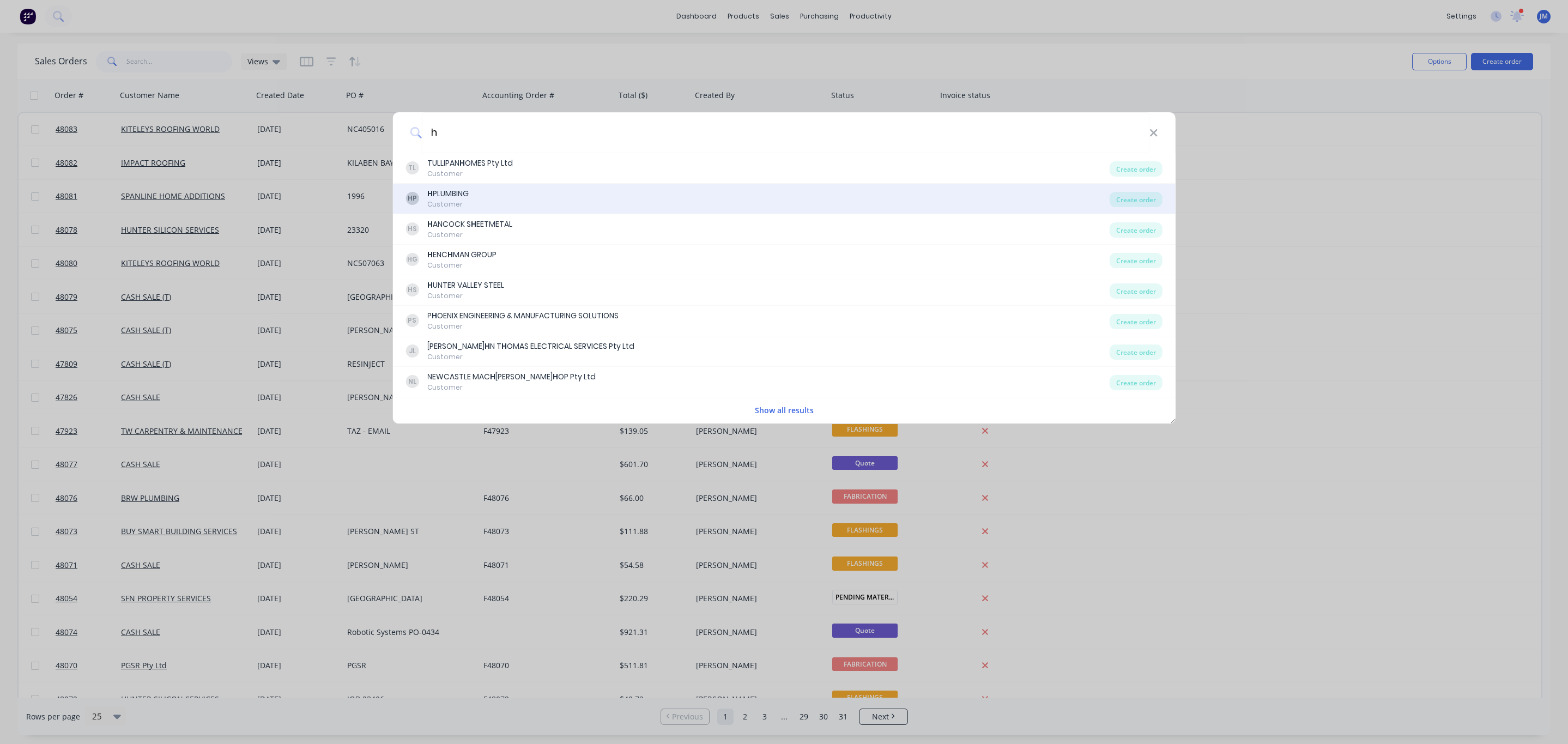
click at [513, 192] on div "HP H PLUMBING Customer" at bounding box center [757, 199] width 704 height 22
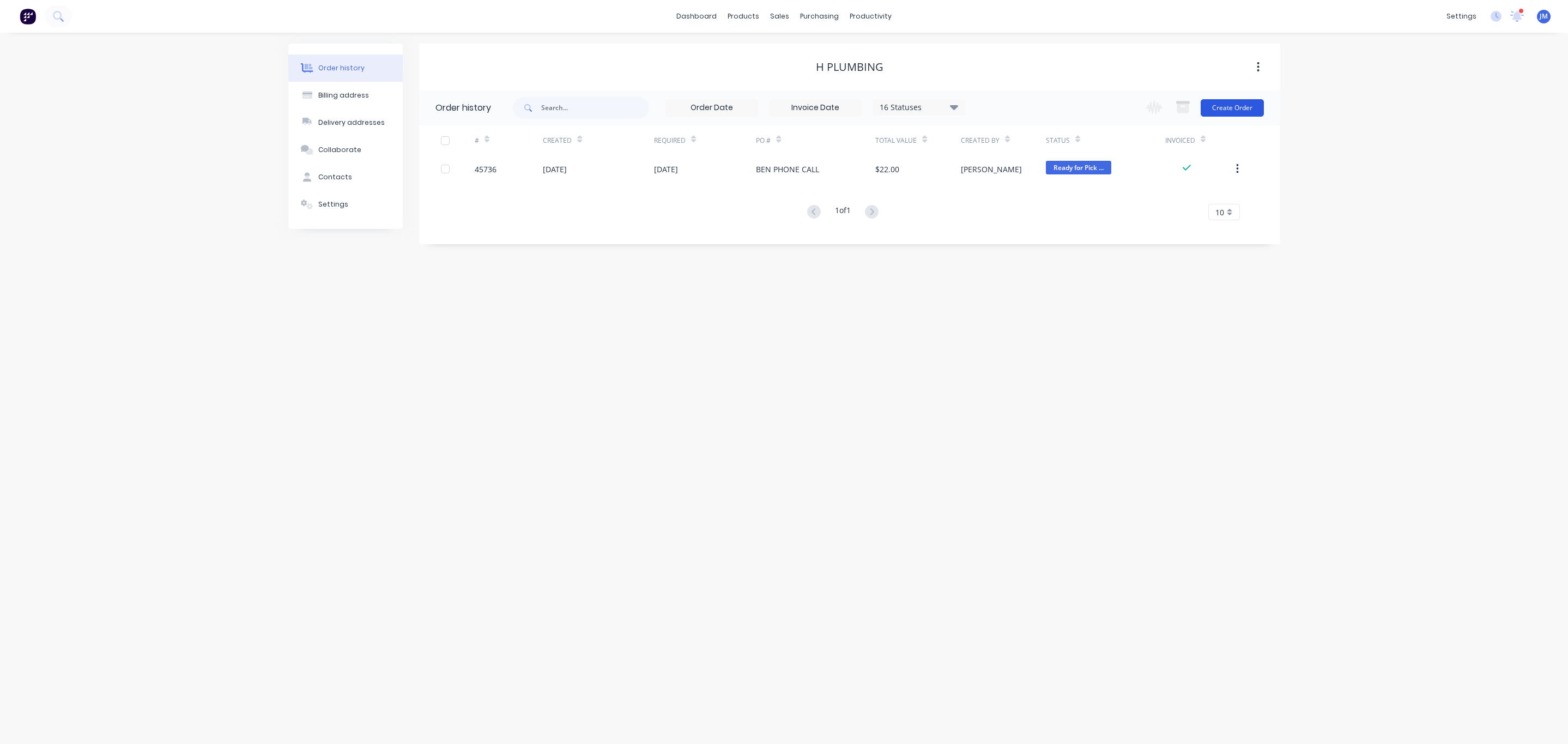
click at [1234, 106] on button "Create Order" at bounding box center [1232, 108] width 63 height 18
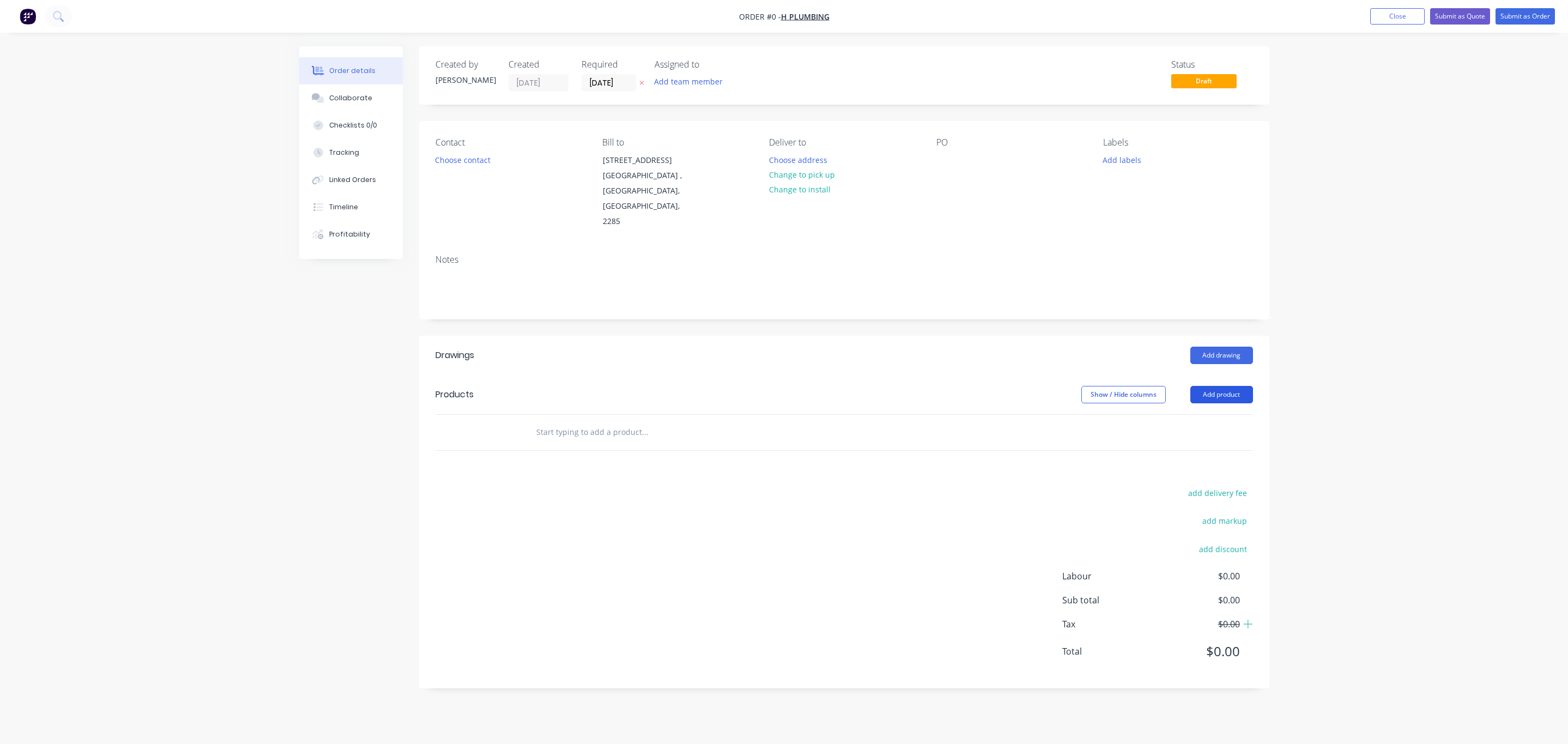
click at [1210, 386] on button "Add product" at bounding box center [1222, 395] width 63 height 18
click at [1191, 414] on div "Product catalogue" at bounding box center [1201, 422] width 84 height 16
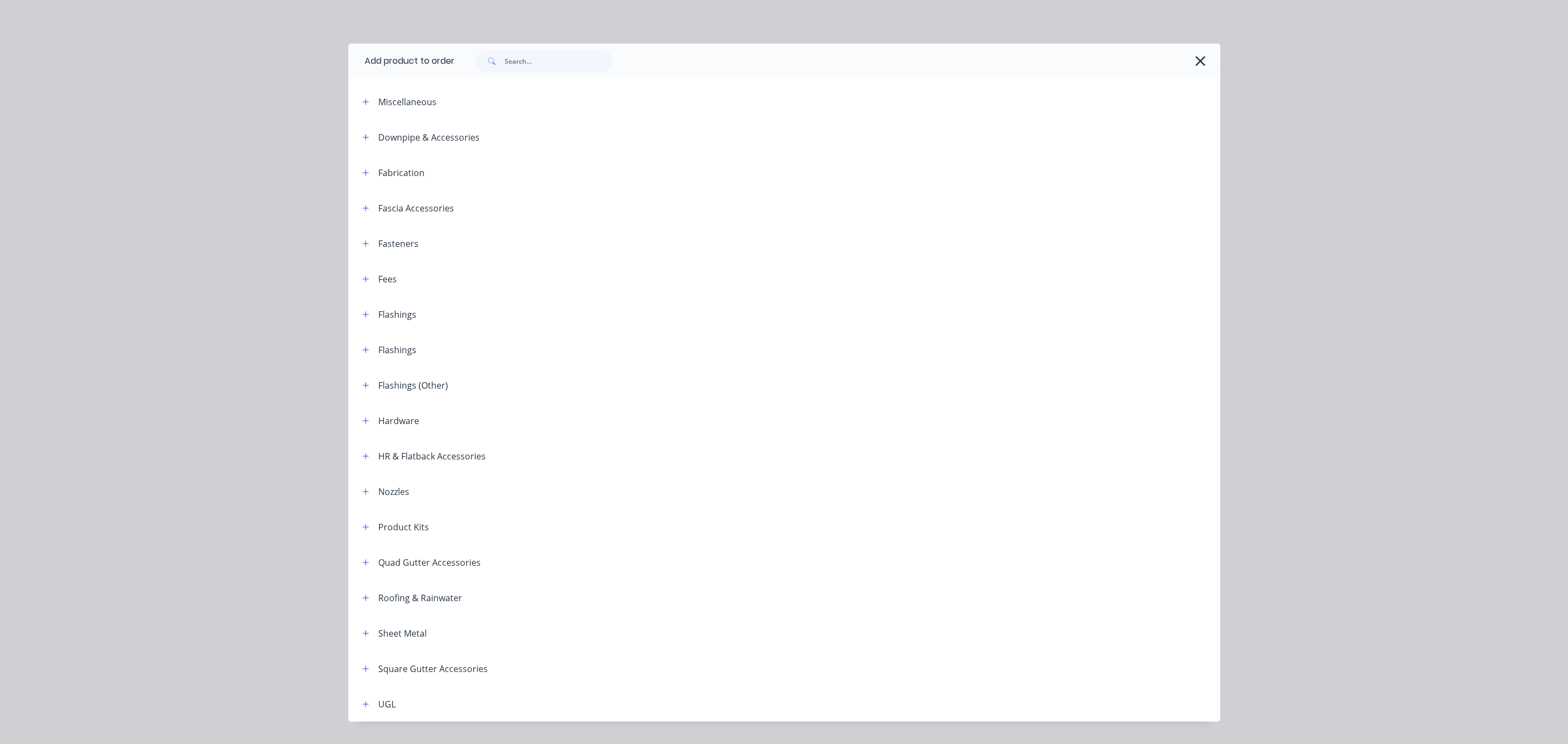
click at [512, 73] on div at bounding box center [838, 61] width 765 height 35
click at [513, 67] on input "text" at bounding box center [559, 61] width 108 height 22
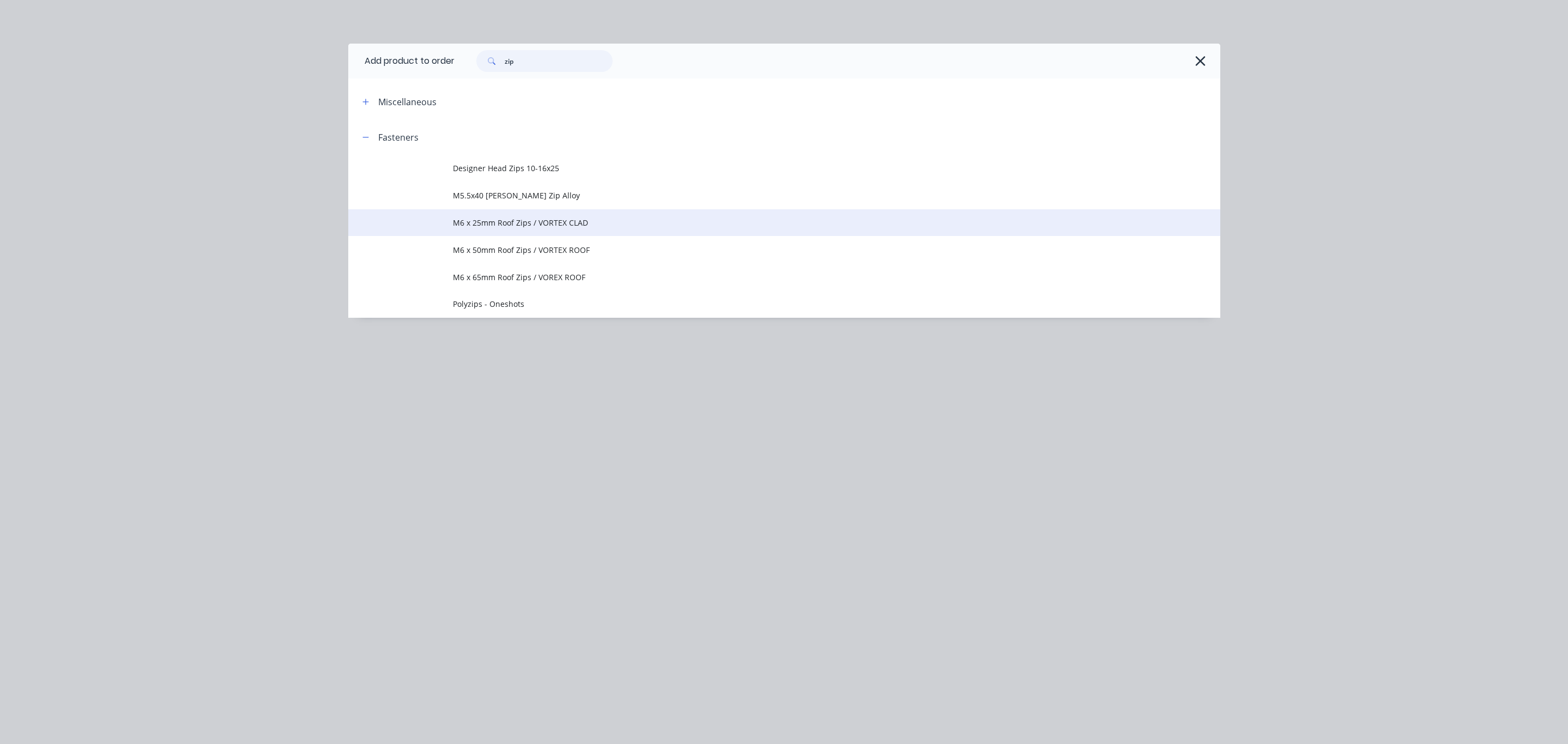
type input "zip"
click at [551, 230] on td "M6 x 25mm Roof Zips / VORTEX CLAD" at bounding box center [836, 223] width 767 height 27
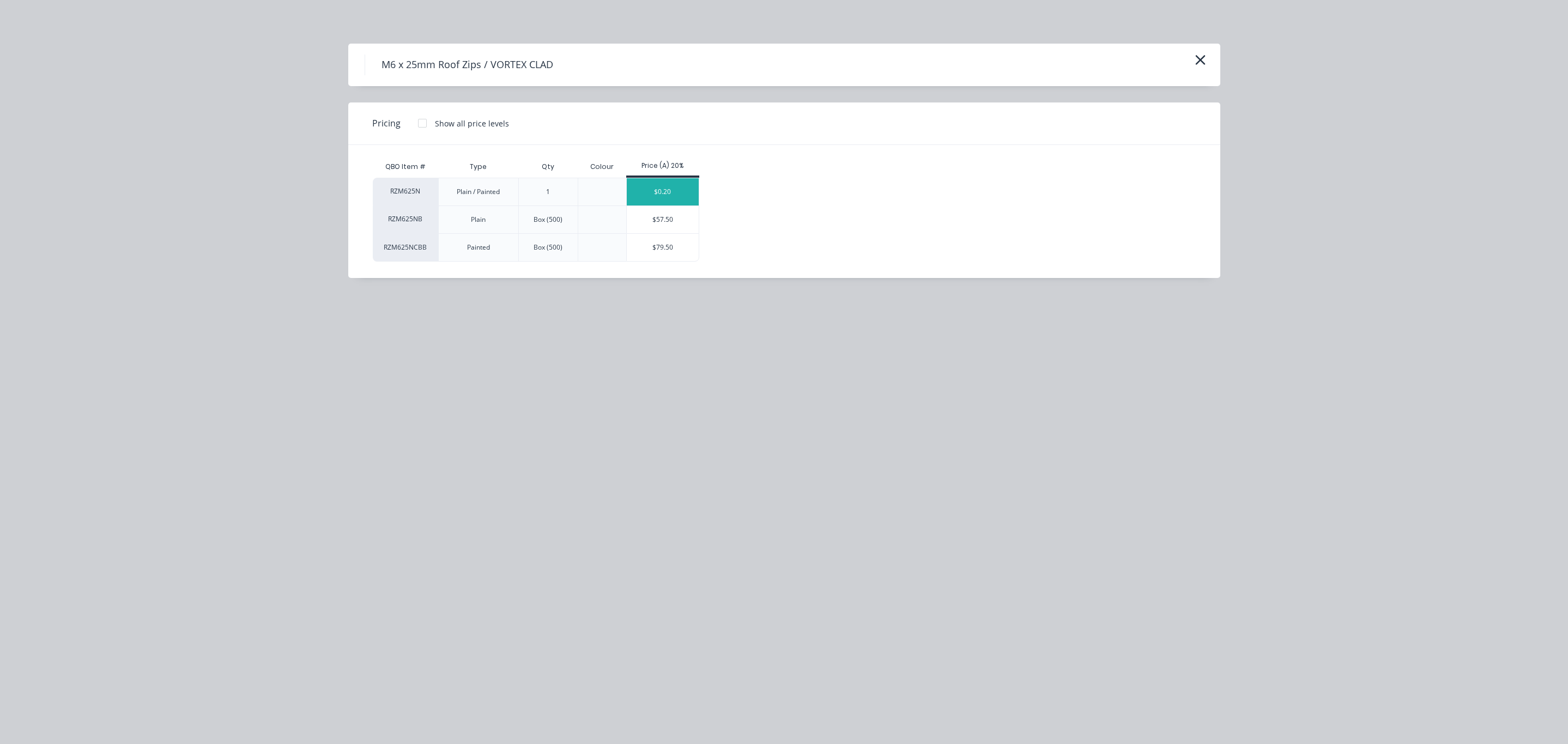
click at [668, 193] on div "$0.20" at bounding box center [663, 192] width 73 height 27
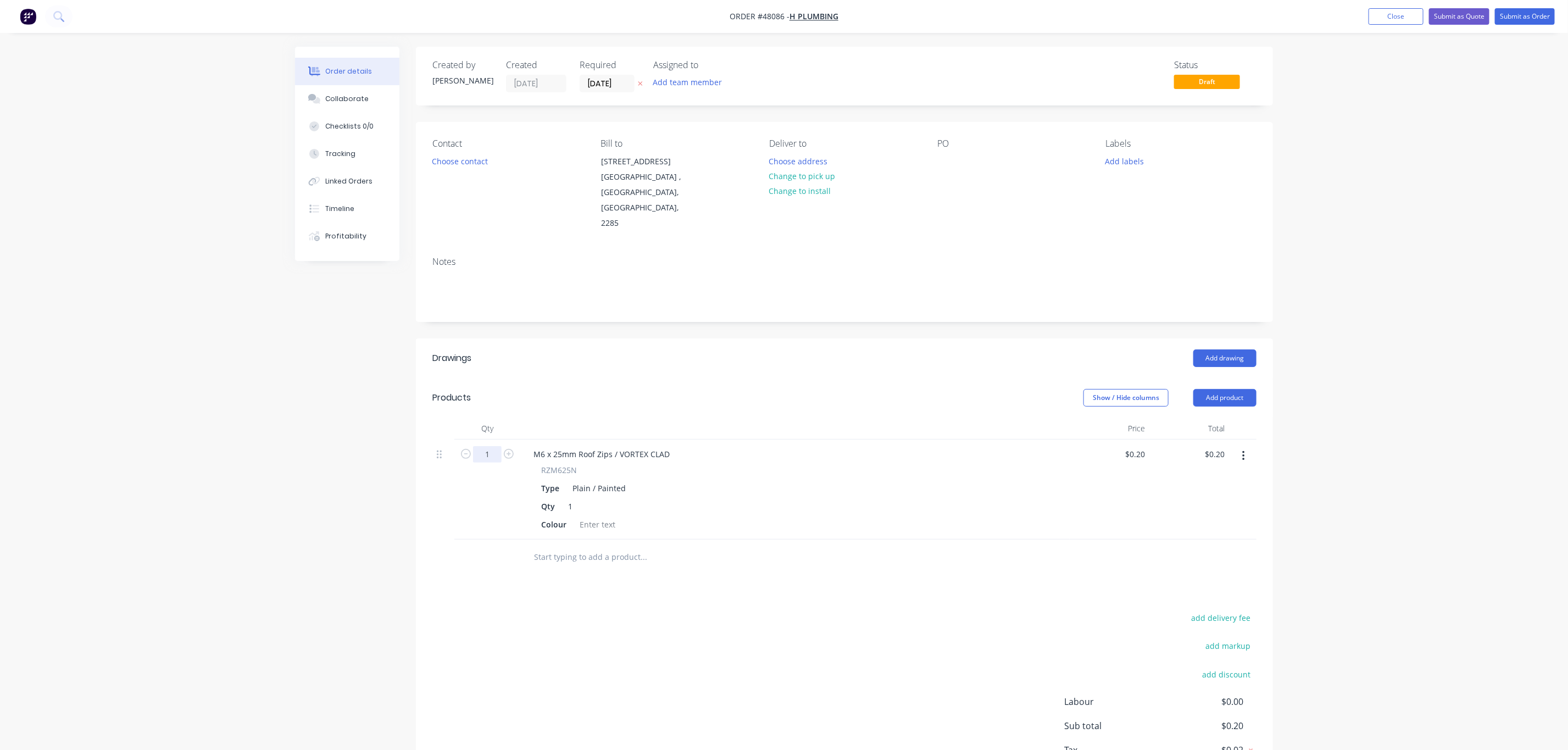
click at [480, 446] on input "1" at bounding box center [487, 454] width 29 height 16
type input "100"
type input "$20.00"
drag, startPoint x: 966, startPoint y: 142, endPoint x: 978, endPoint y: 162, distance: 23.3
click at [967, 147] on div "PO" at bounding box center [1013, 143] width 151 height 10
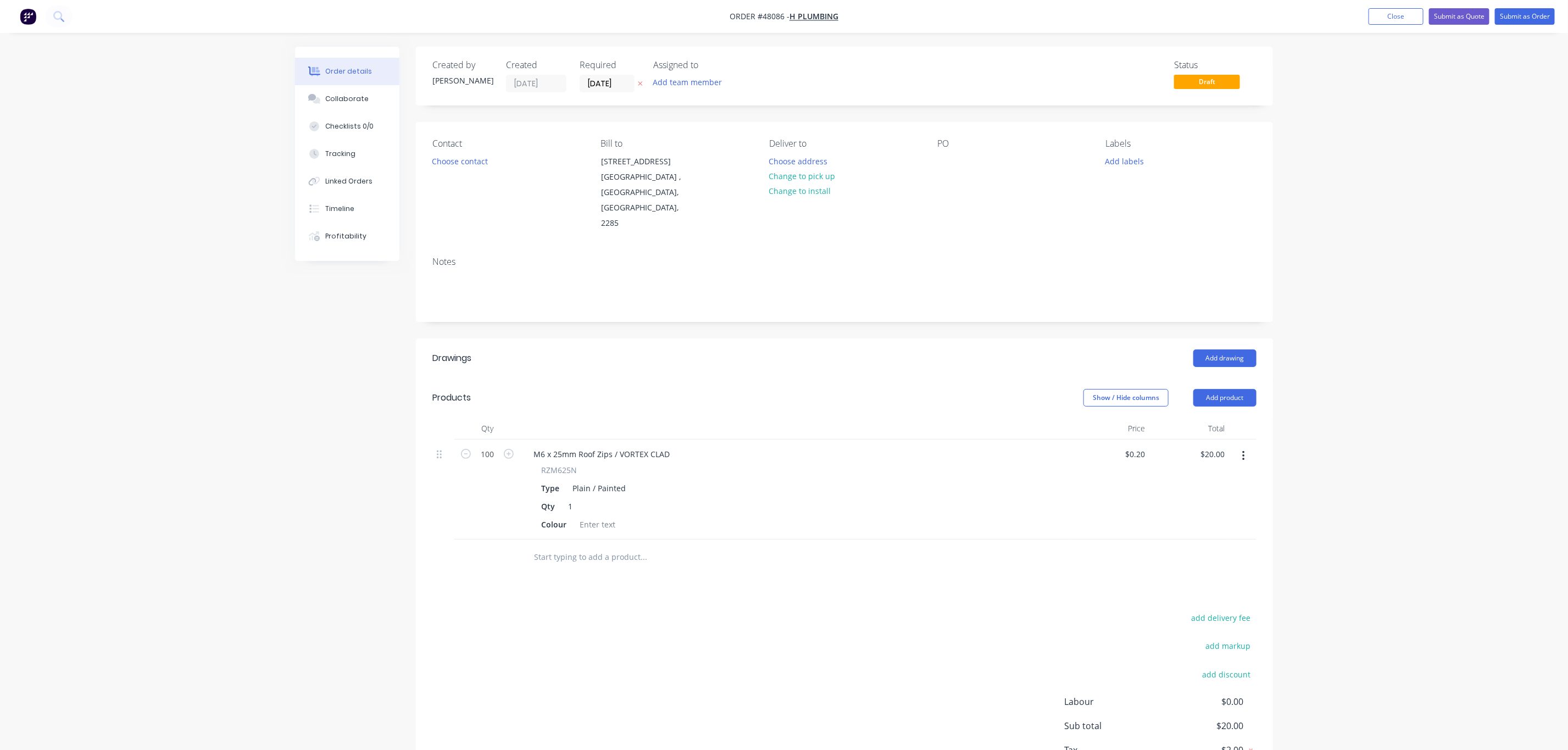
click at [978, 162] on div "PO" at bounding box center [1013, 185] width 151 height 93
click at [932, 165] on div "Contact Choose contact [PERSON_NAME] to [STREET_ADDRESS] Deliver to Choose addr…" at bounding box center [844, 185] width 857 height 126
click at [959, 160] on div "PO" at bounding box center [1013, 185] width 151 height 93
click at [944, 165] on div at bounding box center [946, 161] width 18 height 16
click at [1243, 451] on icon "button" at bounding box center [1243, 456] width 2 height 10
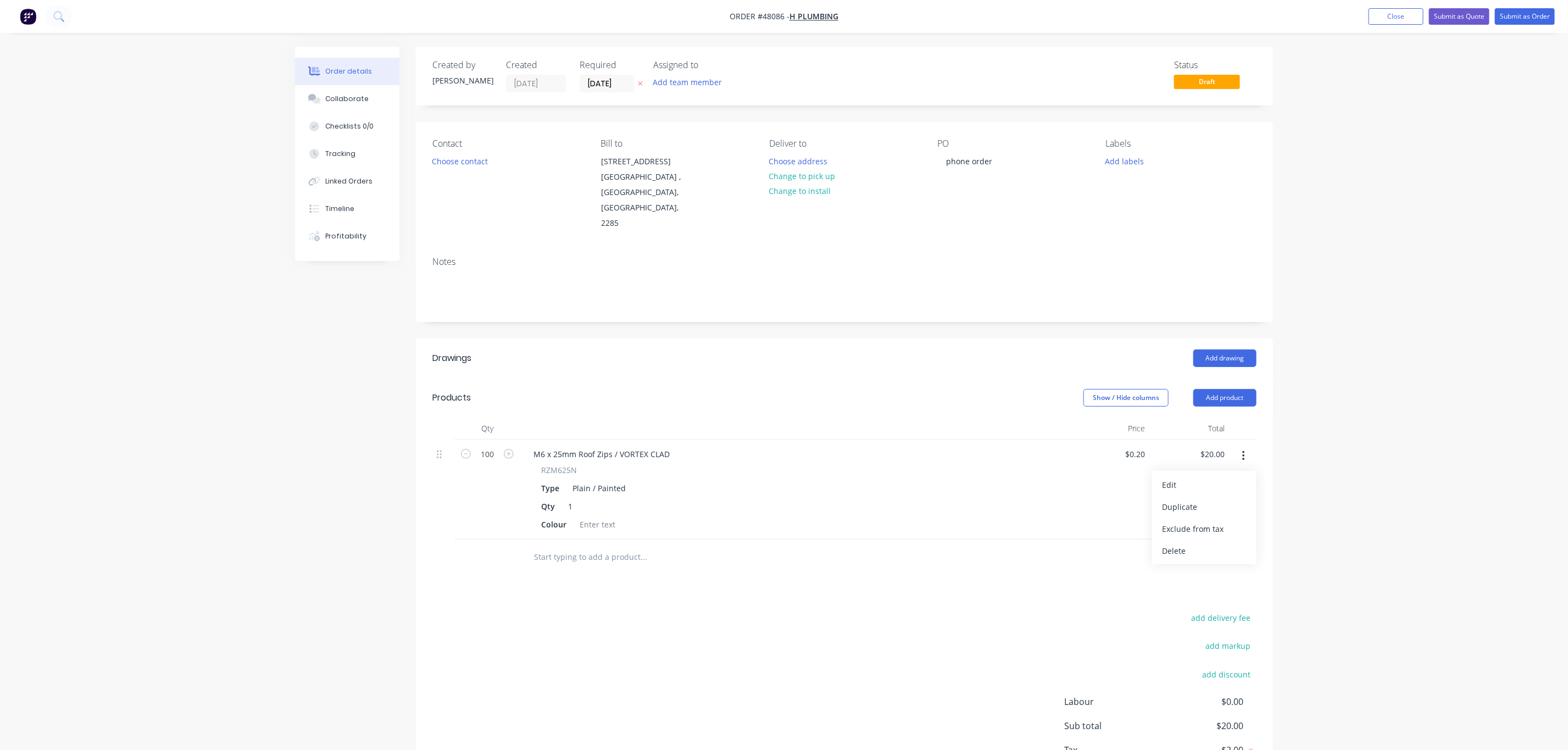
click at [1299, 393] on div "Order details Collaborate Checklists 0/0 Tracking Linked Orders Timeline Profit…" at bounding box center [784, 416] width 1568 height 832
click at [1226, 389] on button "Add product" at bounding box center [1224, 398] width 63 height 18
click at [1200, 418] on div "Product catalogue" at bounding box center [1204, 425] width 85 height 16
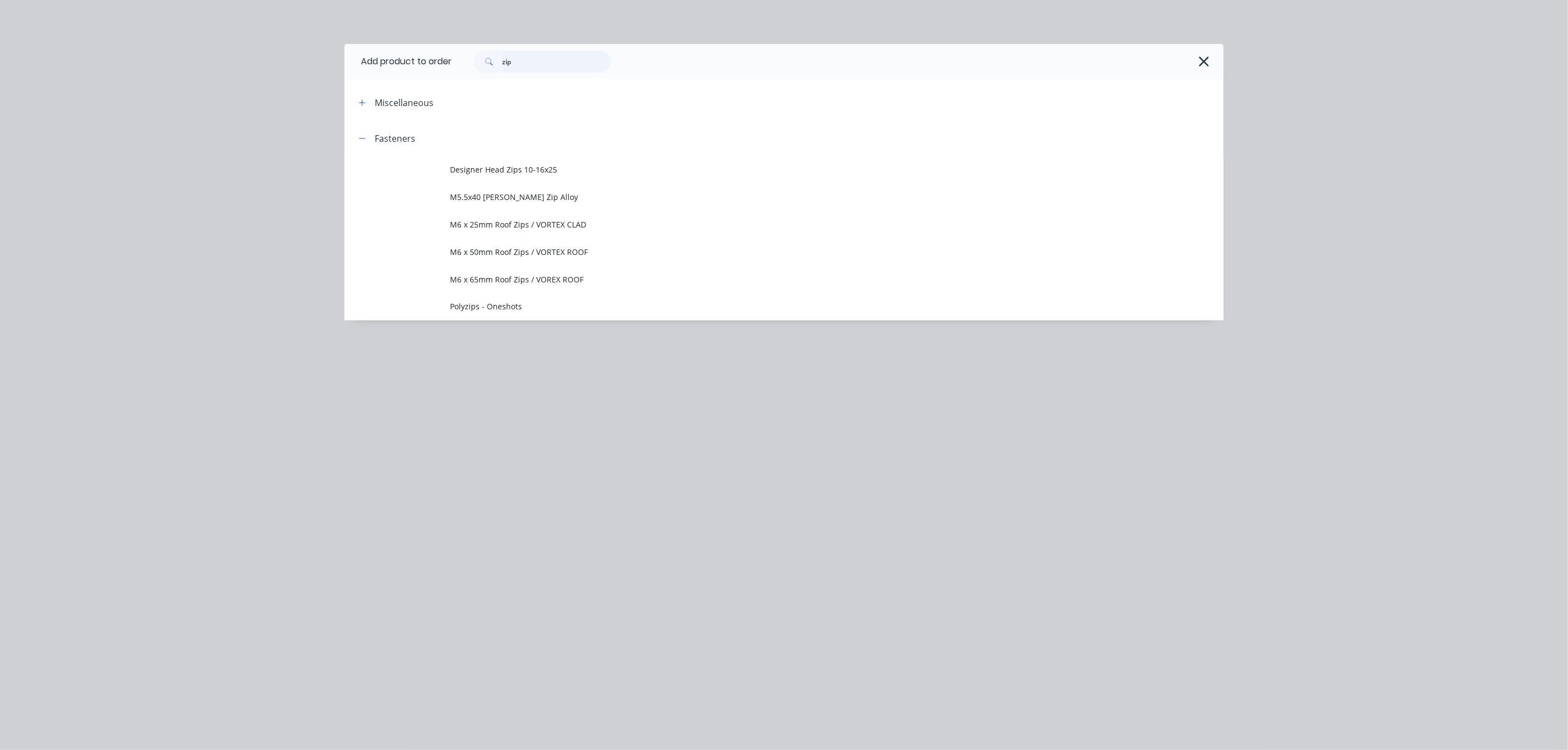
drag, startPoint x: 488, startPoint y: 56, endPoint x: 462, endPoint y: 63, distance: 26.9
click at [467, 59] on div "zip" at bounding box center [536, 61] width 148 height 22
type input "rivet"
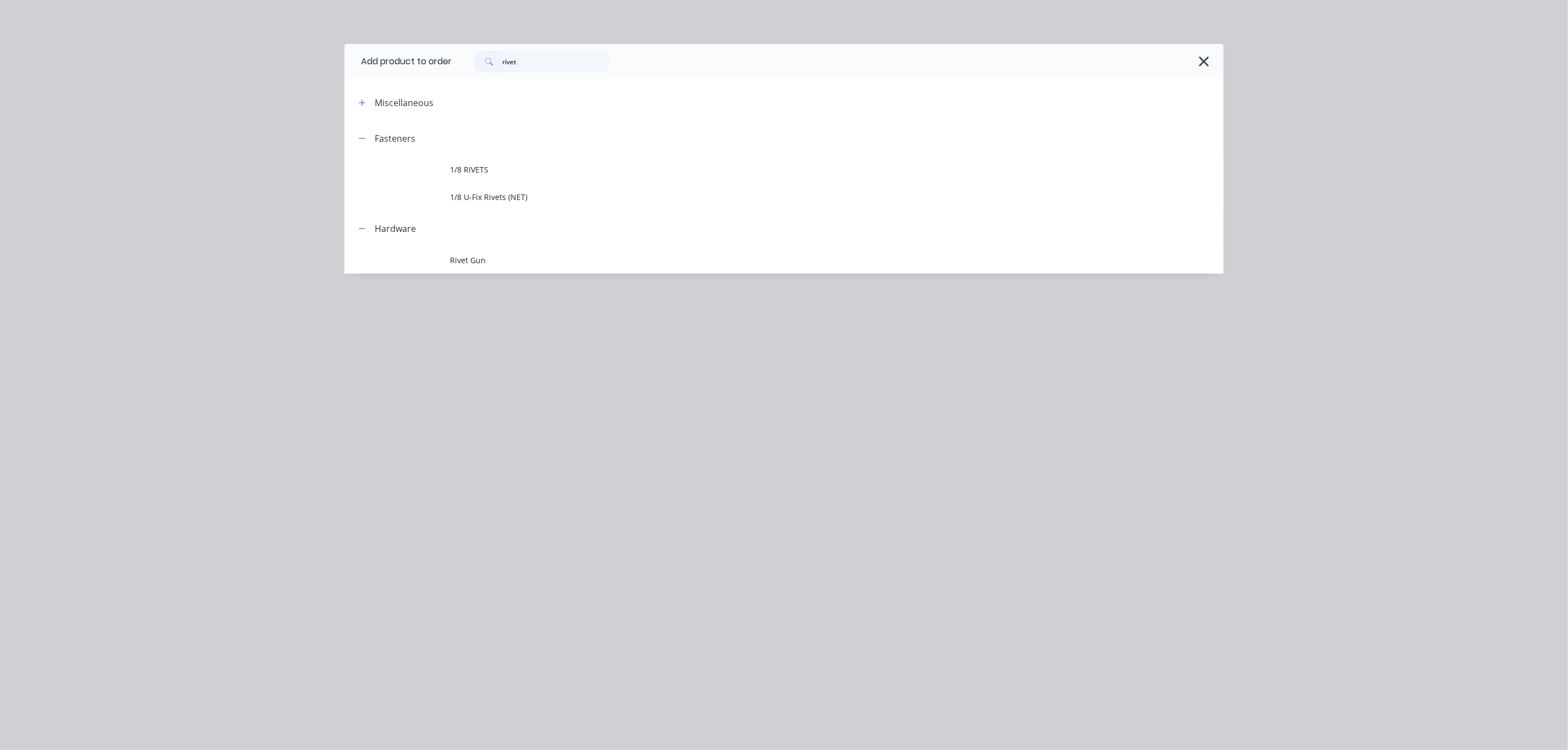
drag, startPoint x: 514, startPoint y: 168, endPoint x: 507, endPoint y: 171, distance: 7.6
click at [510, 170] on span "1/8 RIVETS" at bounding box center [759, 169] width 619 height 12
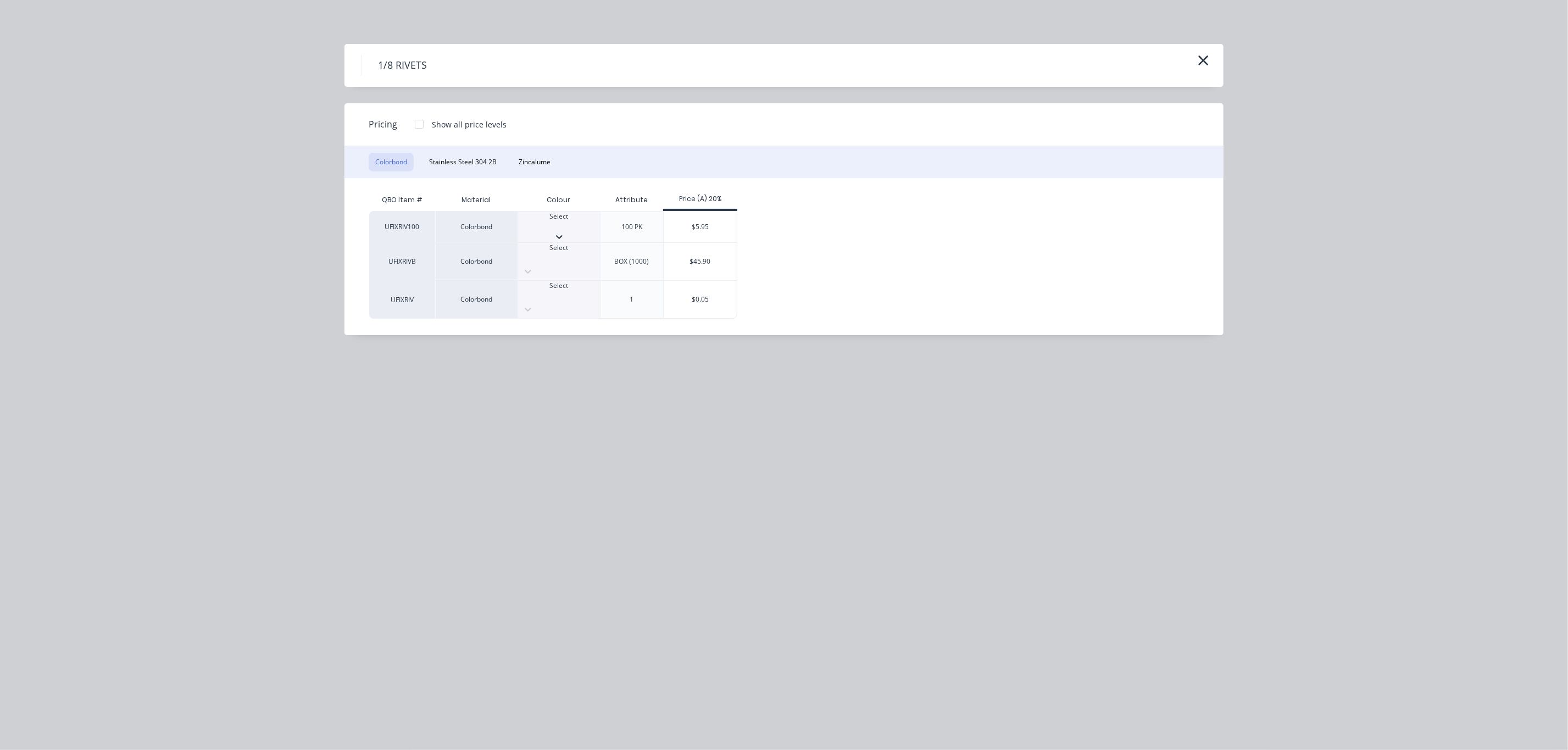
click at [522, 232] on div "Select" at bounding box center [559, 221] width 82 height 20
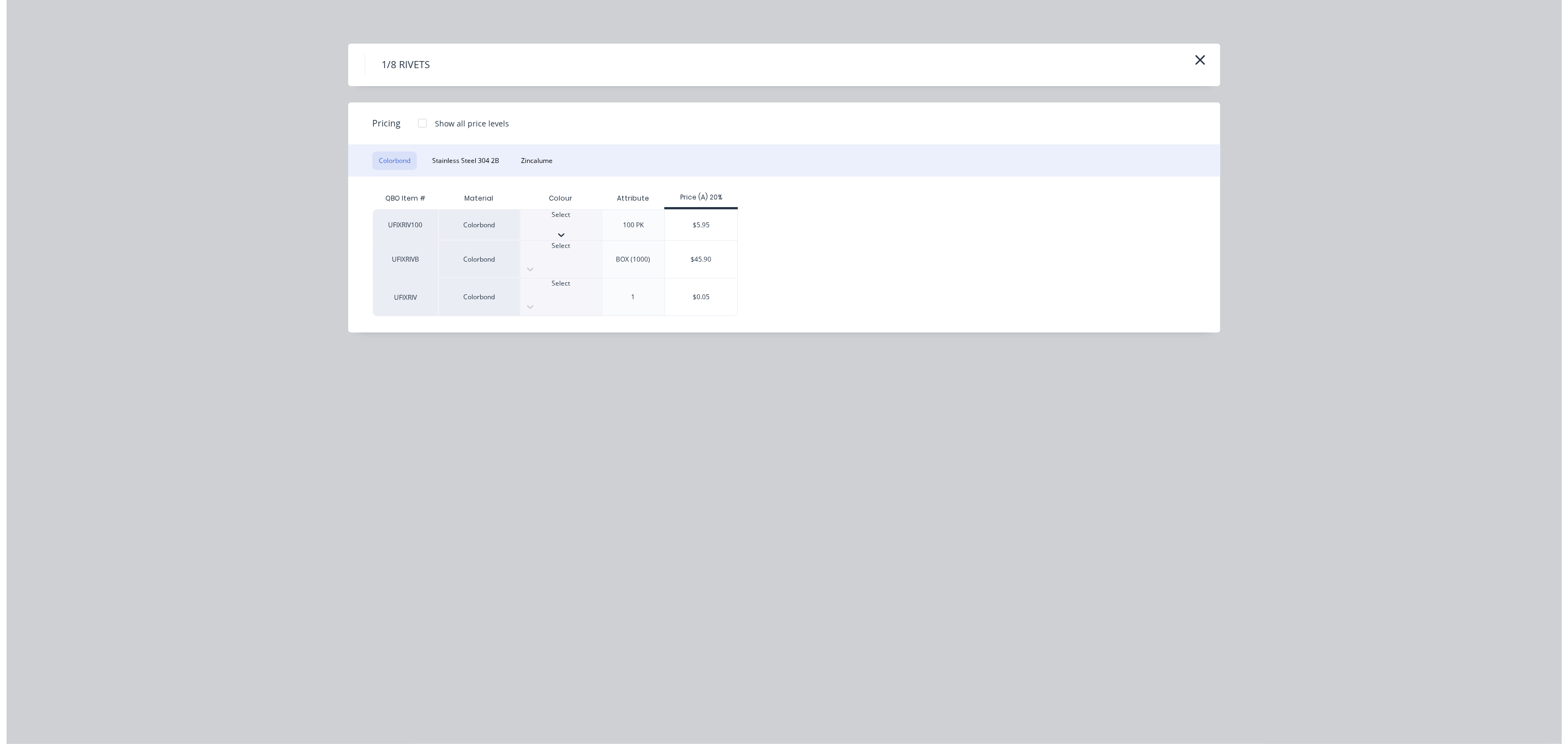
scroll to position [201, 0]
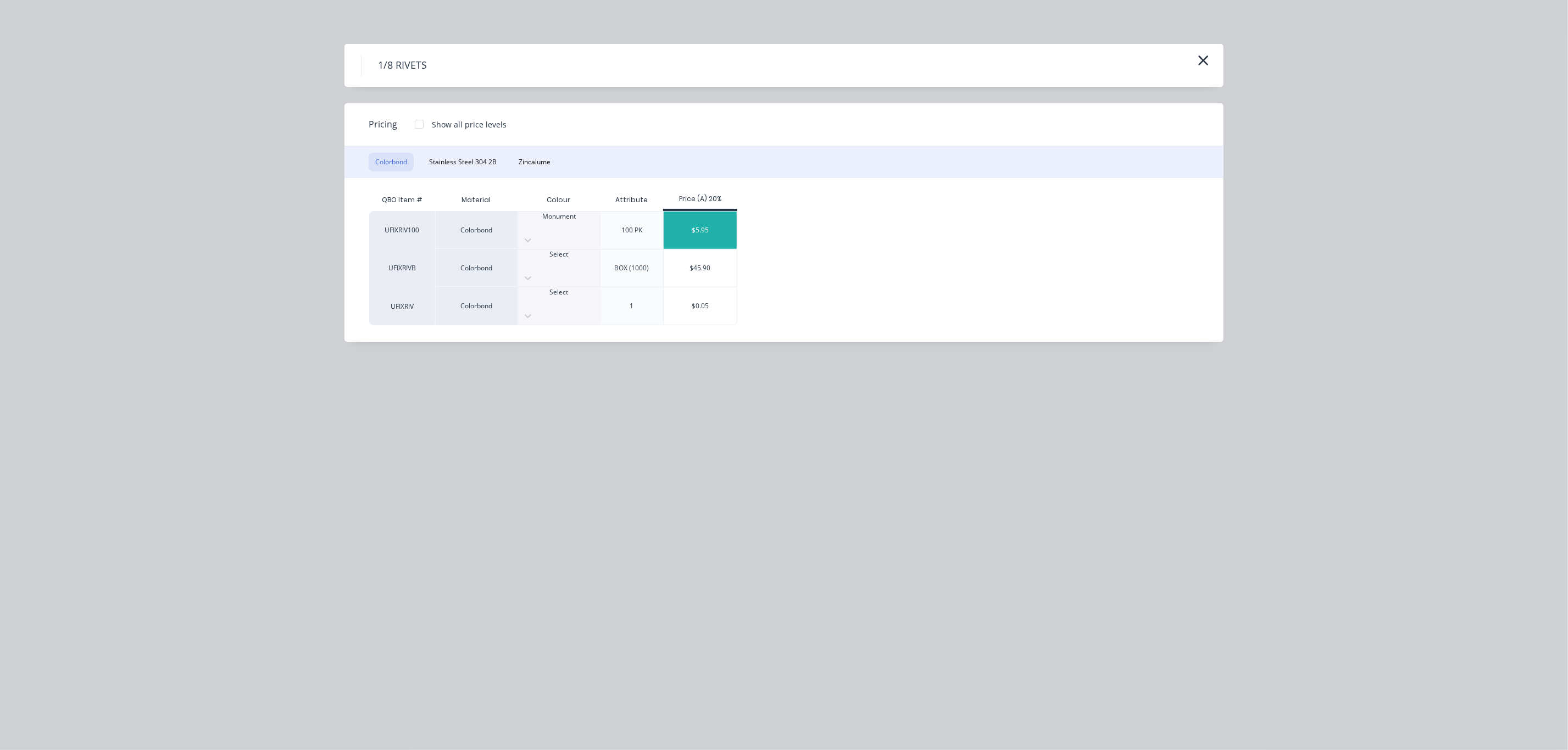
click at [681, 223] on div "$5.95" at bounding box center [700, 230] width 73 height 37
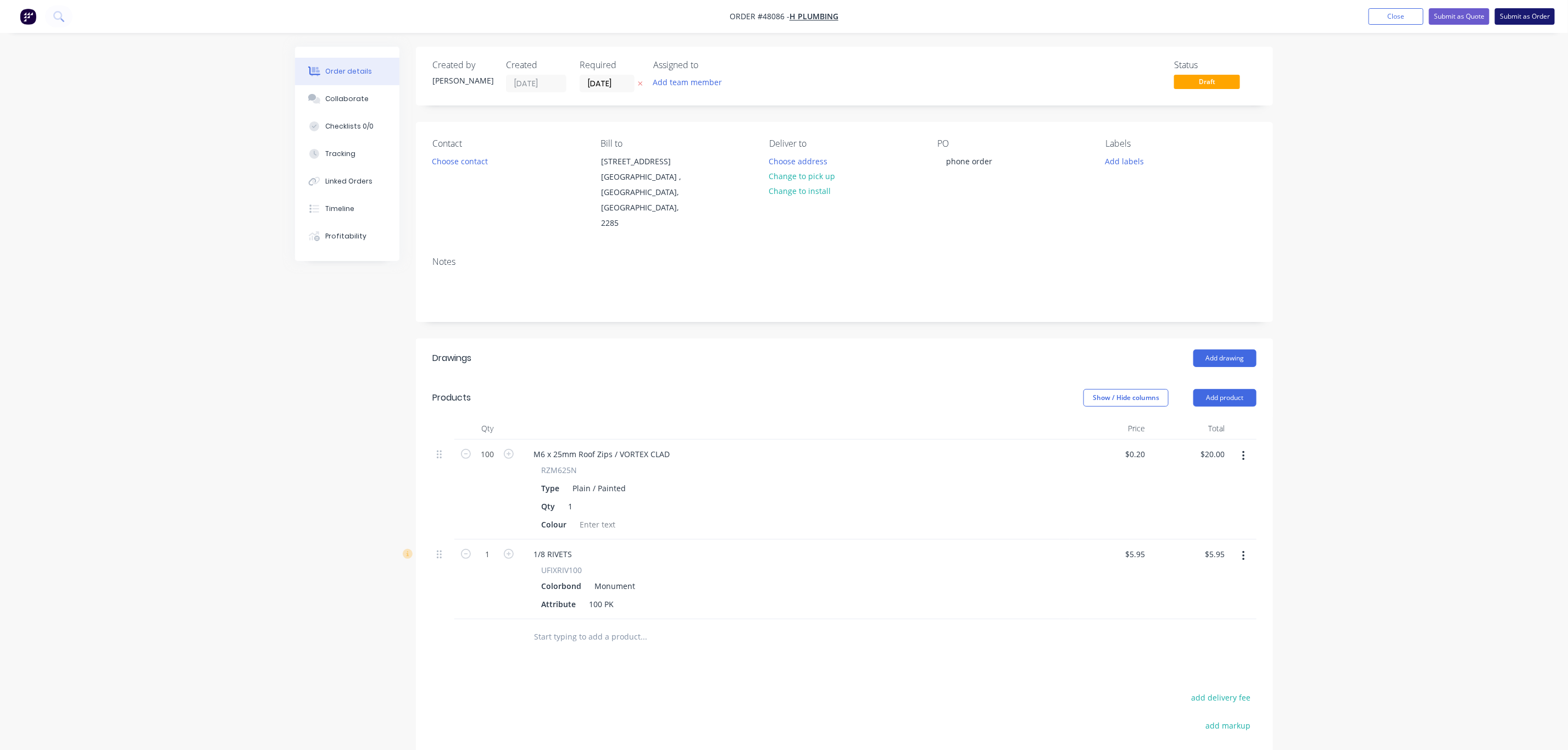
click at [1521, 14] on button "Submit as Order" at bounding box center [1525, 16] width 60 height 16
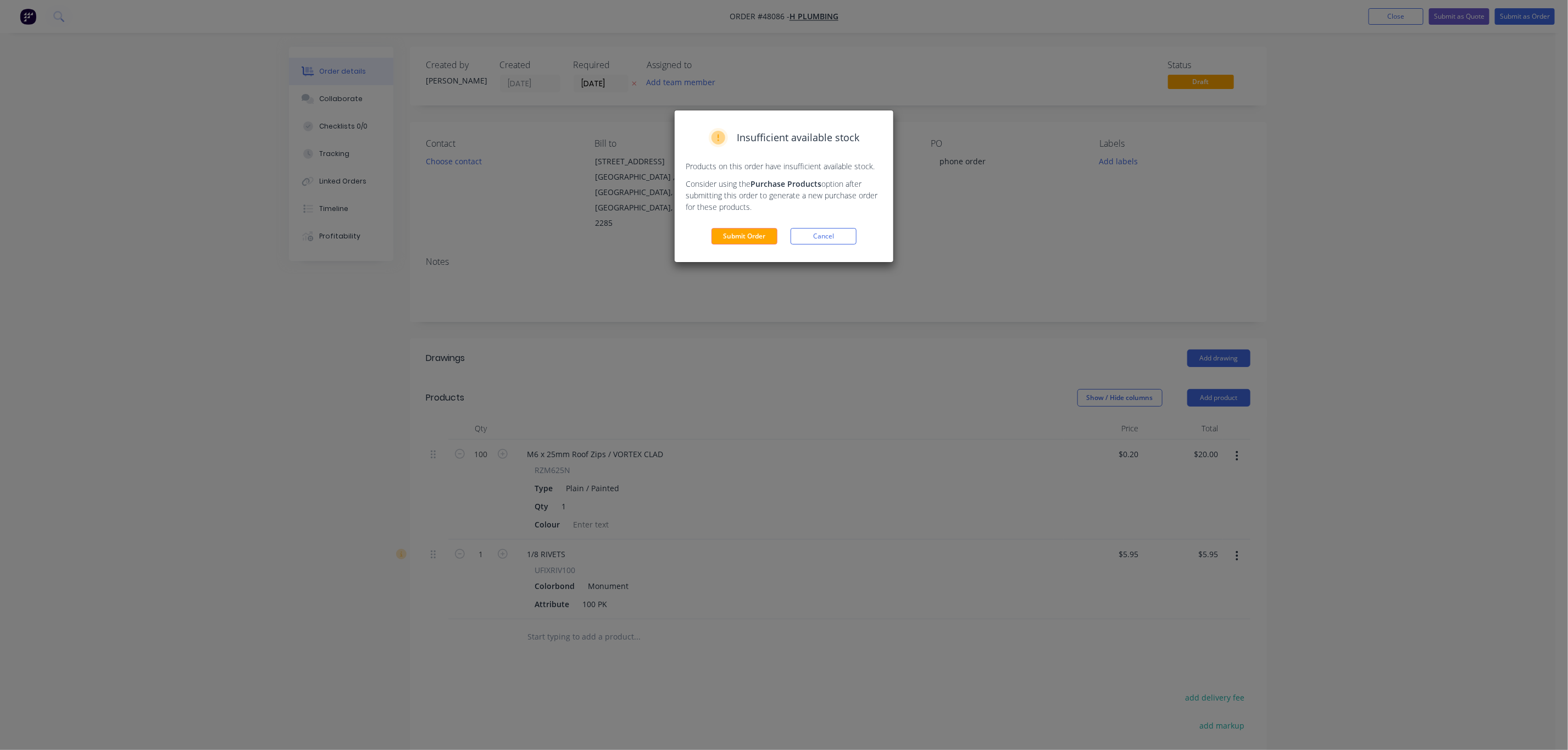
click at [820, 233] on button "Cancel" at bounding box center [823, 236] width 66 height 16
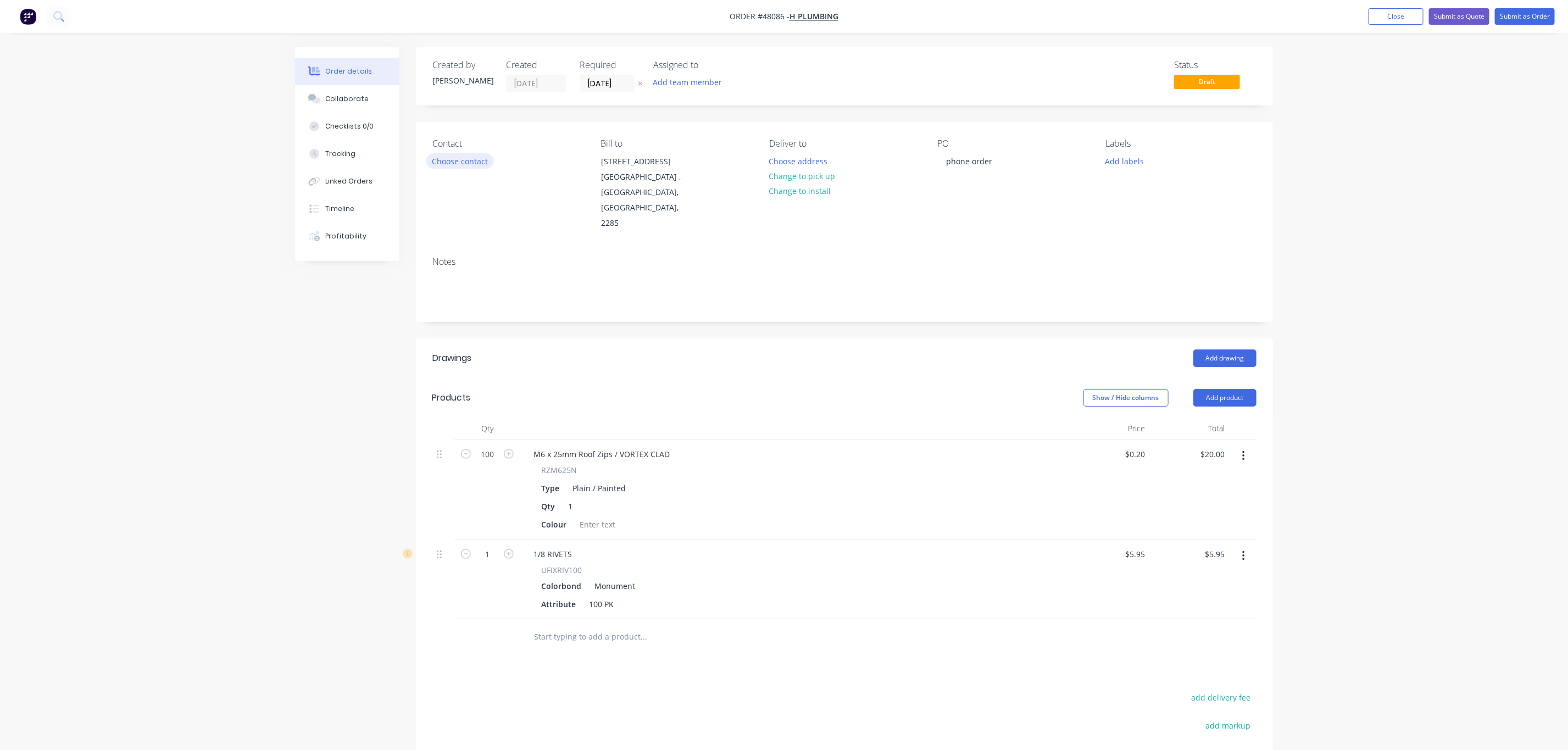
click at [465, 165] on button "Choose contact" at bounding box center [460, 161] width 67 height 15
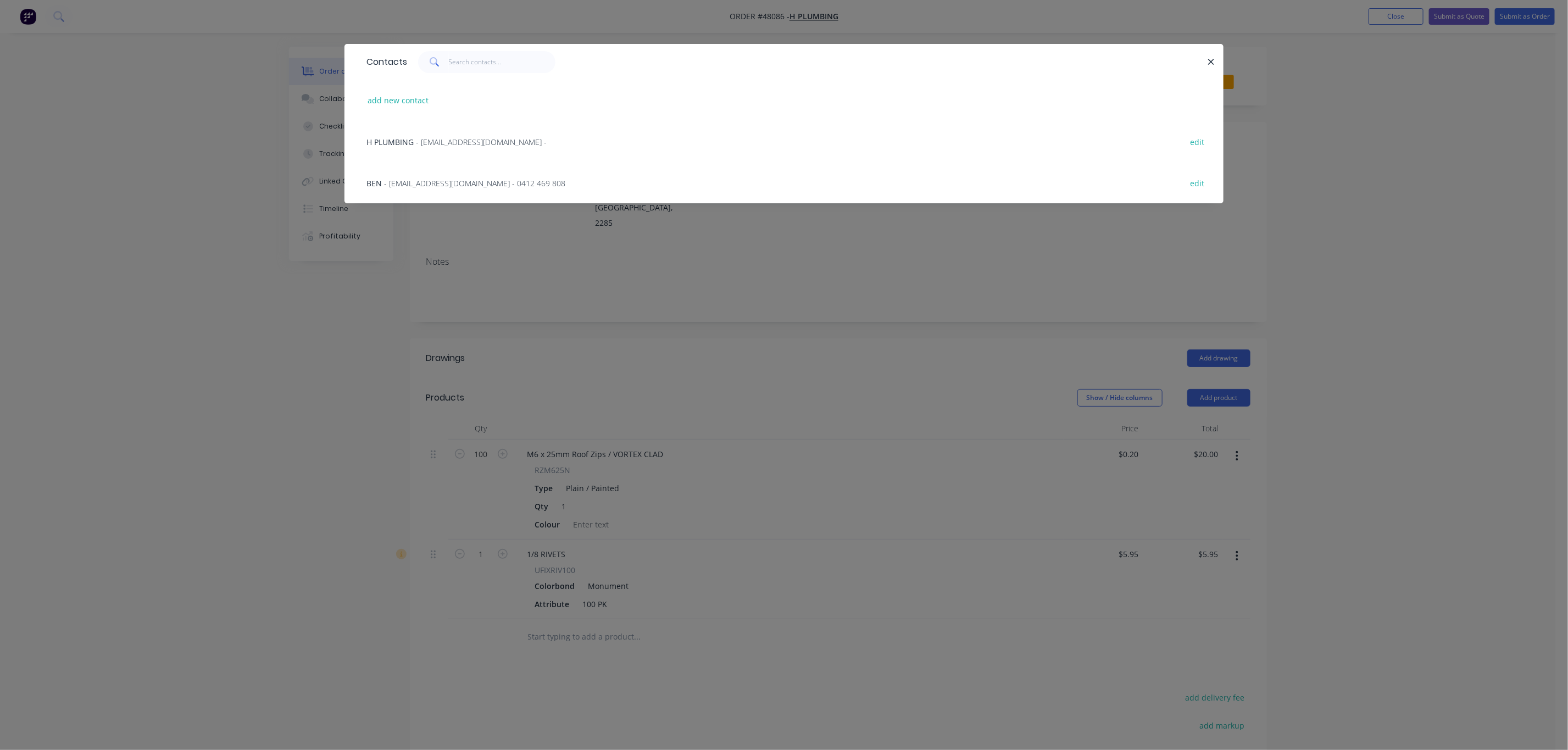
click at [450, 150] on div "H PLUMBING - [EMAIL_ADDRESS][DOMAIN_NAME] - edit" at bounding box center [784, 141] width 846 height 41
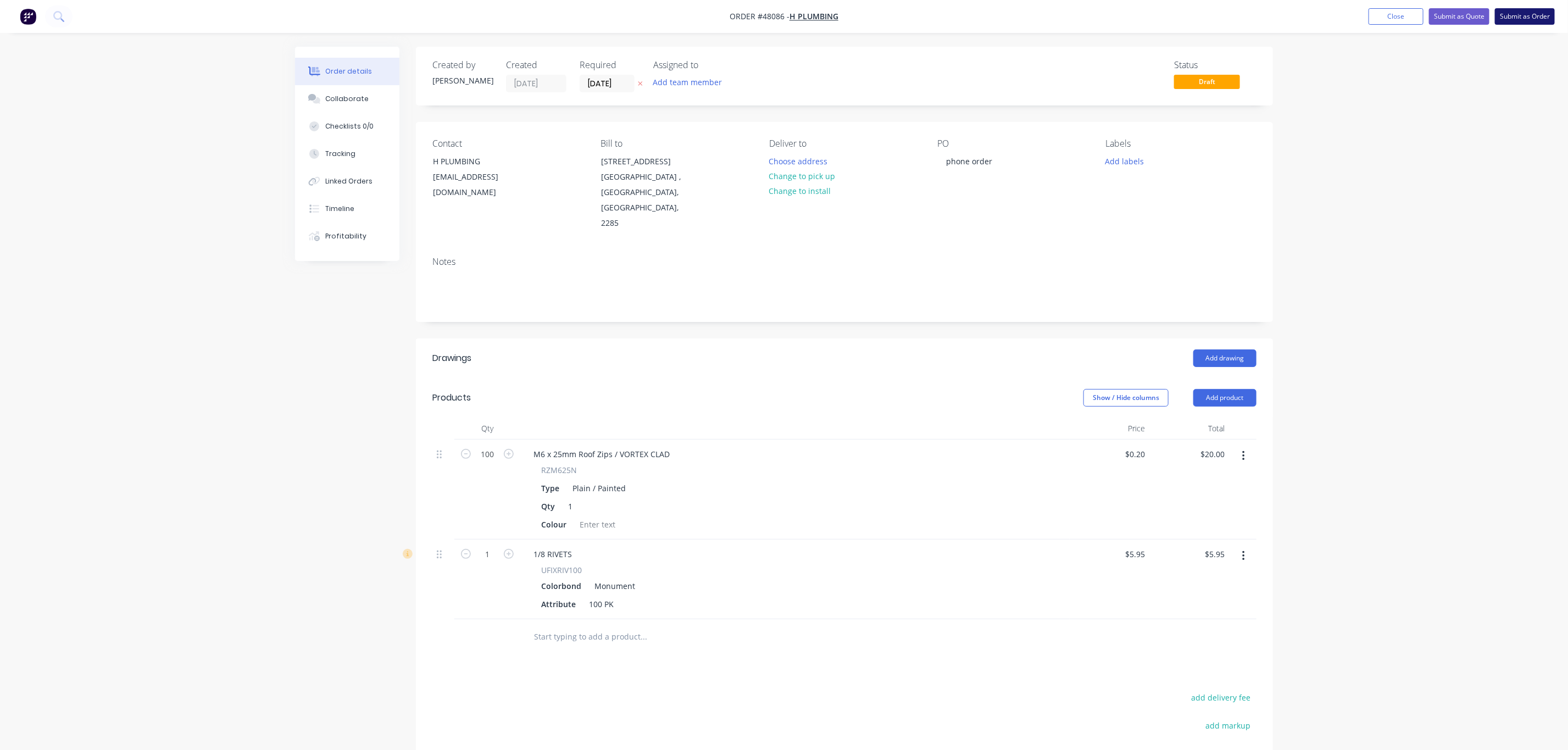
click at [1510, 17] on button "Submit as Order" at bounding box center [1525, 16] width 60 height 16
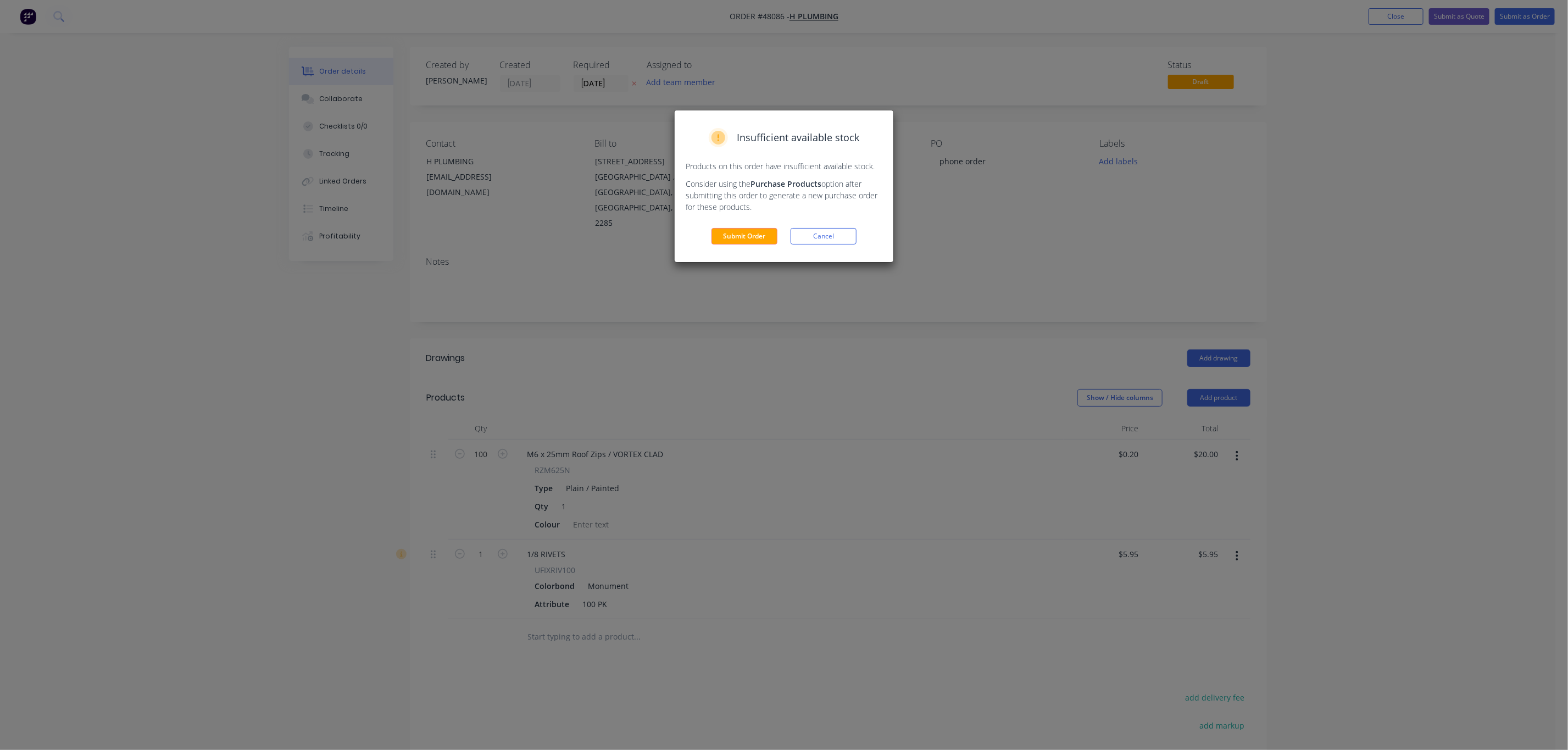
drag, startPoint x: 1490, startPoint y: 27, endPoint x: 1459, endPoint y: 30, distance: 31.1
drag, startPoint x: 1459, startPoint y: 30, endPoint x: 738, endPoint y: 224, distance: 746.6
click at [738, 224] on div "Insufficient available stock Products on this order have insufficient available…" at bounding box center [784, 186] width 219 height 151
click at [740, 232] on button "Submit Order" at bounding box center [744, 236] width 66 height 16
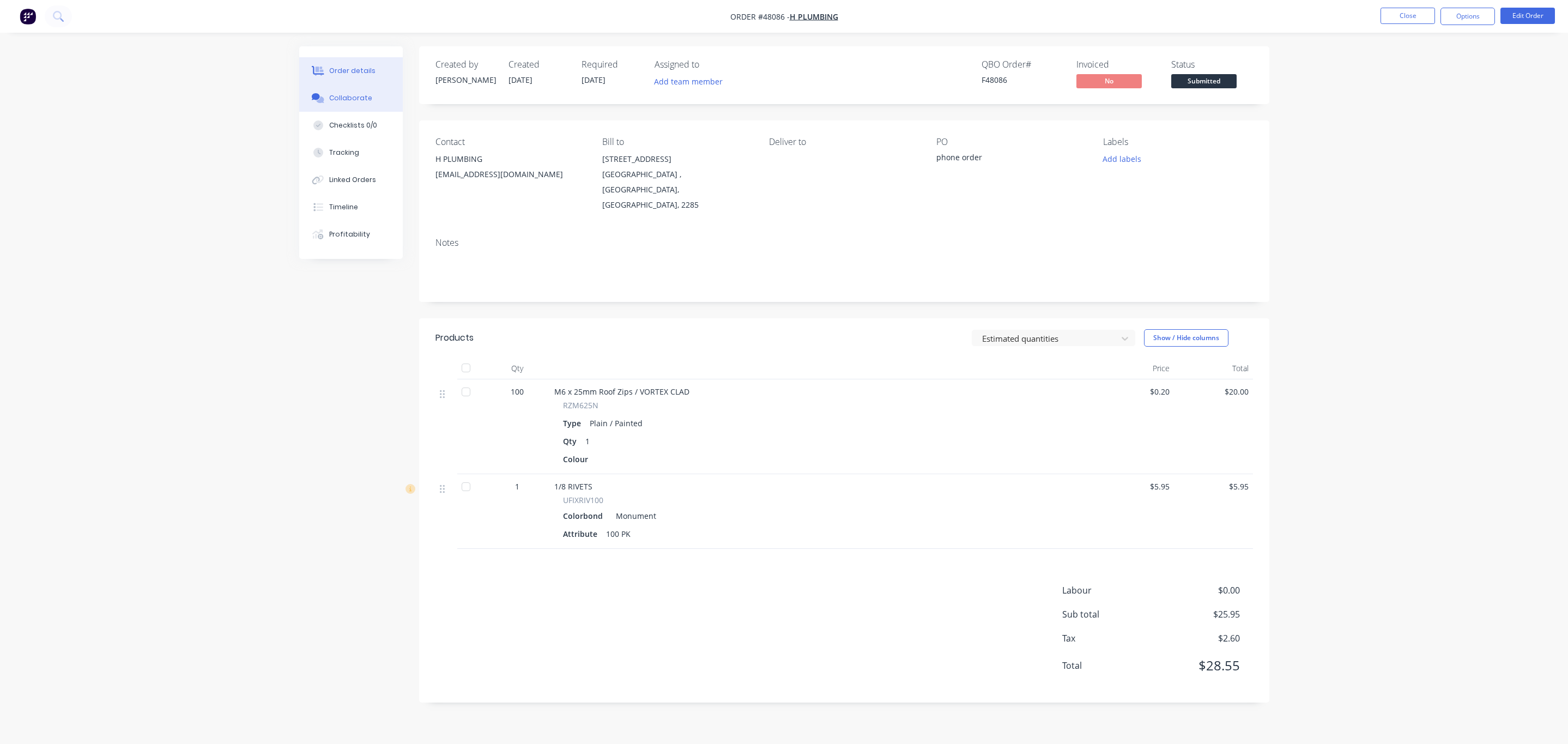
click at [389, 102] on button "Collaborate" at bounding box center [351, 98] width 104 height 27
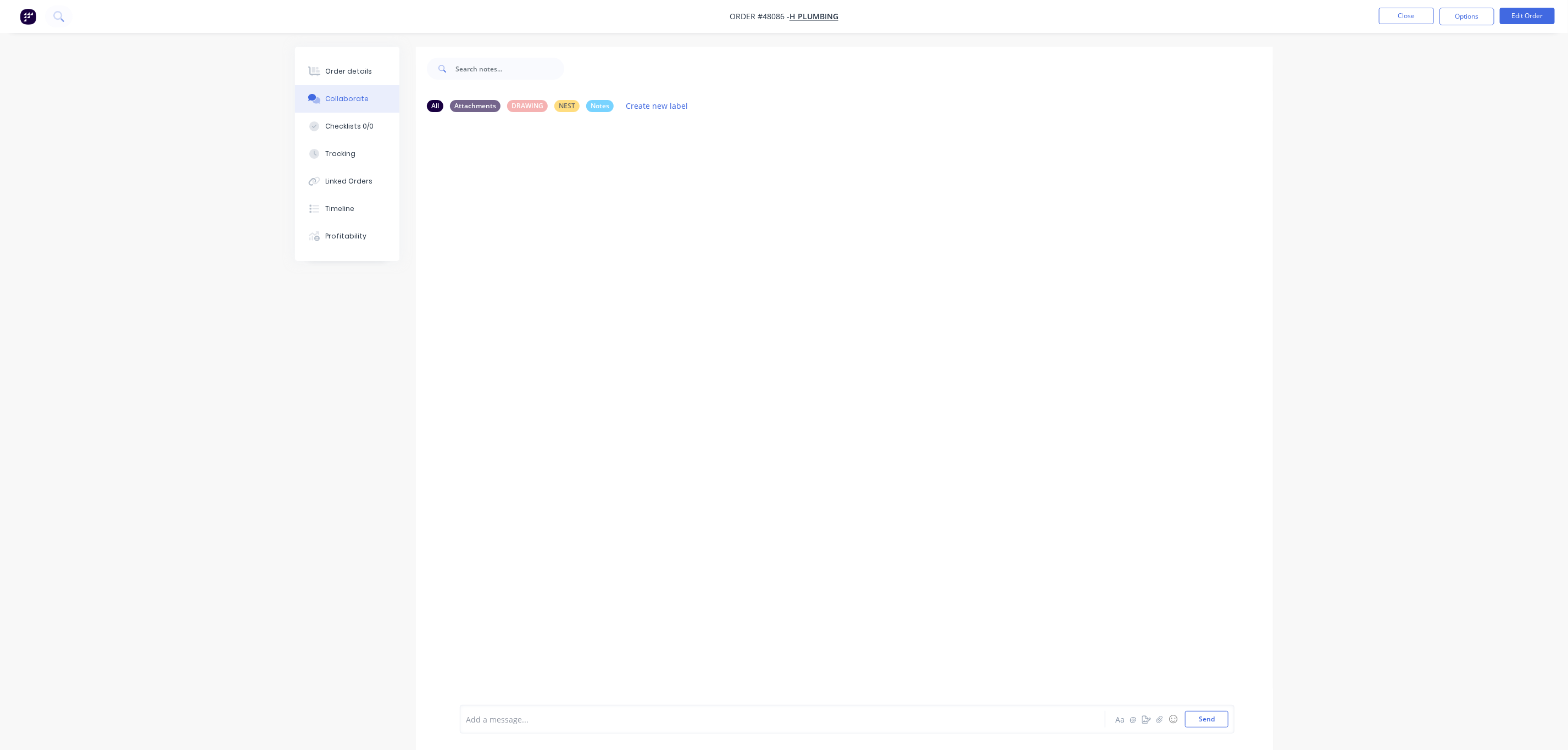
drag, startPoint x: 668, startPoint y: 717, endPoint x: 685, endPoint y: 730, distance: 21.4
click at [668, 719] on div at bounding box center [752, 719] width 571 height 12
click at [329, 71] on div "Order details" at bounding box center [349, 71] width 47 height 10
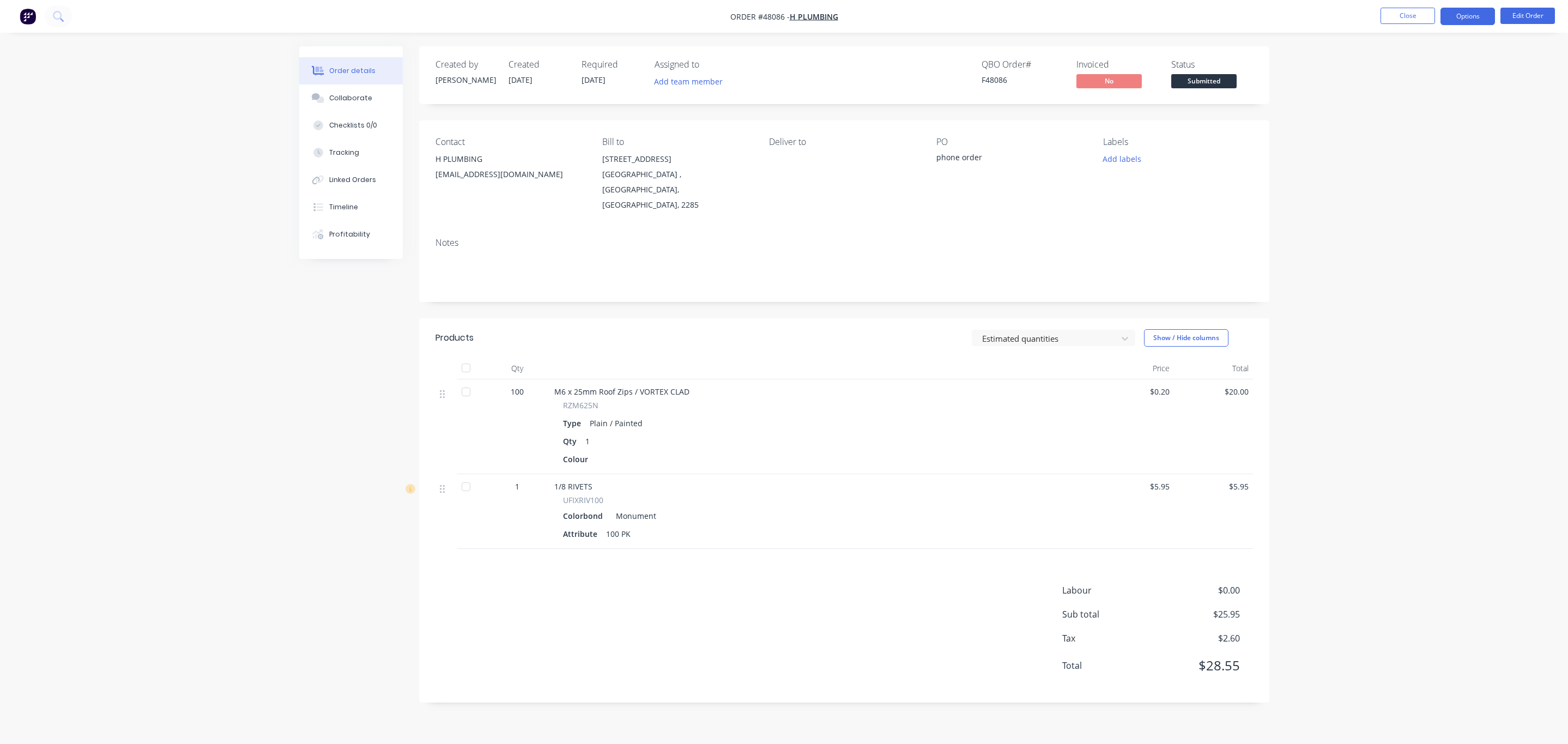
click at [1470, 22] on button "Options" at bounding box center [1468, 16] width 55 height 18
click at [1383, 140] on button "Work Order" at bounding box center [1435, 131] width 120 height 22
click at [1188, 72] on div "Status Submitted" at bounding box center [1212, 75] width 82 height 32
click at [1418, 15] on button "Close" at bounding box center [1408, 16] width 55 height 16
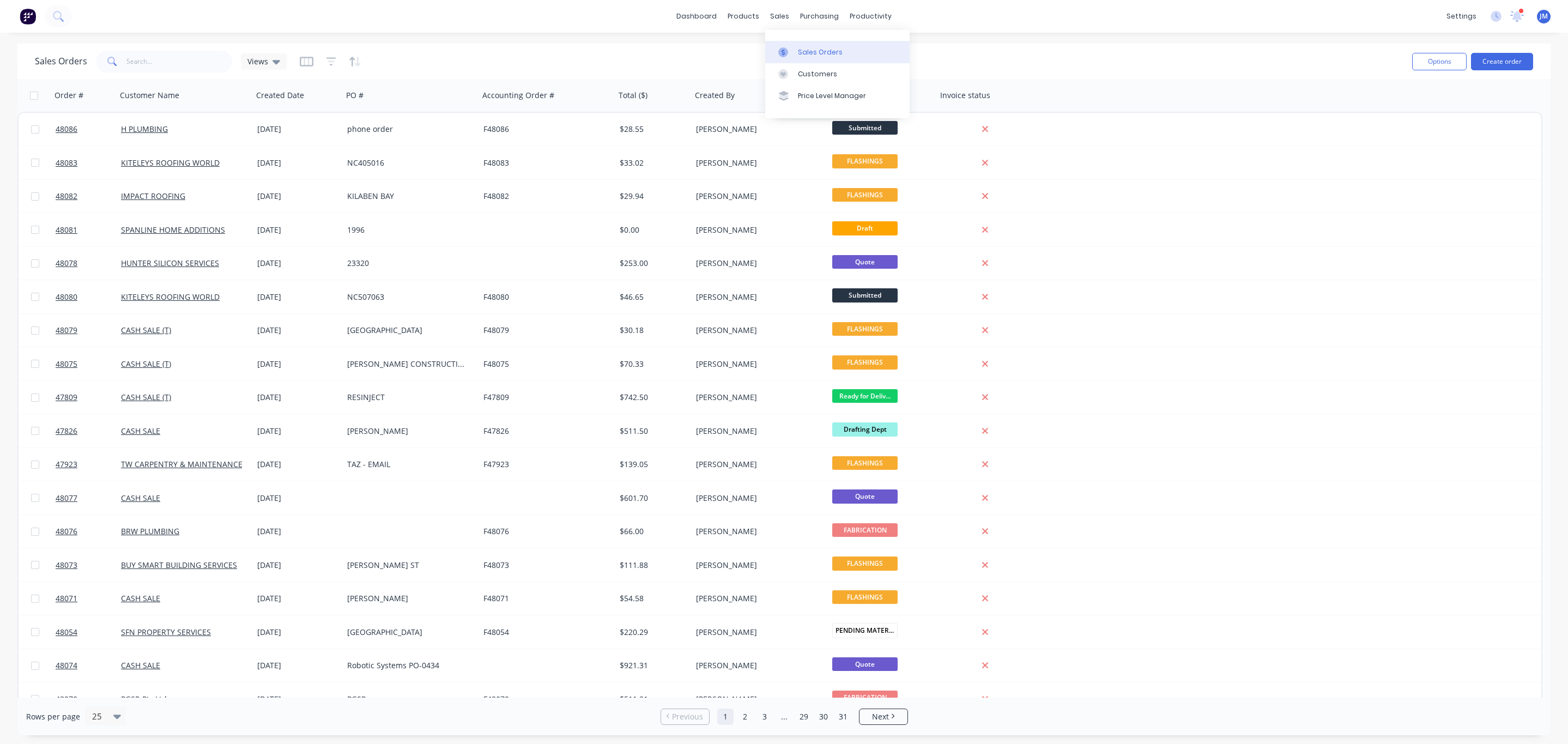
click at [823, 53] on div "Sales Orders" at bounding box center [820, 52] width 44 height 10
click at [784, 51] on icon at bounding box center [783, 52] width 3 height 6
click at [494, 33] on div "dashboard products sales purchasing productivity dashboard products Product Cat…" at bounding box center [784, 372] width 1568 height 744
click at [790, 46] on link "Sales Orders" at bounding box center [838, 52] width 144 height 22
click at [794, 53] on link "Sales Orders" at bounding box center [838, 52] width 144 height 22
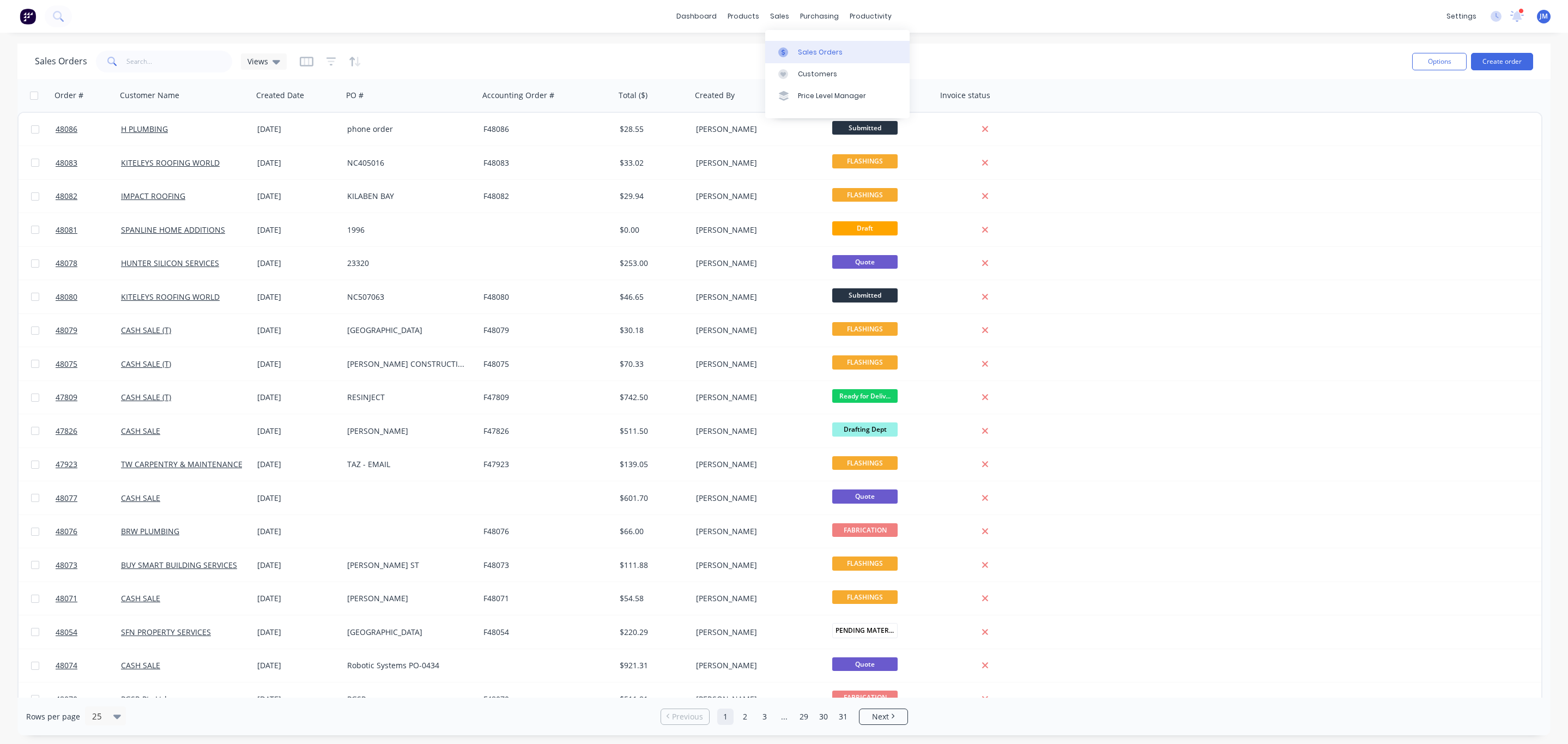
click at [783, 48] on icon at bounding box center [783, 52] width 10 height 10
